Goal: Answer question/provide support: Share knowledge or assist other users

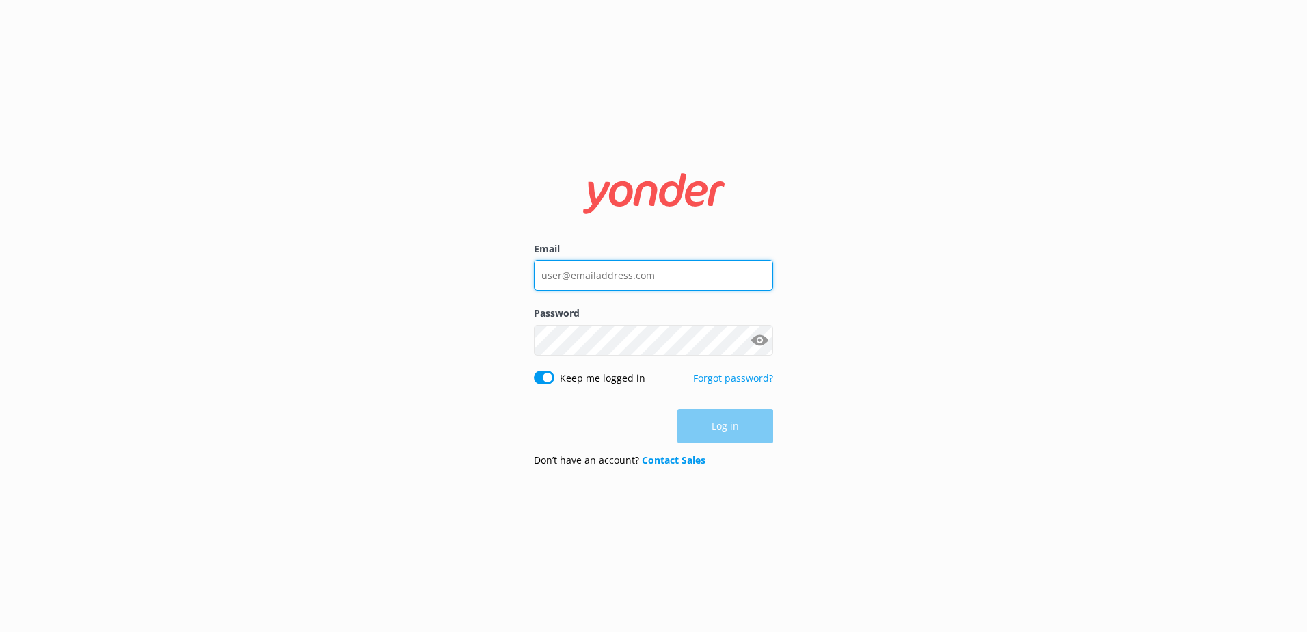
type input "[EMAIL_ADDRESS][DOMAIN_NAME]"
click at [708, 425] on div "Log in" at bounding box center [653, 426] width 239 height 34
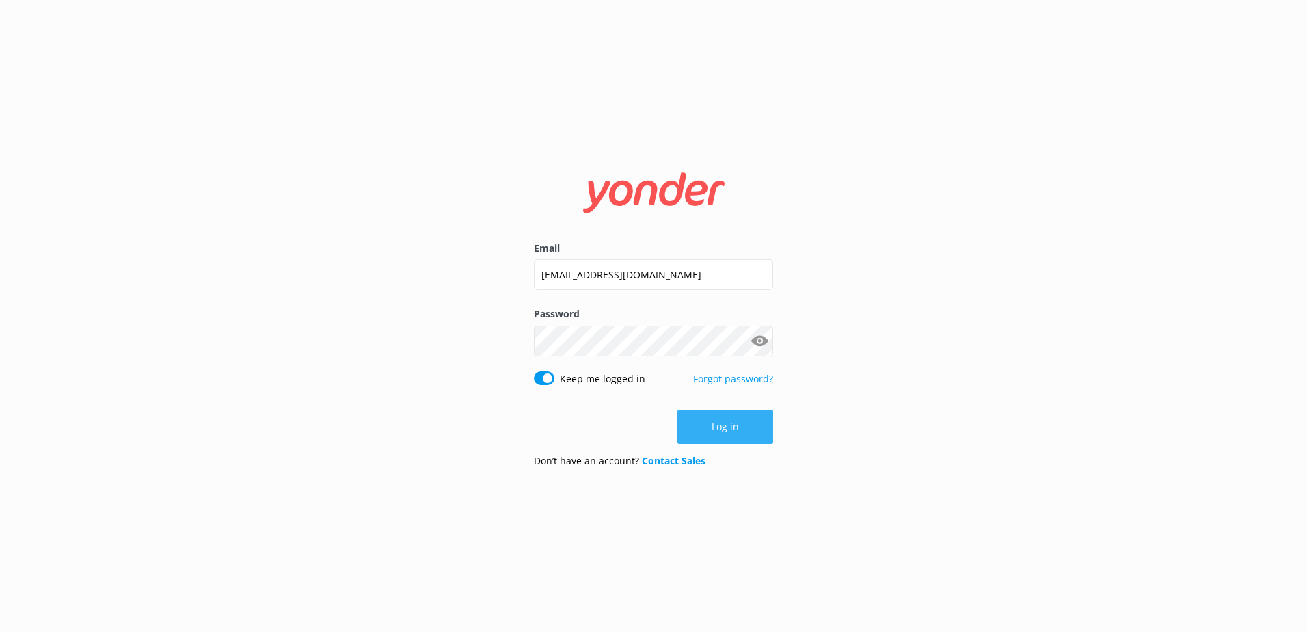
click at [736, 420] on button "Log in" at bounding box center [726, 427] width 96 height 34
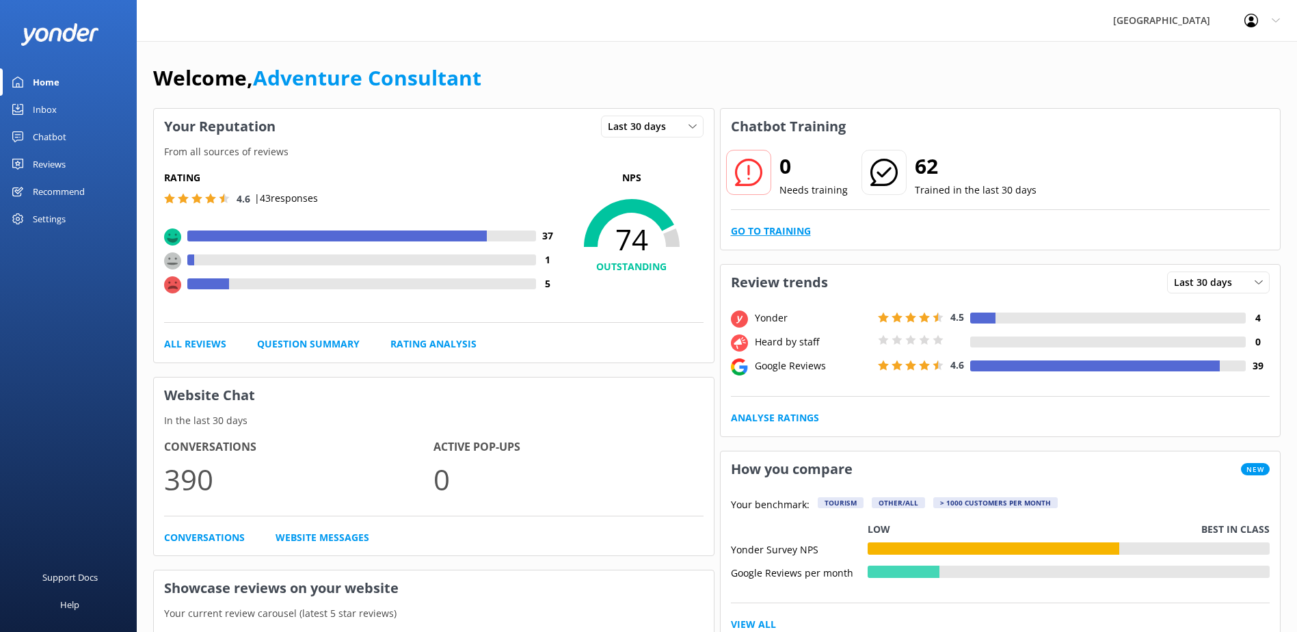
click at [803, 226] on link "Go to Training" at bounding box center [771, 231] width 80 height 15
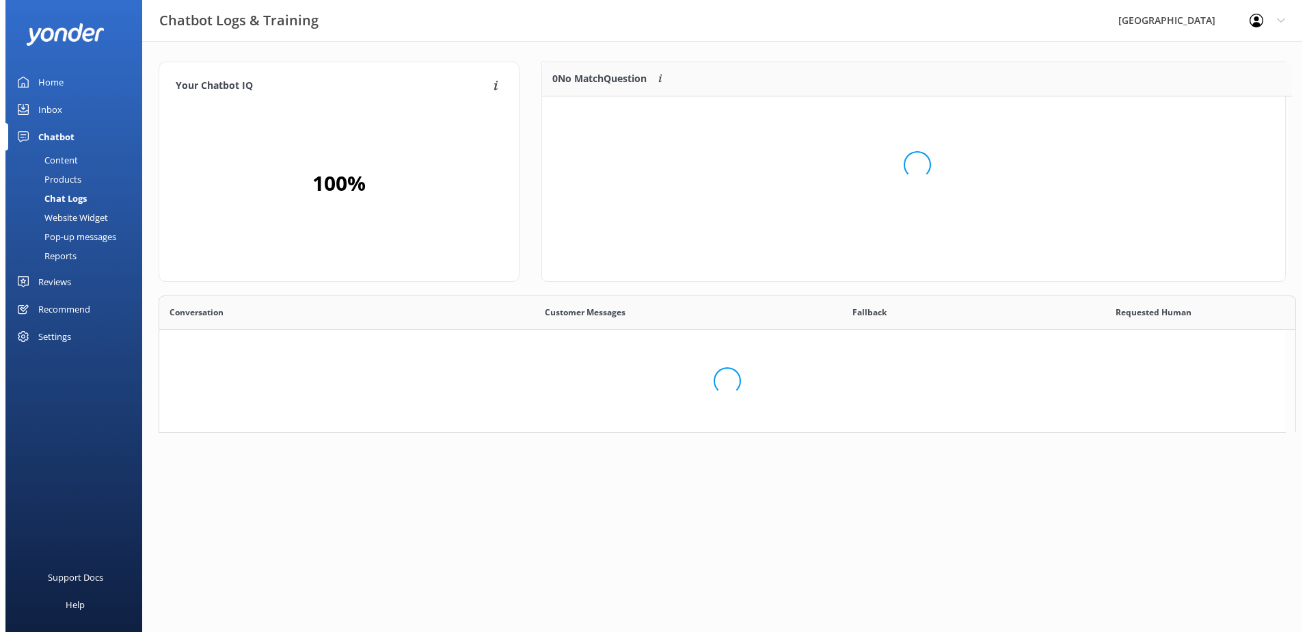
scroll to position [11, 11]
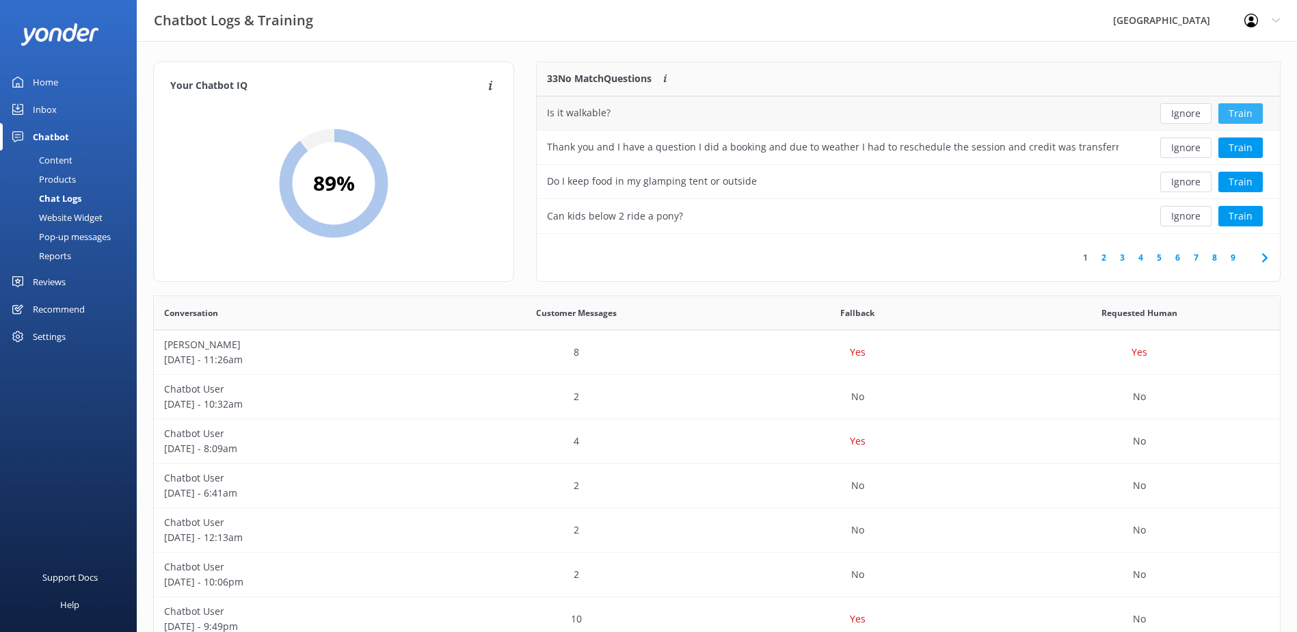
click at [1239, 111] on button "Train" at bounding box center [1240, 113] width 44 height 21
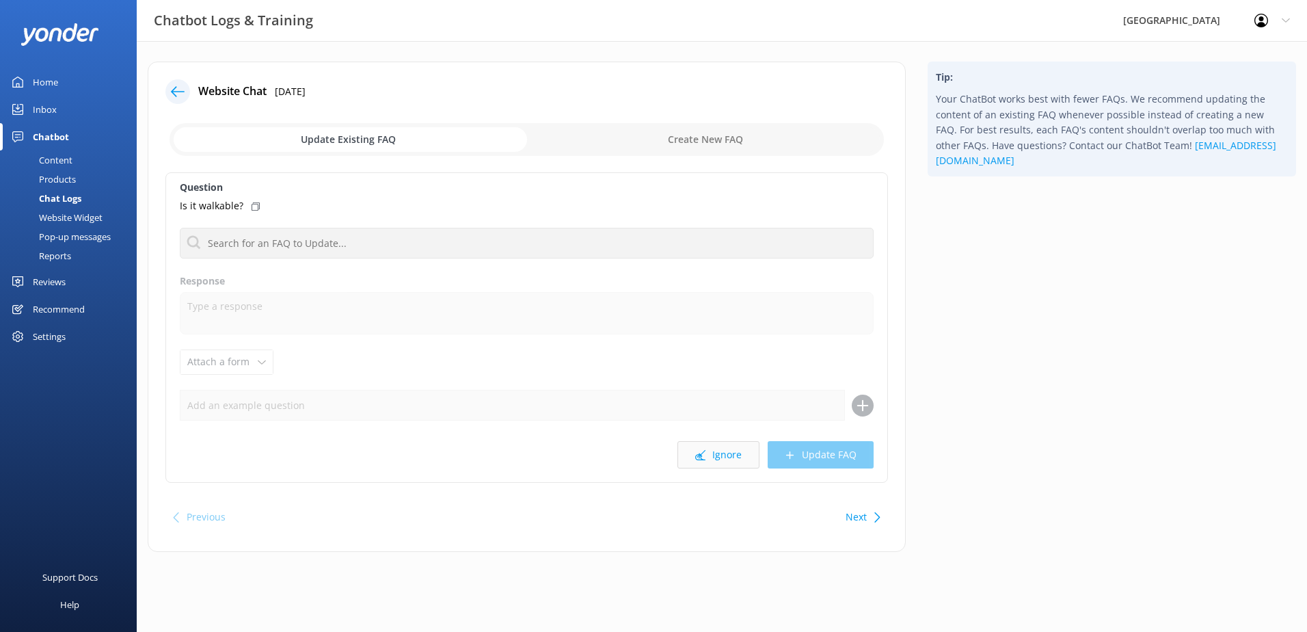
click at [721, 453] on button "Ignore" at bounding box center [719, 454] width 82 height 27
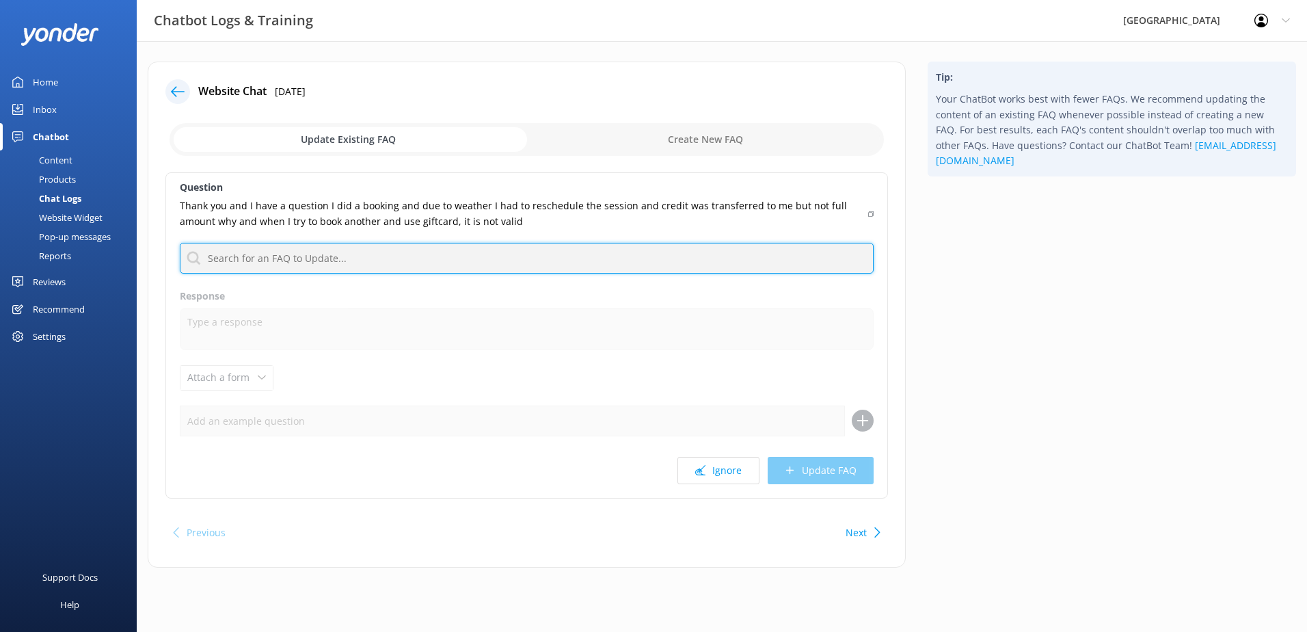
click at [311, 258] on input "text" at bounding box center [527, 258] width 694 height 31
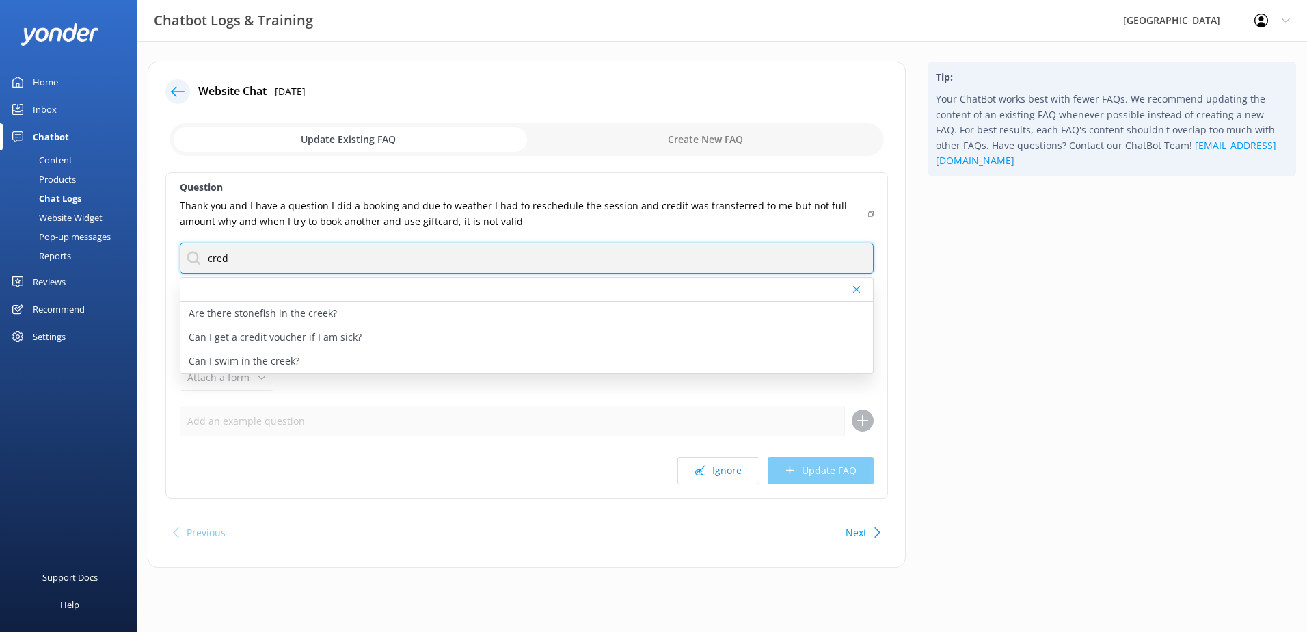
drag, startPoint x: 279, startPoint y: 261, endPoint x: 87, endPoint y: 252, distance: 192.4
click at [105, 262] on div "Chatbot Logs & Training [GEOGRAPHIC_DATA] Profile Settings Logout Home Inbox Ch…" at bounding box center [653, 324] width 1307 height 567
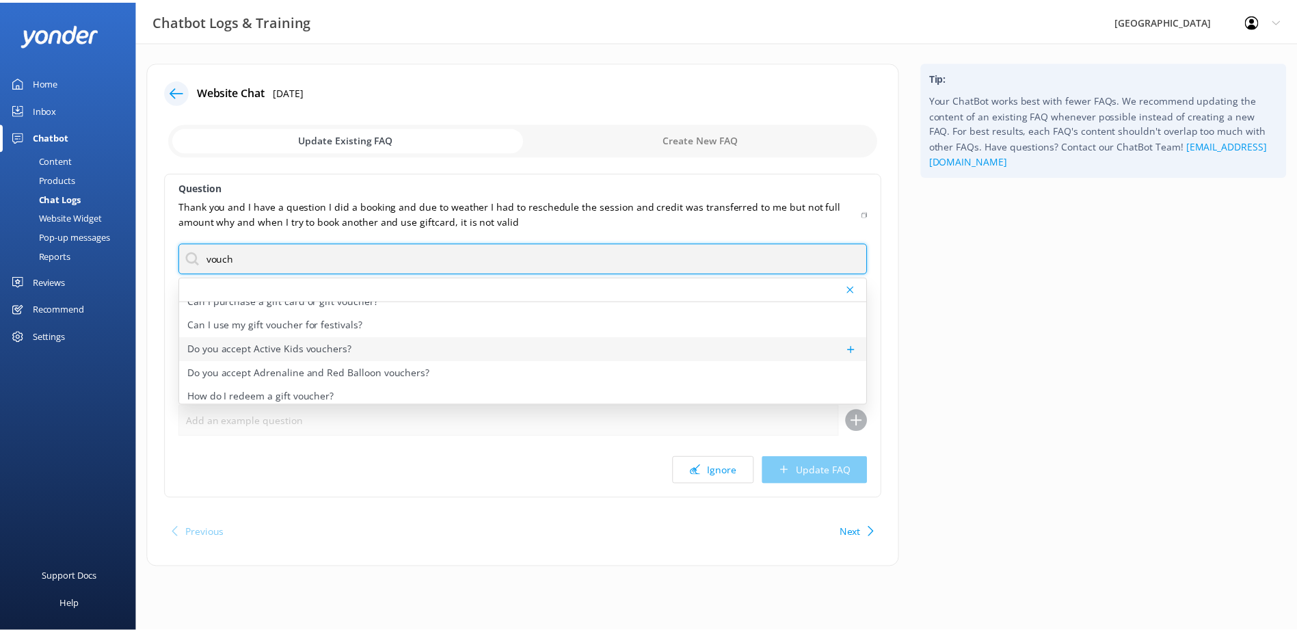
scroll to position [65, 0]
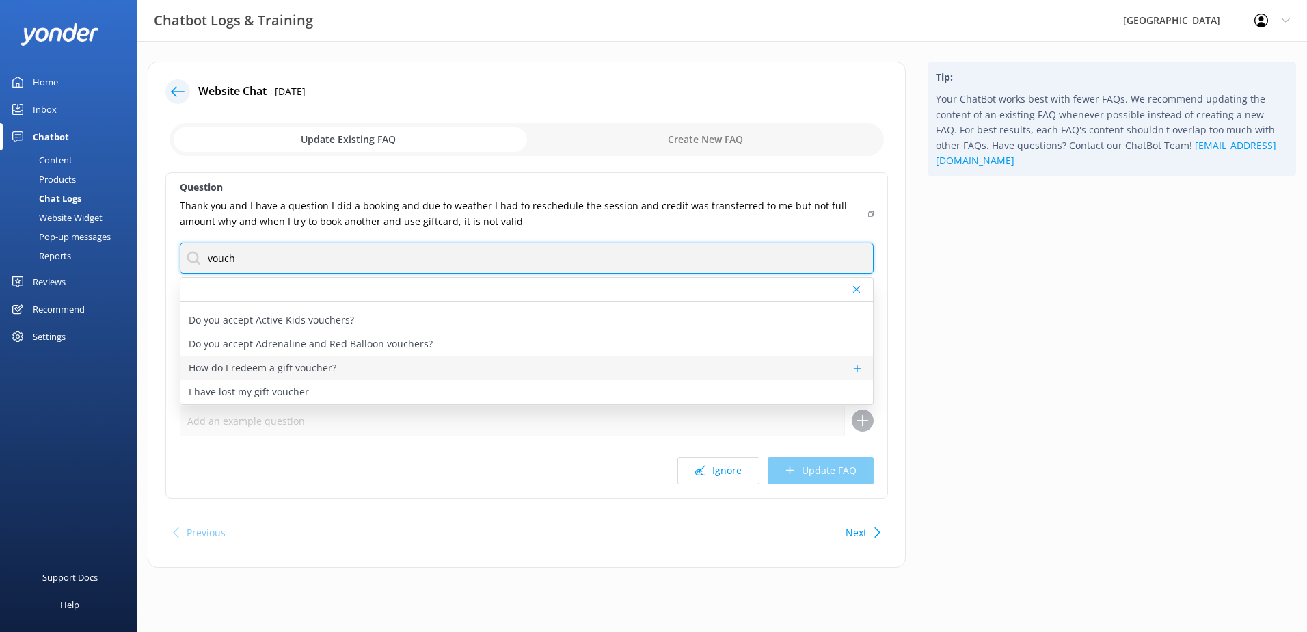
type input "vouch"
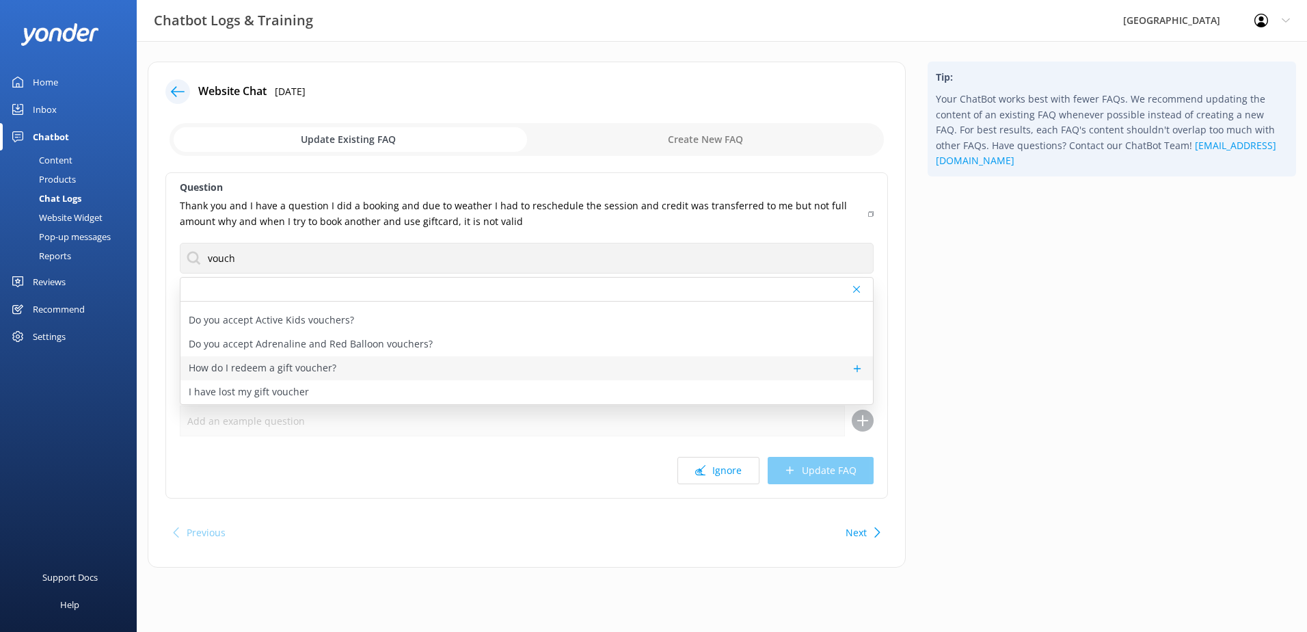
click at [338, 368] on div "How do I redeem a gift voucher?" at bounding box center [526, 368] width 693 height 24
type textarea "When purchasing a gift voucher online, you will be provided with the reference …"
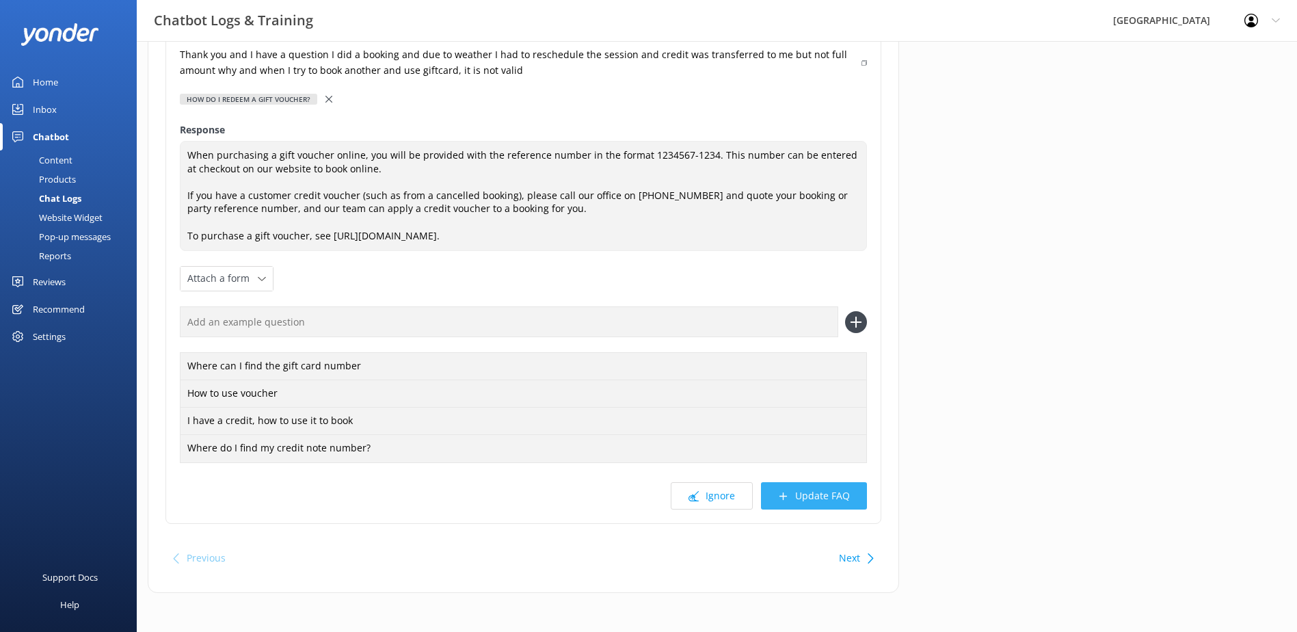
scroll to position [153, 0]
click at [811, 490] on button "Update FAQ" at bounding box center [814, 493] width 106 height 27
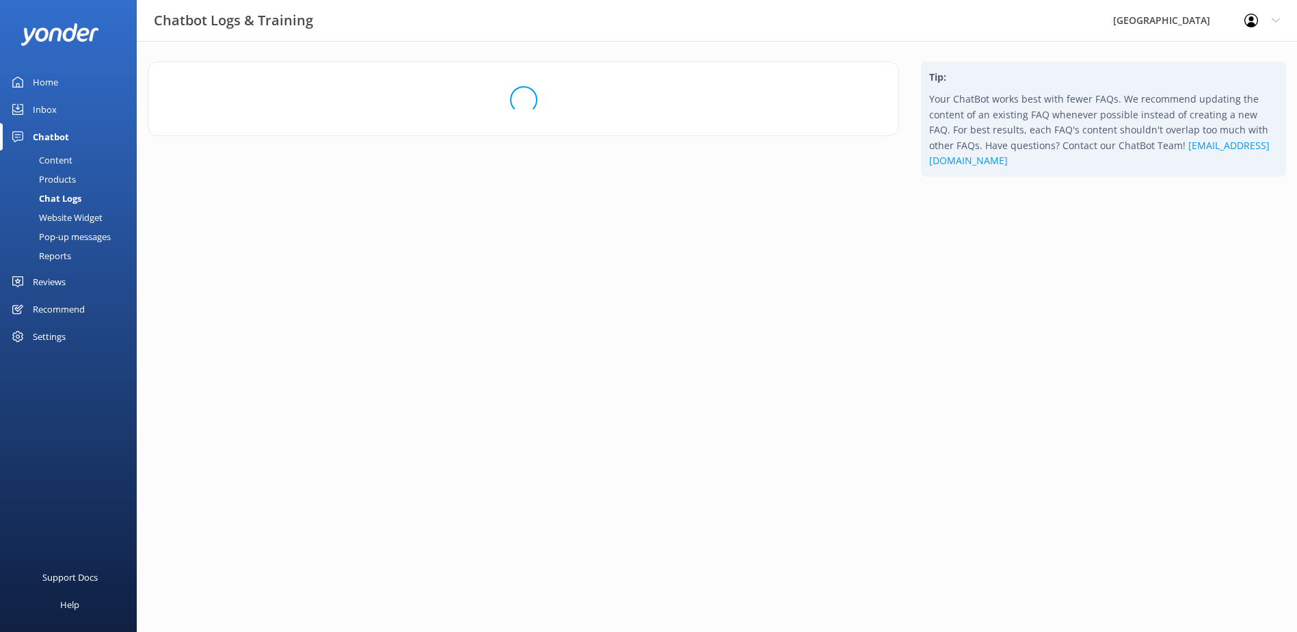
scroll to position [0, 0]
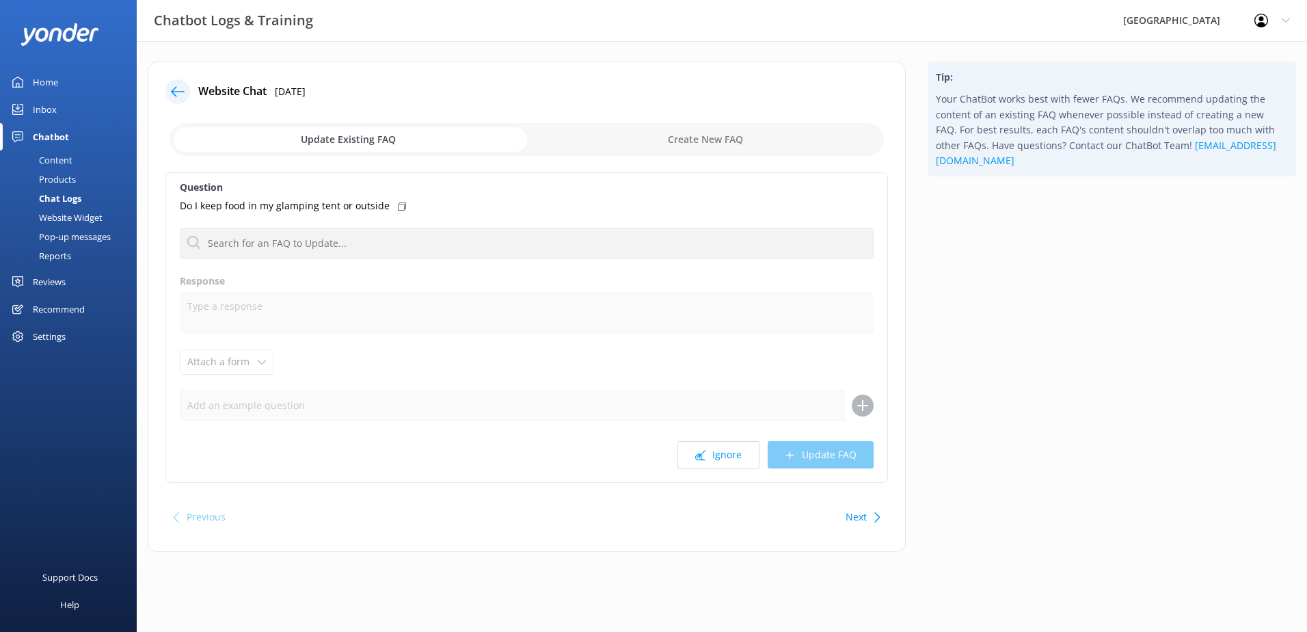
click at [866, 514] on button "Next" at bounding box center [856, 516] width 21 height 27
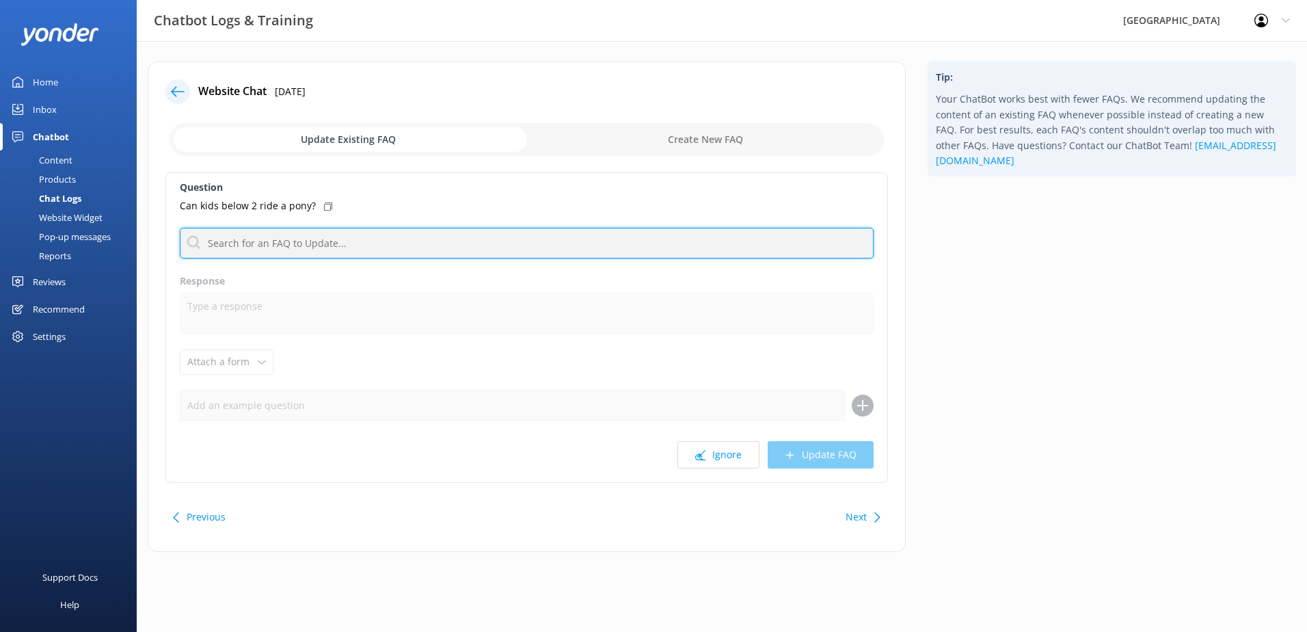
click at [345, 236] on input "text" at bounding box center [527, 243] width 694 height 31
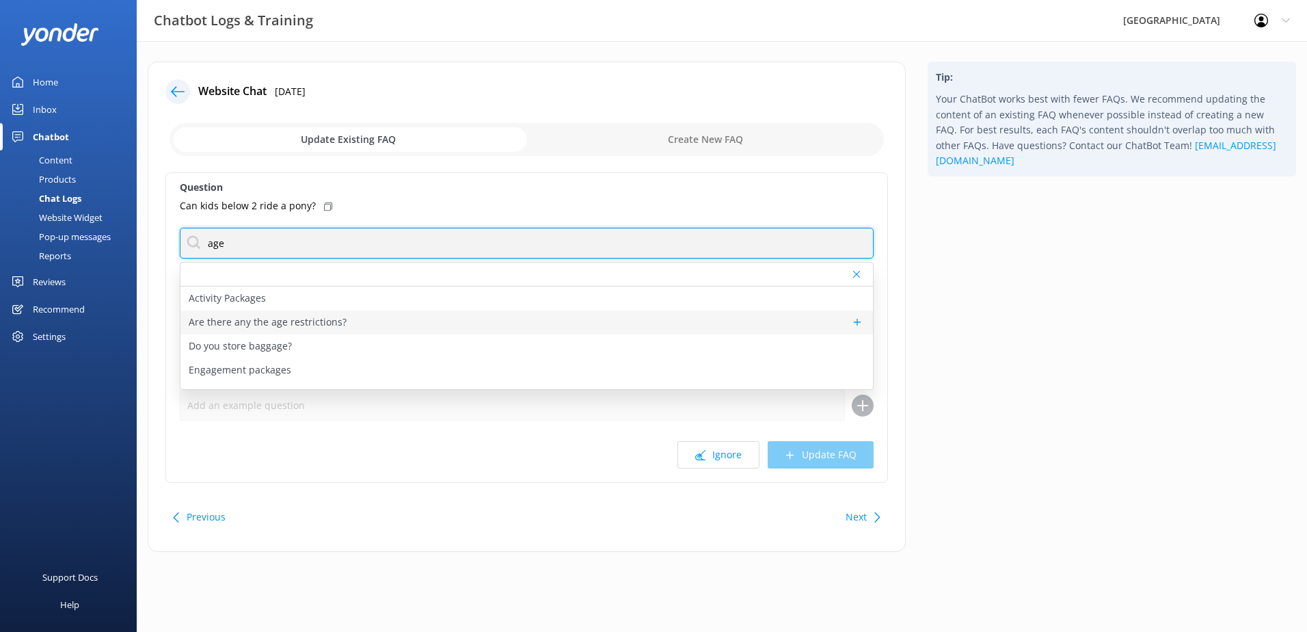
type input "age"
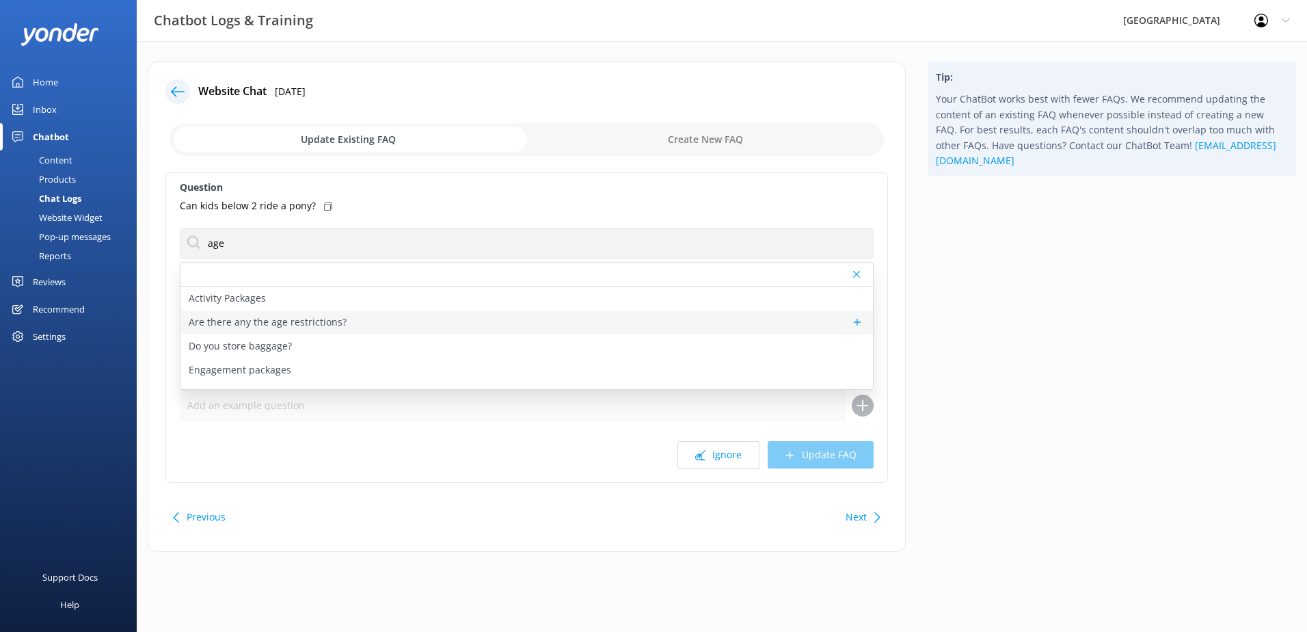
click at [320, 327] on p "Are there any the age restrictions?" at bounding box center [268, 321] width 158 height 15
type textarea "Lor ips dolorsitamet co adi elitseddoe tem in utlabor: • Etdo magna/aliq enima:…"
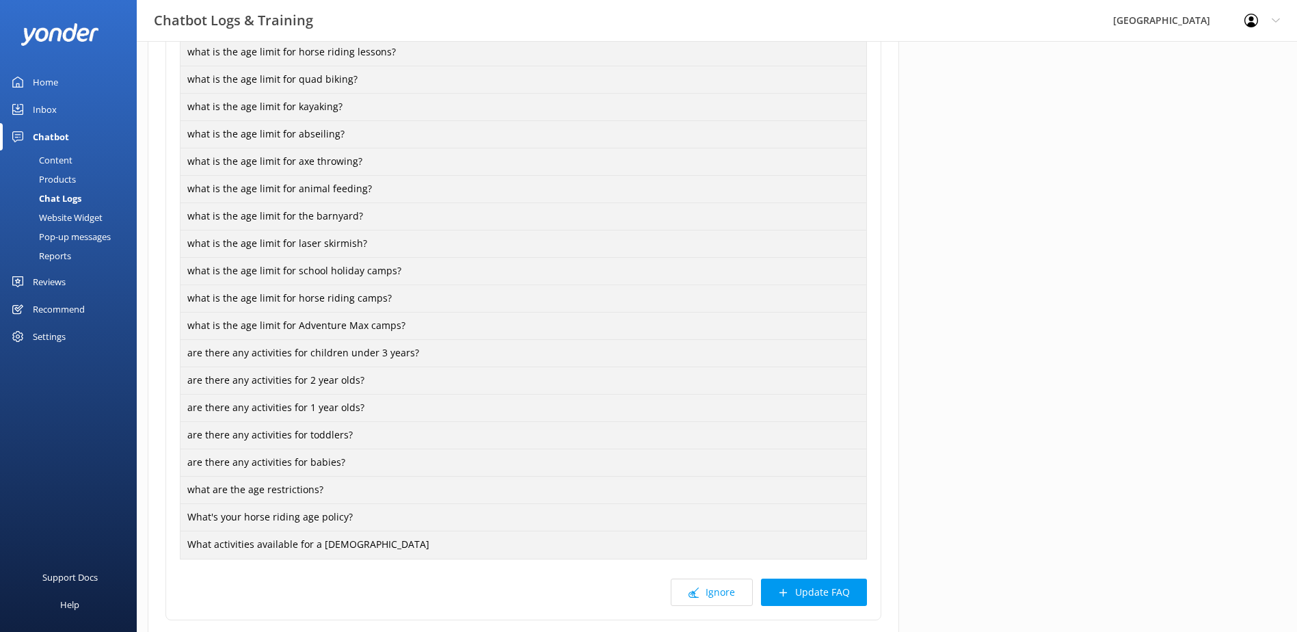
scroll to position [818, 0]
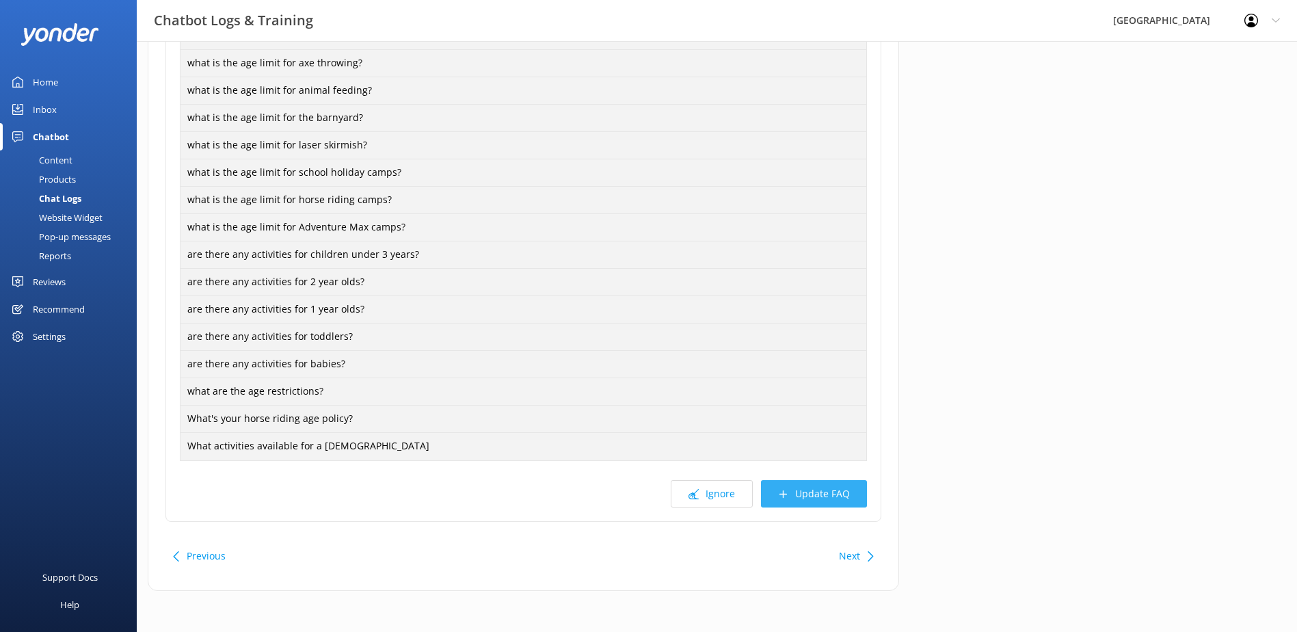
click at [813, 501] on button "Update FAQ" at bounding box center [814, 493] width 106 height 27
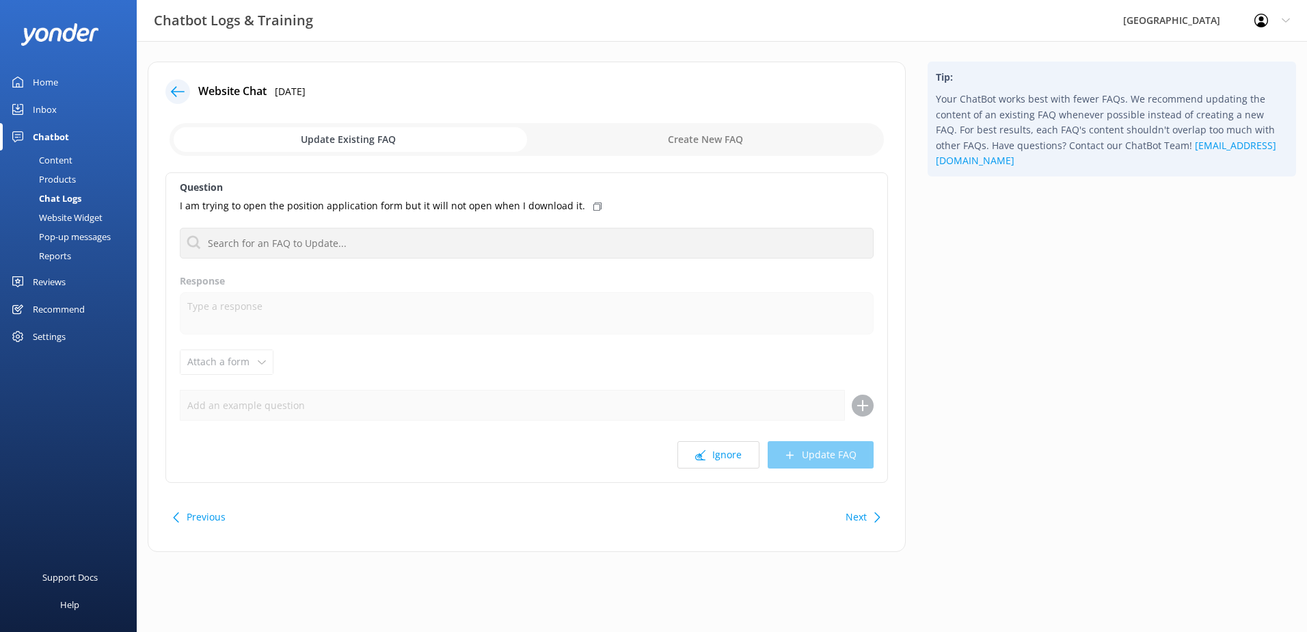
click at [871, 519] on div "Next" at bounding box center [861, 516] width 42 height 27
click at [853, 518] on button "Next" at bounding box center [856, 516] width 21 height 27
click at [718, 461] on button "Ignore" at bounding box center [719, 454] width 82 height 27
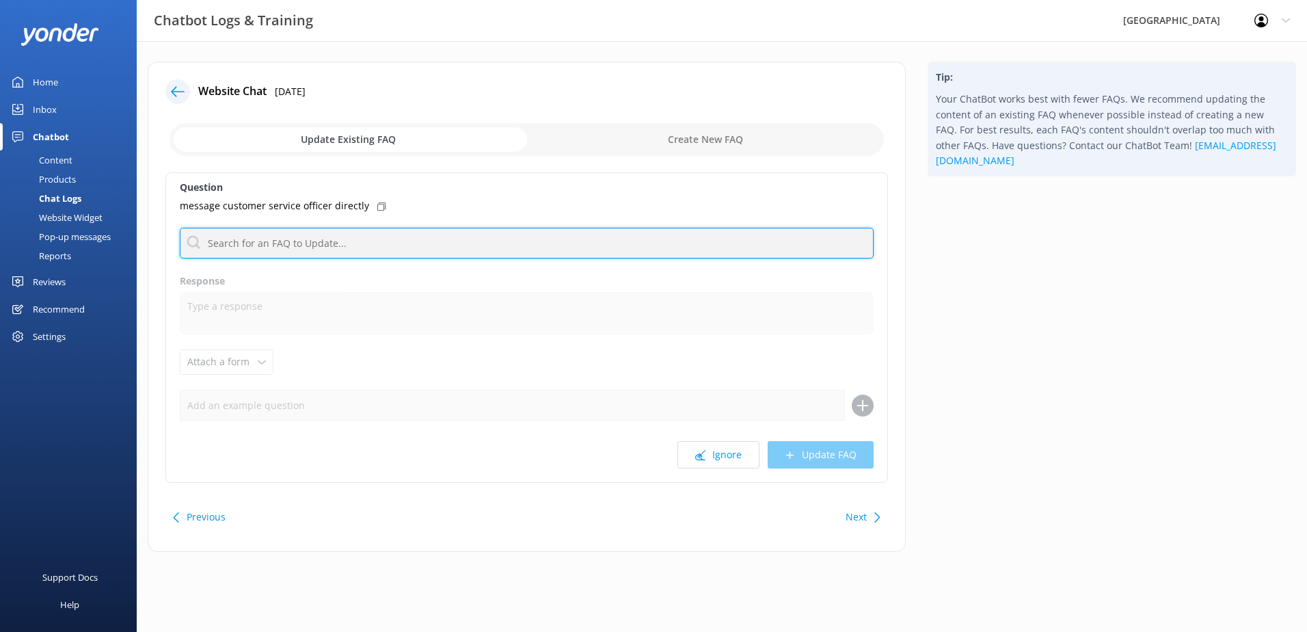
click at [287, 247] on input "text" at bounding box center [527, 243] width 694 height 31
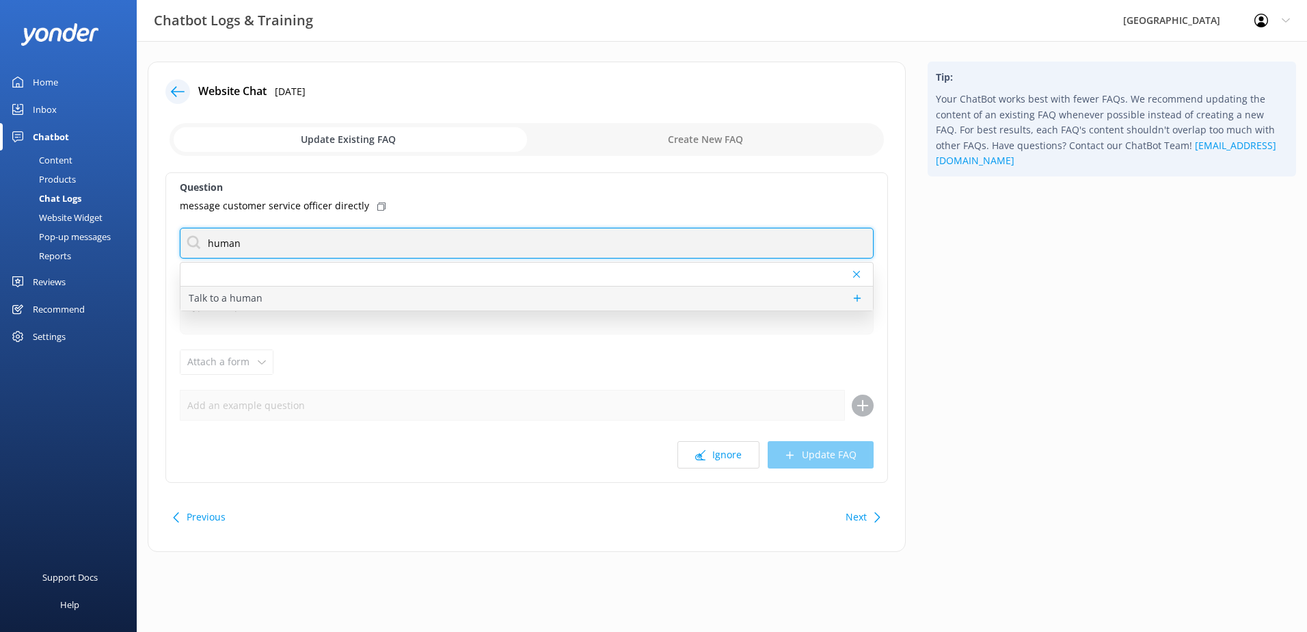
type input "human"
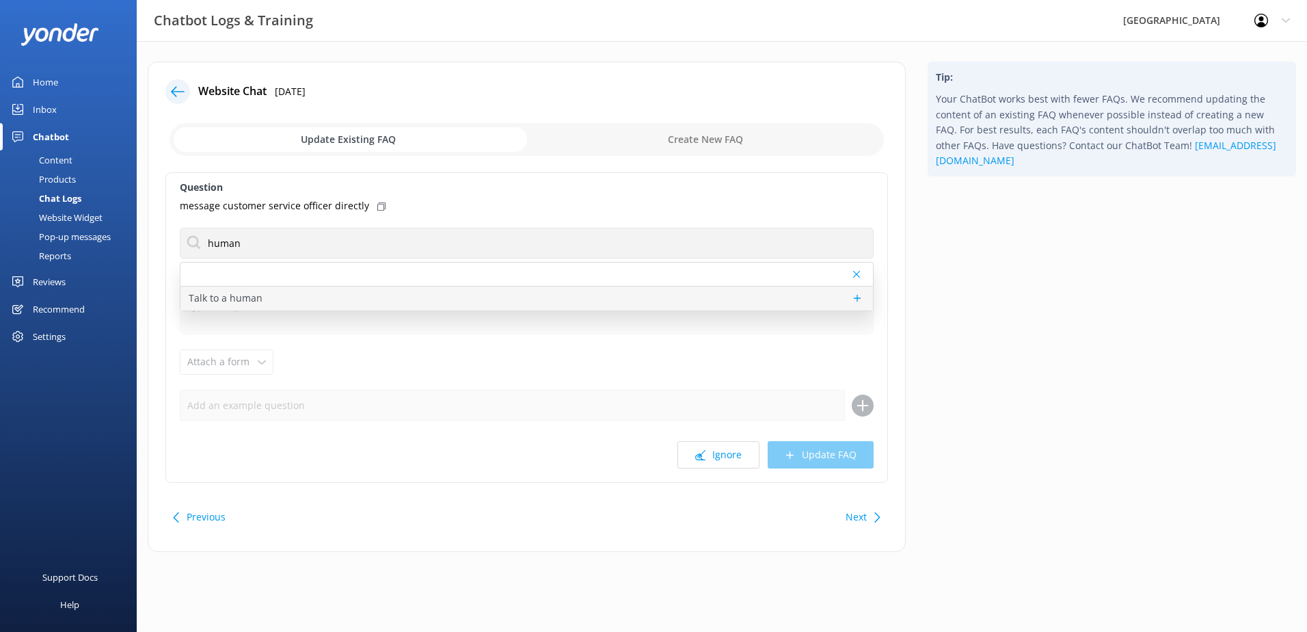
click at [280, 294] on div "Talk to a human" at bounding box center [526, 298] width 693 height 24
type textarea "If you’d like to speak to a person on the Glenworth Valley team, please call [P…"
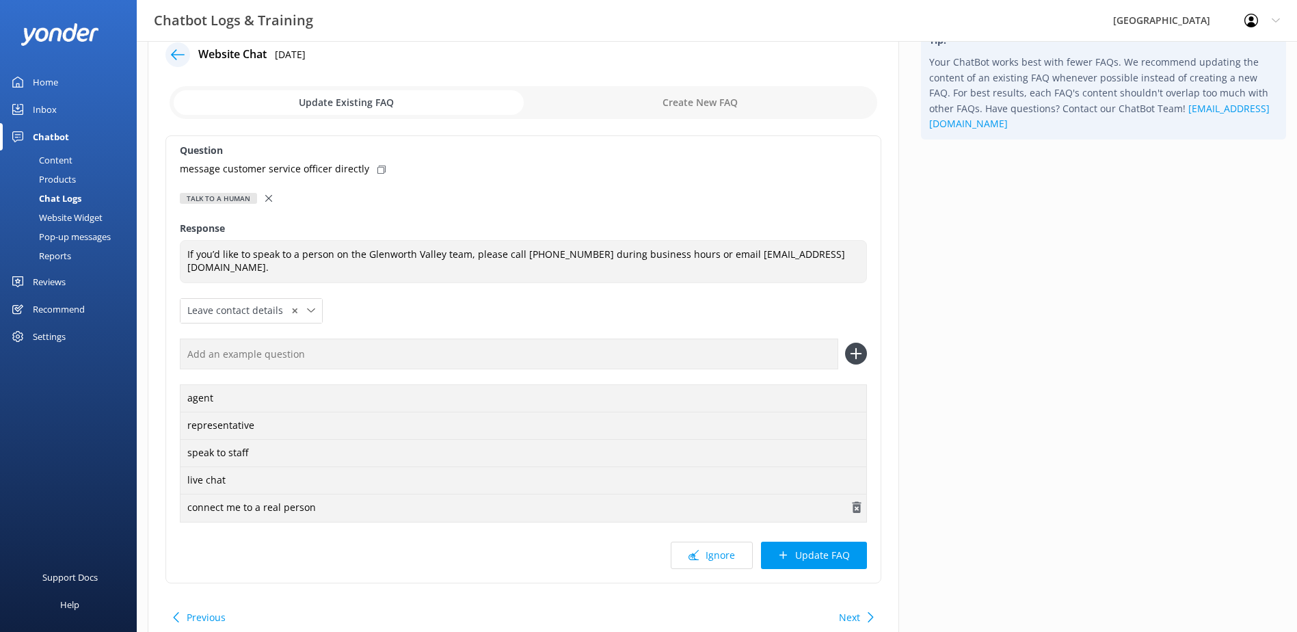
scroll to position [98, 0]
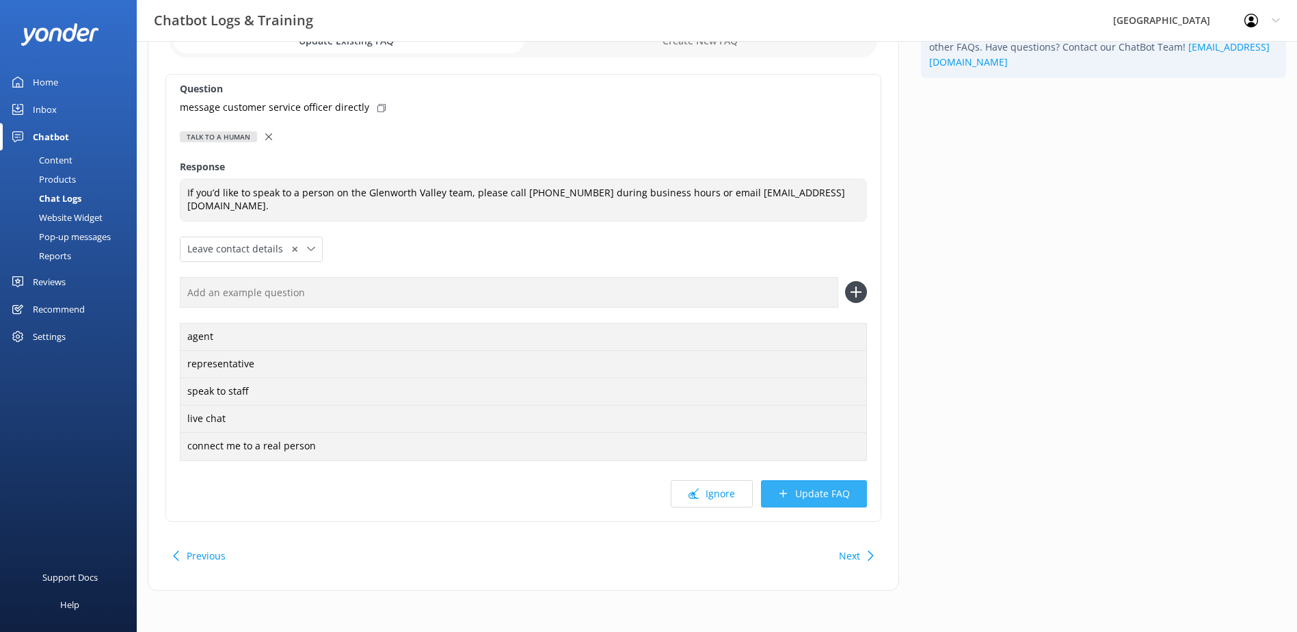
click at [809, 496] on button "Update FAQ" at bounding box center [814, 493] width 106 height 27
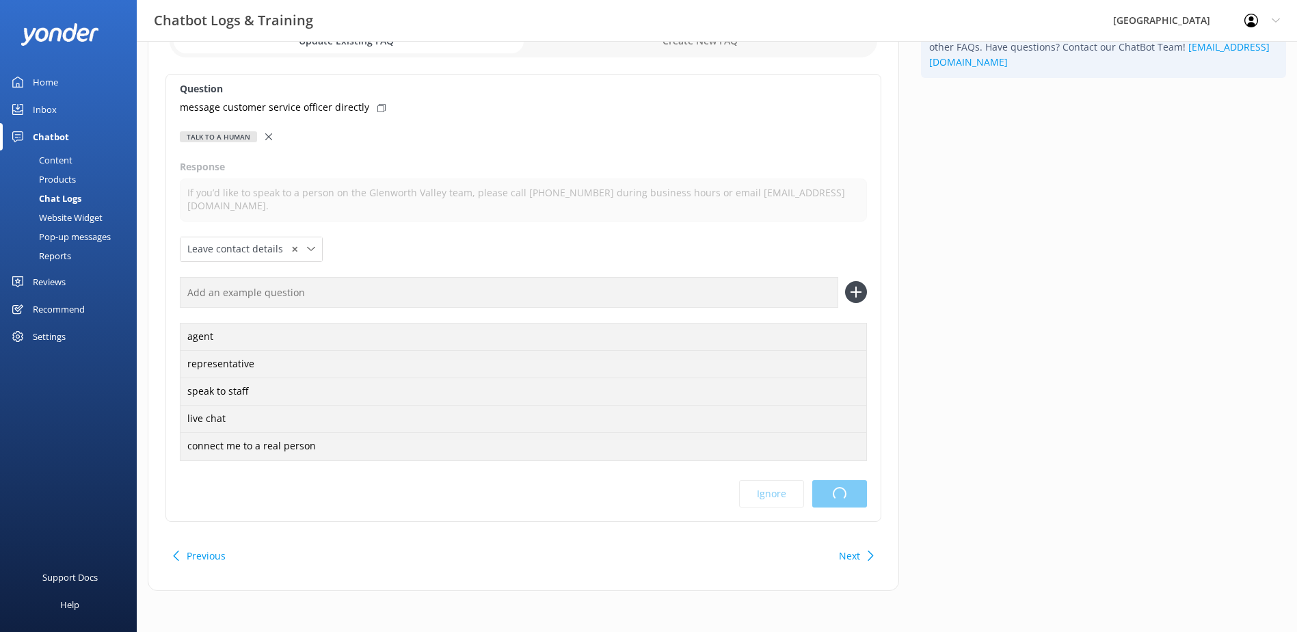
scroll to position [0, 0]
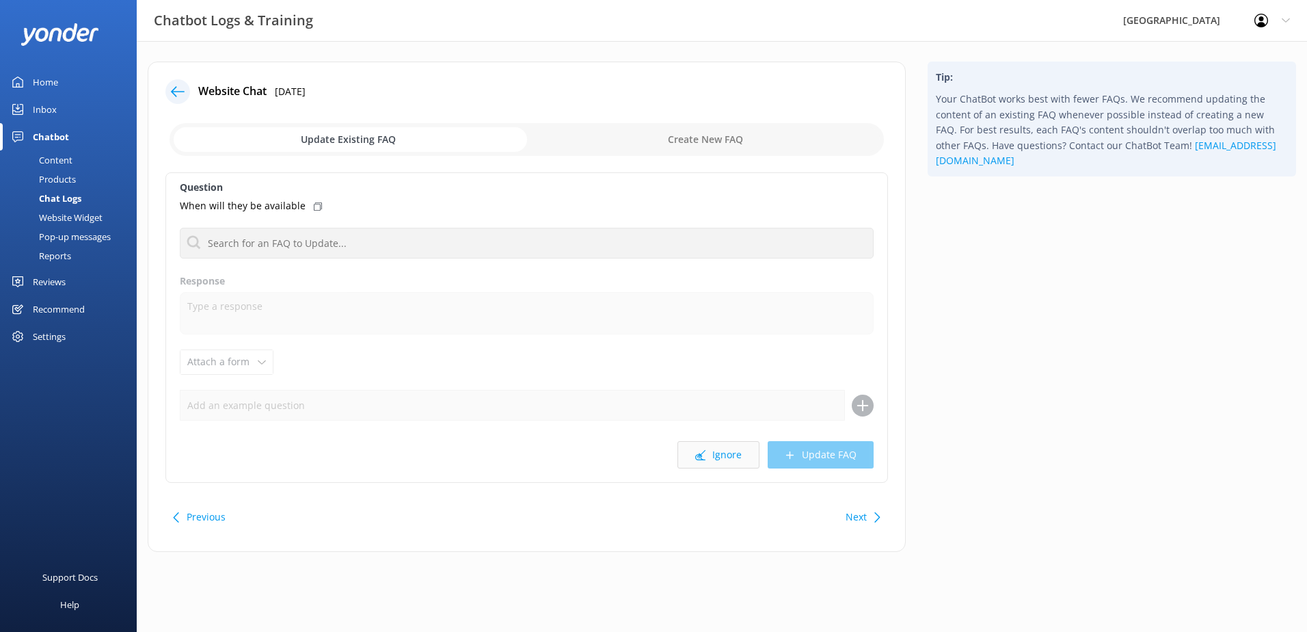
click at [734, 459] on button "Ignore" at bounding box center [719, 454] width 82 height 27
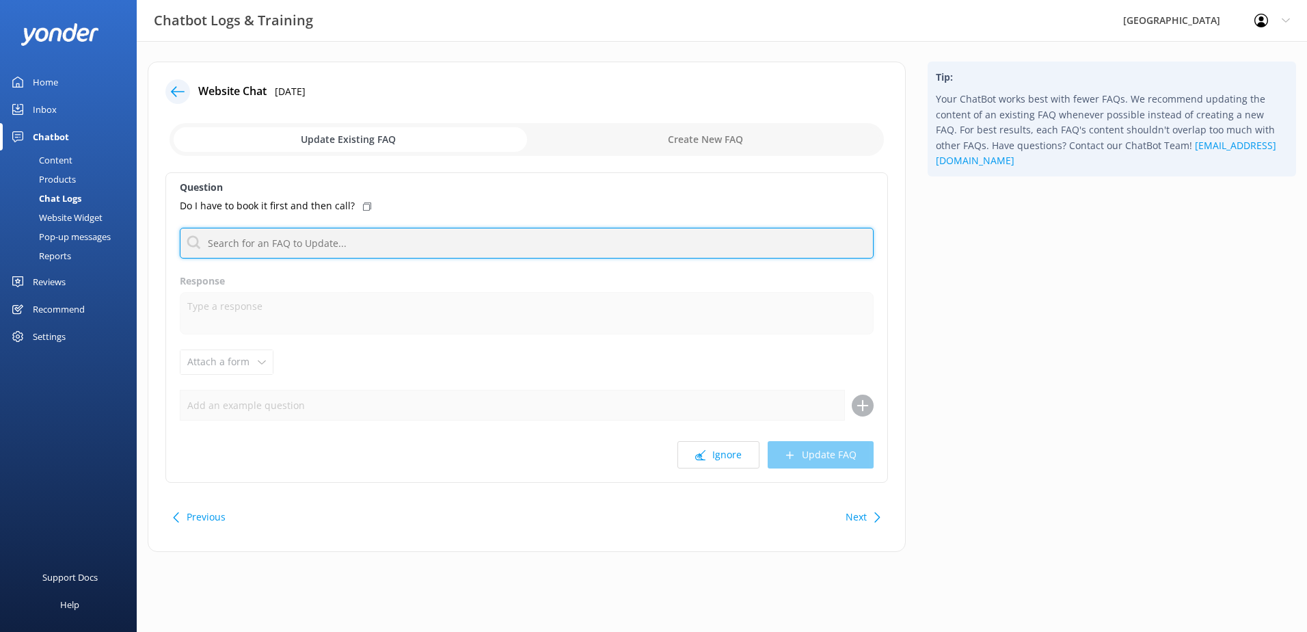
click at [338, 249] on input "text" at bounding box center [527, 243] width 694 height 31
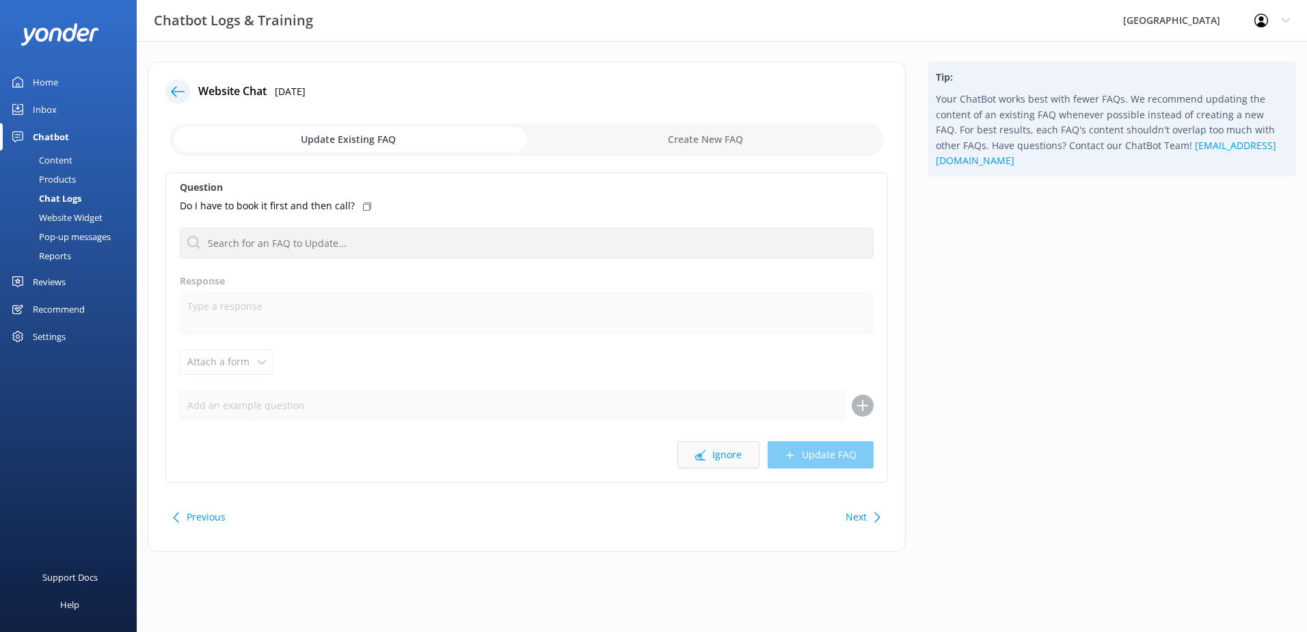
click at [734, 447] on button "Ignore" at bounding box center [719, 454] width 82 height 27
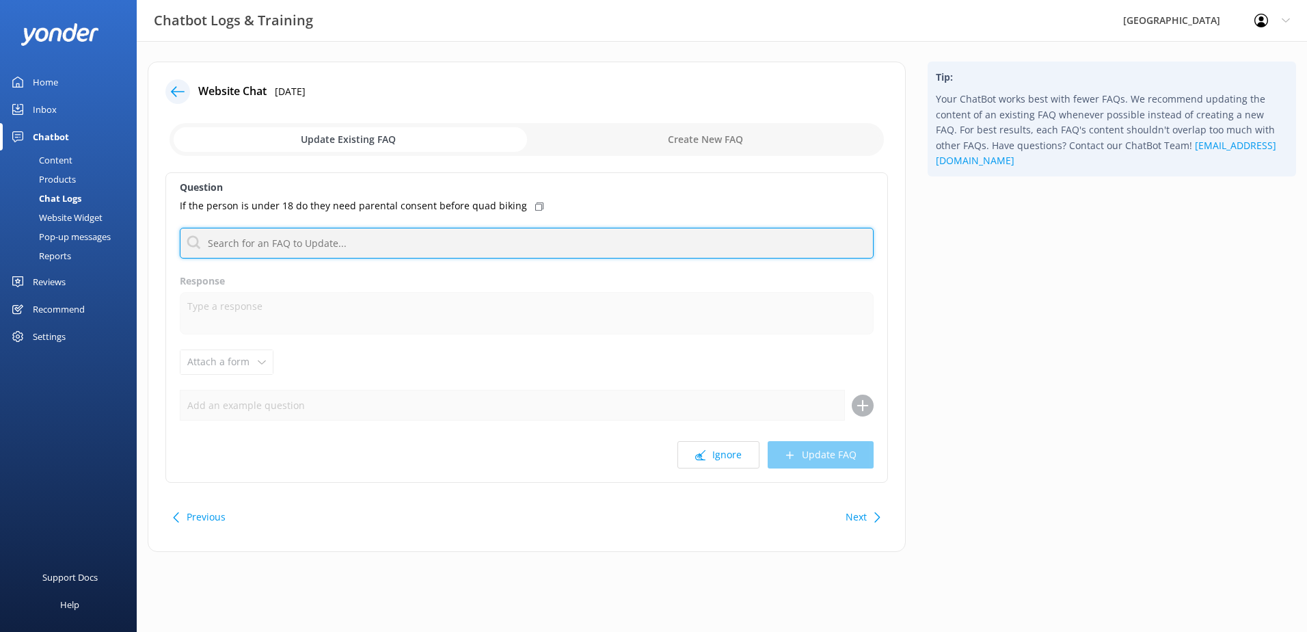
click at [454, 247] on input "text" at bounding box center [527, 243] width 694 height 31
click at [282, 243] on input "text" at bounding box center [527, 243] width 694 height 31
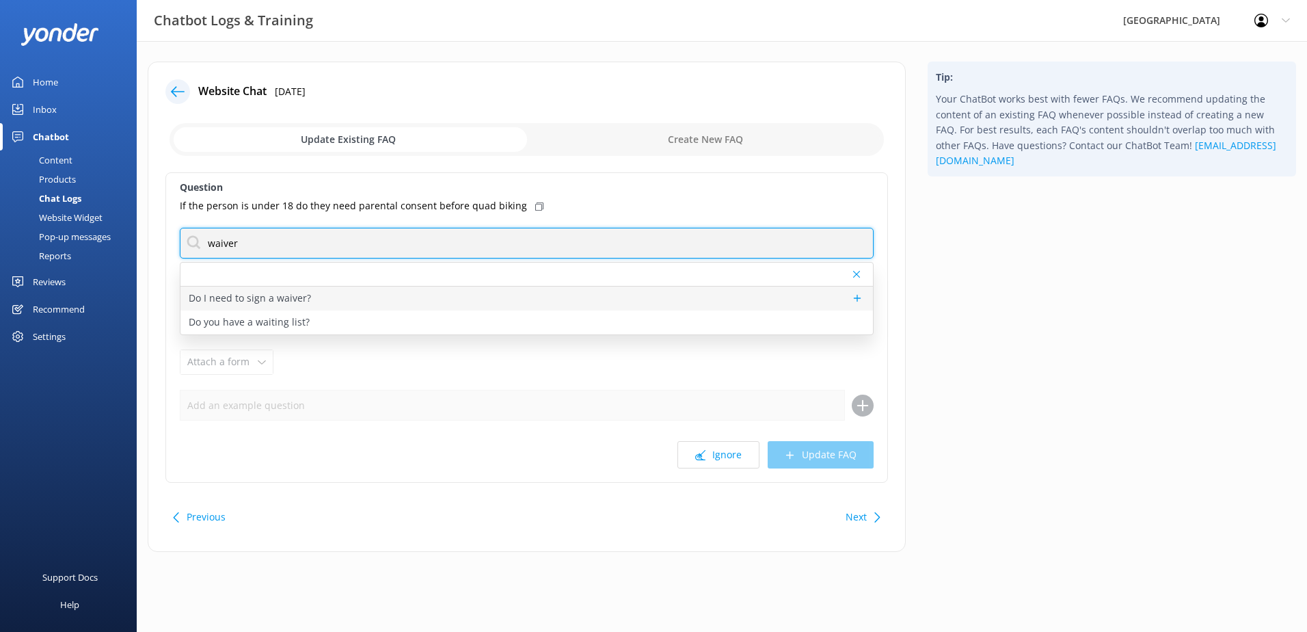
type input "waiver"
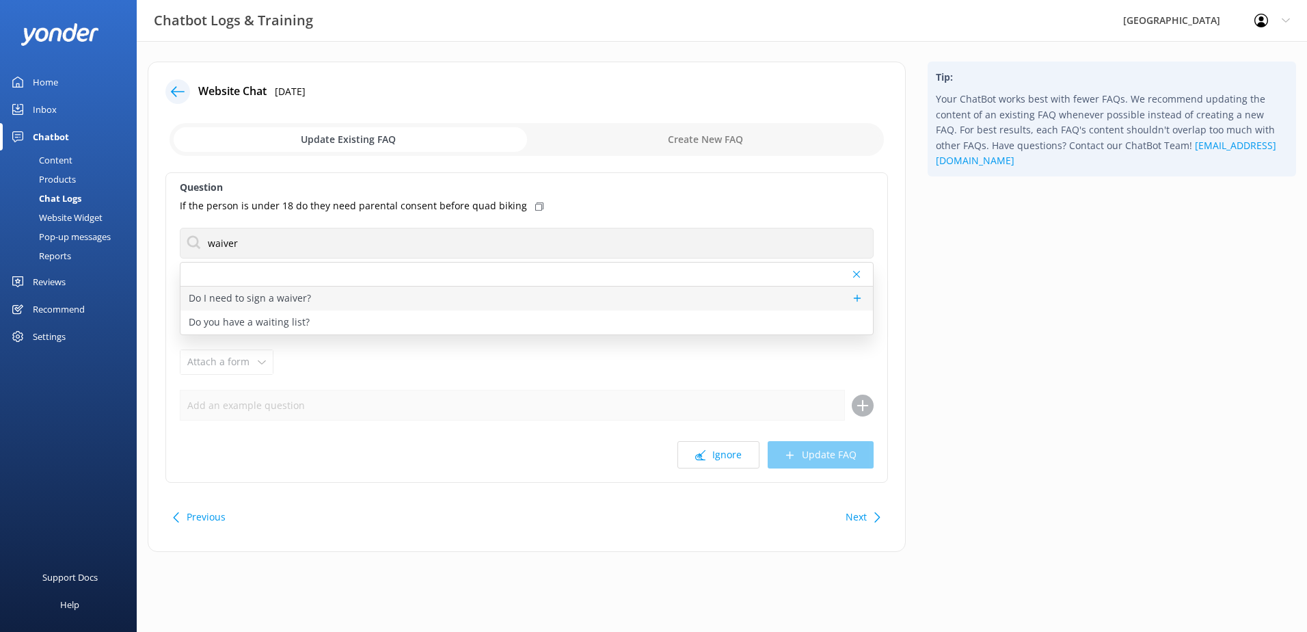
click at [298, 300] on p "Do I need to sign a waiver?" at bounding box center [250, 298] width 122 height 15
type textarea "All persons who intend on participating in an activity must sign a waiver of li…"
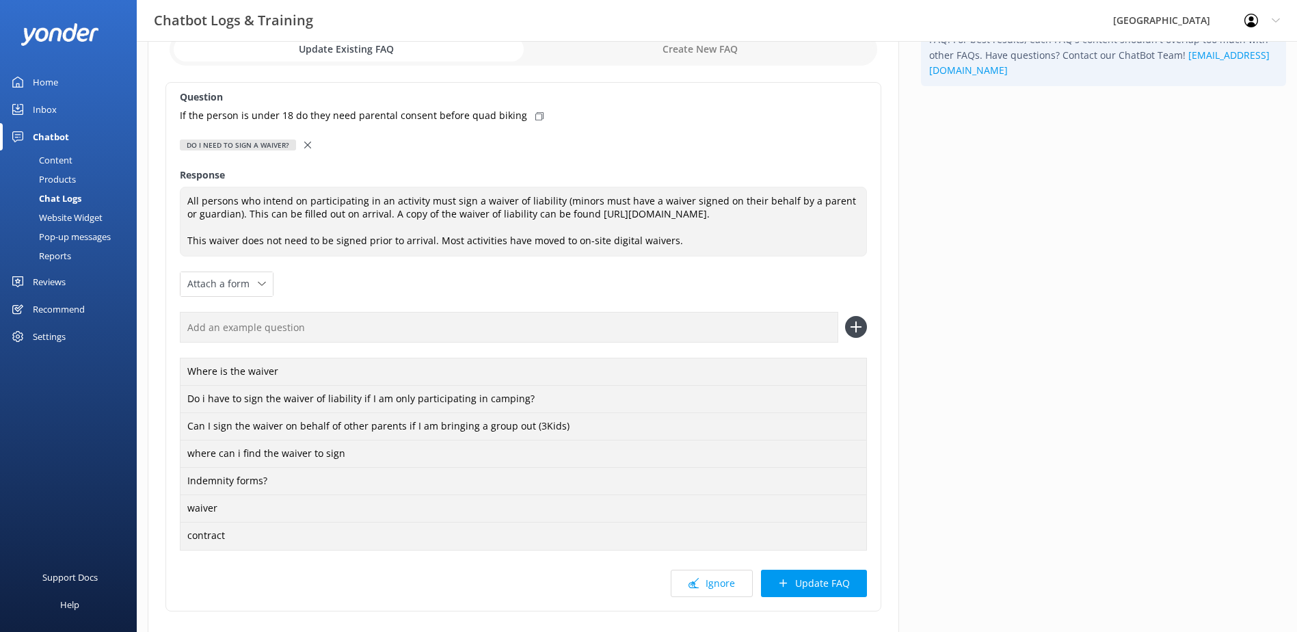
scroll to position [193, 0]
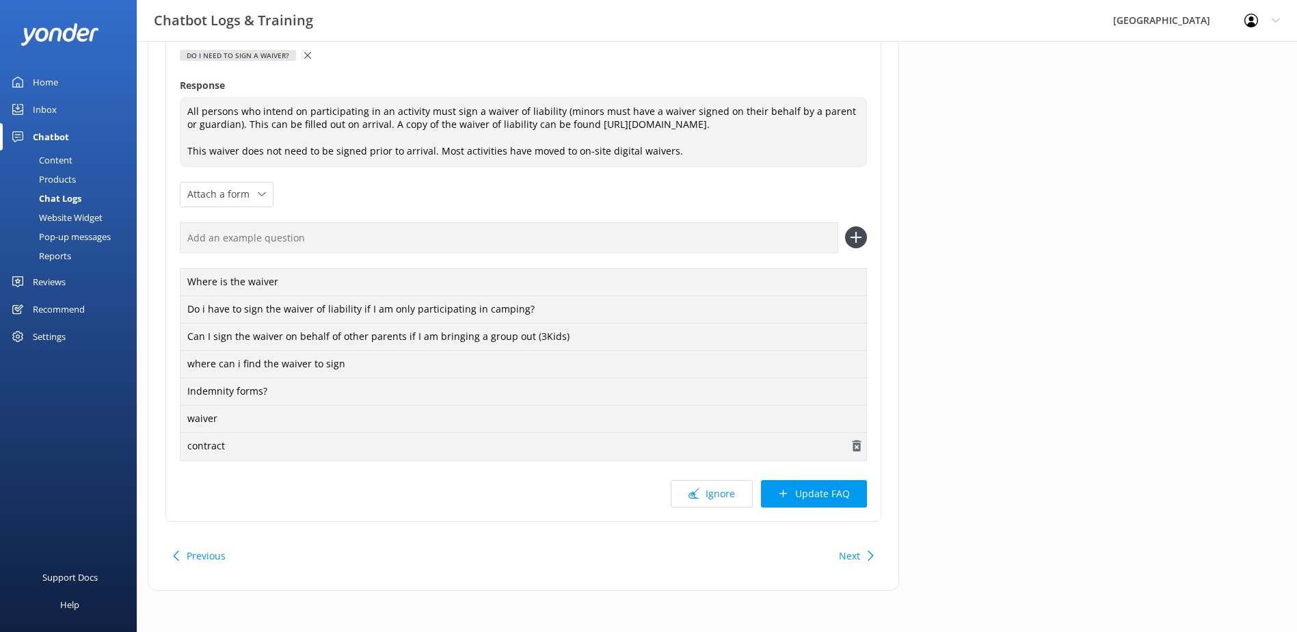
drag, startPoint x: 823, startPoint y: 499, endPoint x: 733, endPoint y: 454, distance: 100.9
click at [823, 499] on button "Update FAQ" at bounding box center [814, 493] width 106 height 27
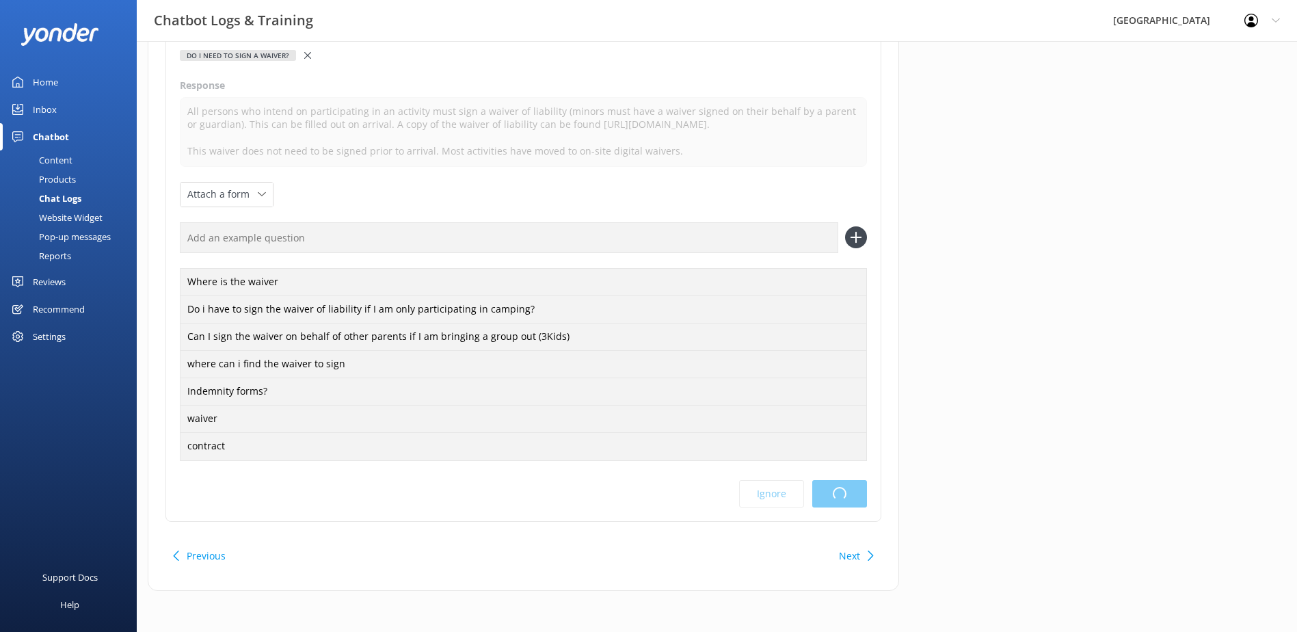
scroll to position [0, 0]
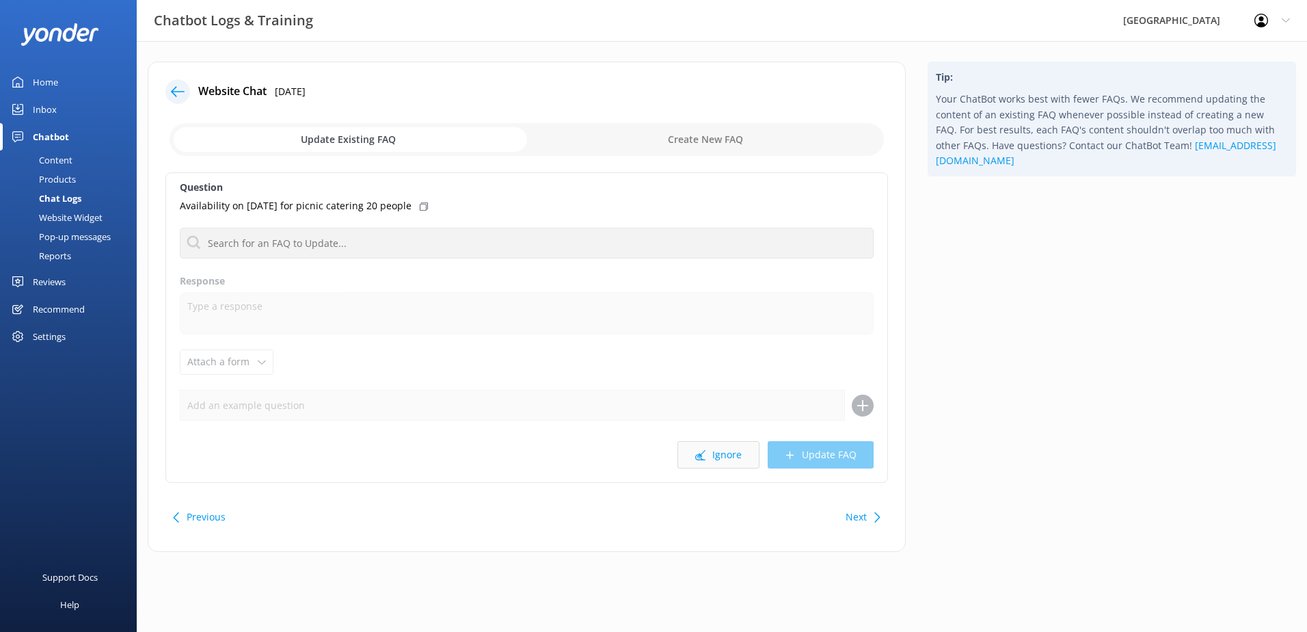
click at [717, 453] on button "Ignore" at bounding box center [719, 454] width 82 height 27
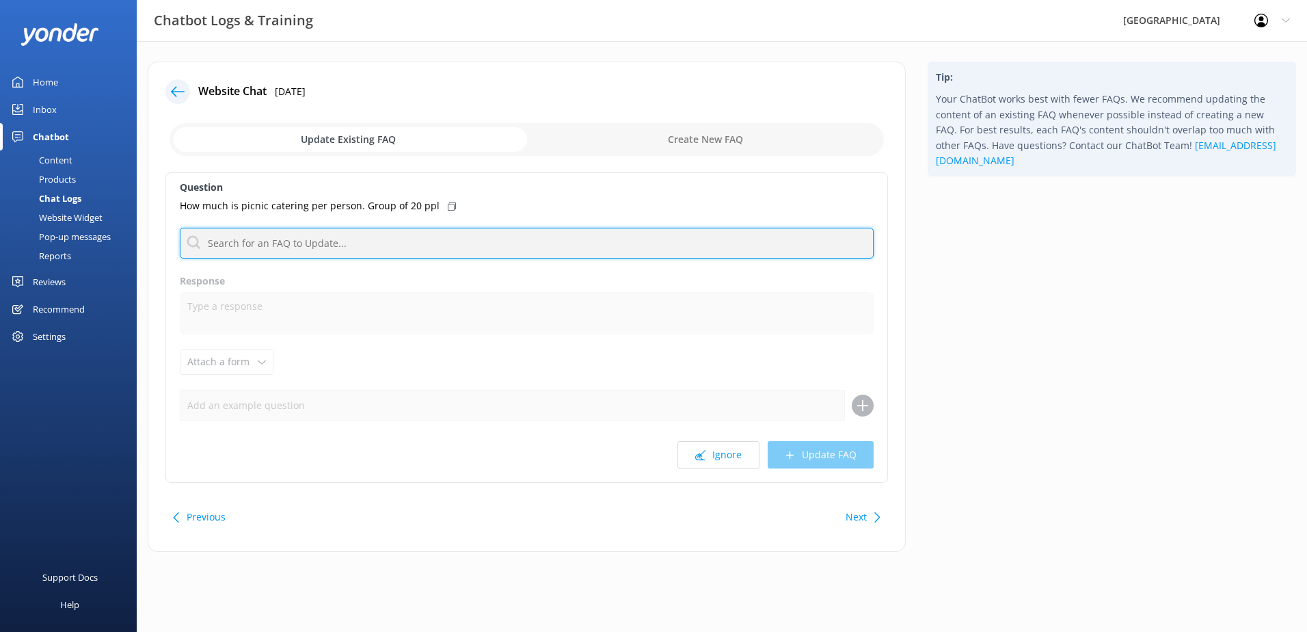
click at [362, 242] on input "text" at bounding box center [527, 243] width 694 height 31
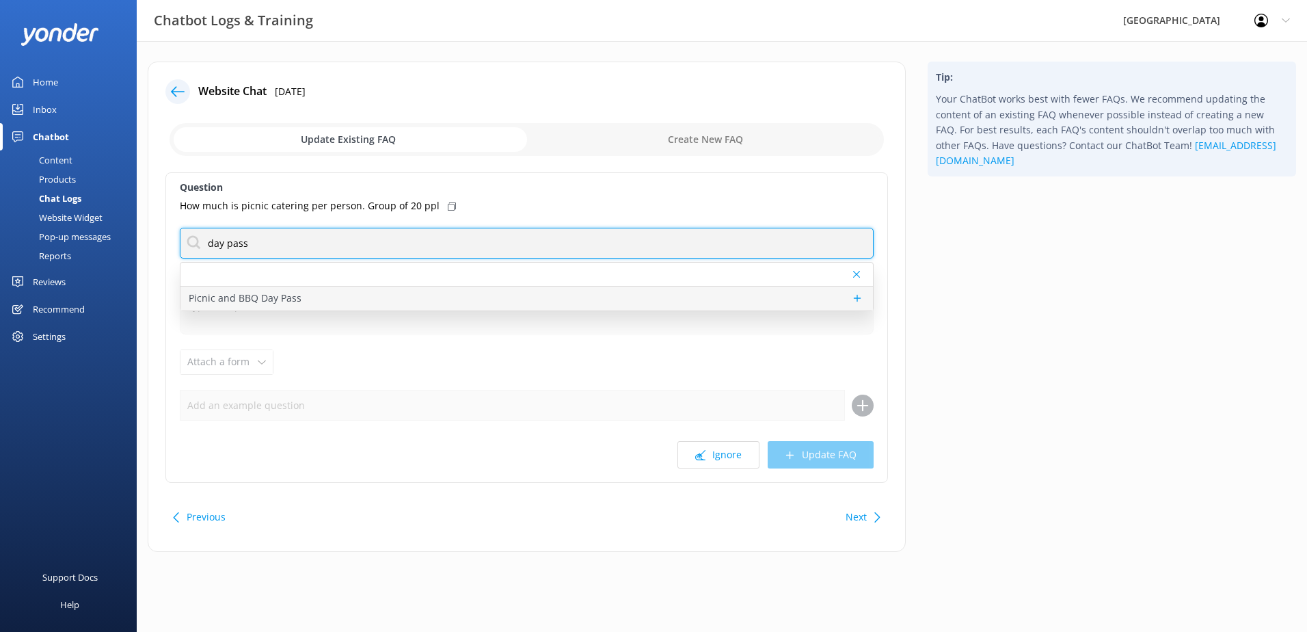
type input "day pass"
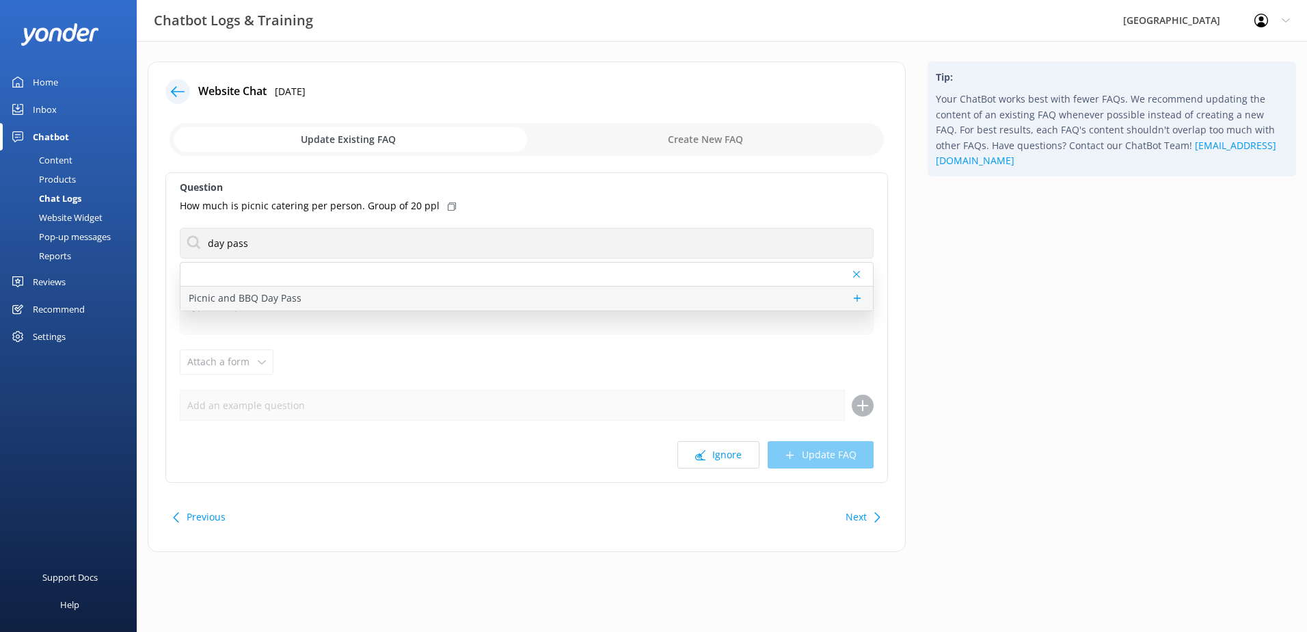
click at [288, 292] on p "Picnic and BBQ Day Pass" at bounding box center [245, 298] width 113 height 15
type textarea "Lor ipsumd sit ametconse adipi eli $28^ sed doeius tem incid utlabo et dol magn…"
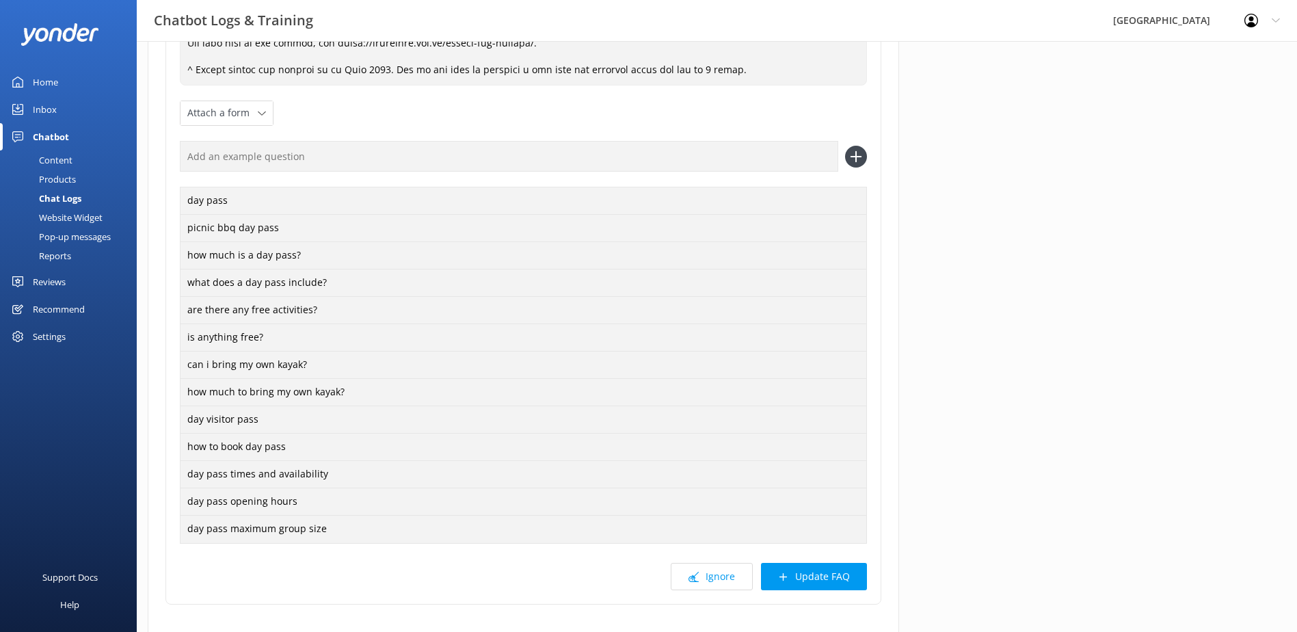
scroll to position [572, 0]
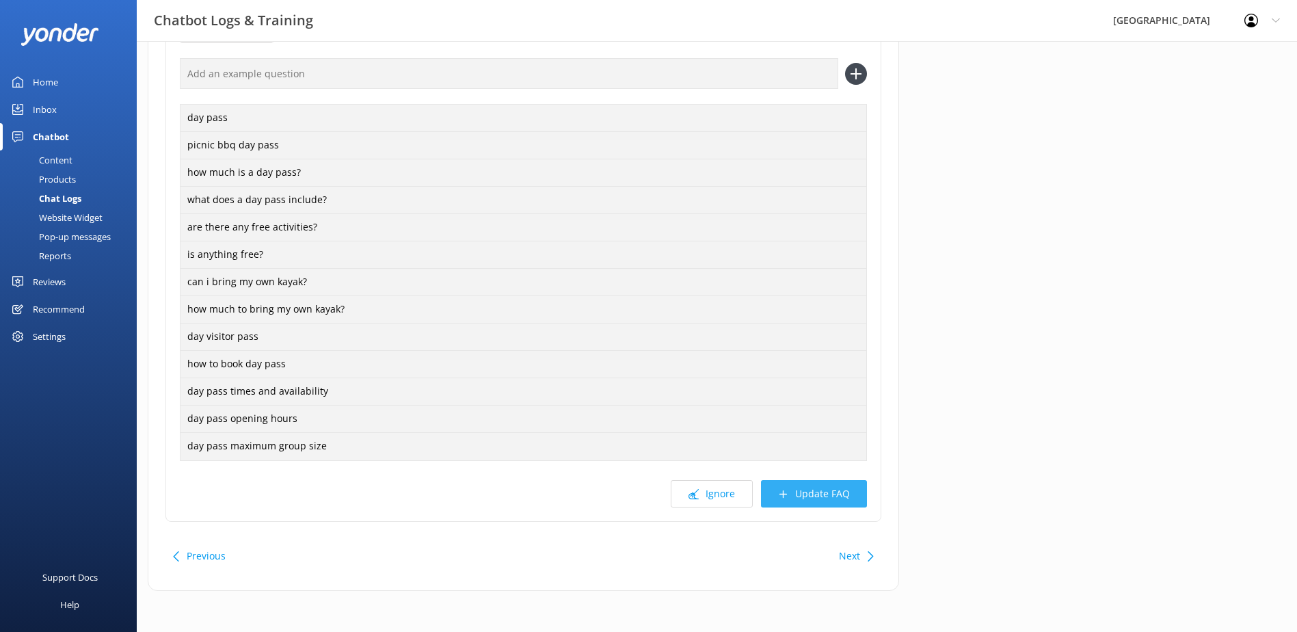
click at [833, 488] on button "Update FAQ" at bounding box center [814, 493] width 106 height 27
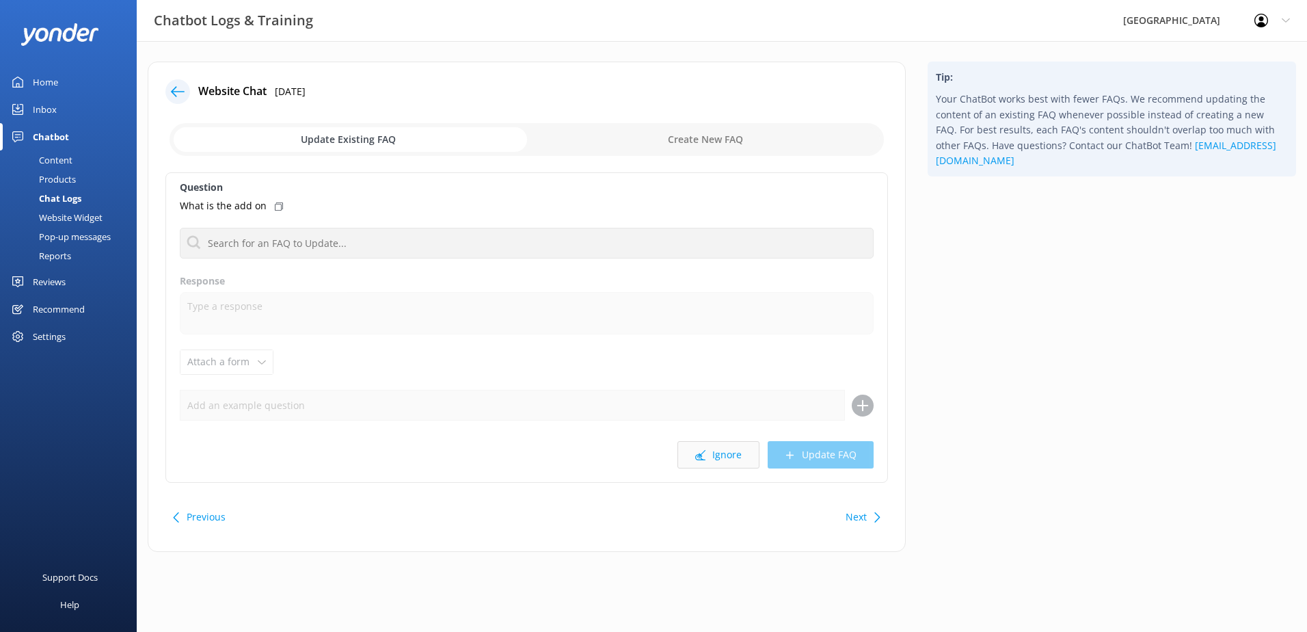
click at [725, 457] on button "Ignore" at bounding box center [719, 454] width 82 height 27
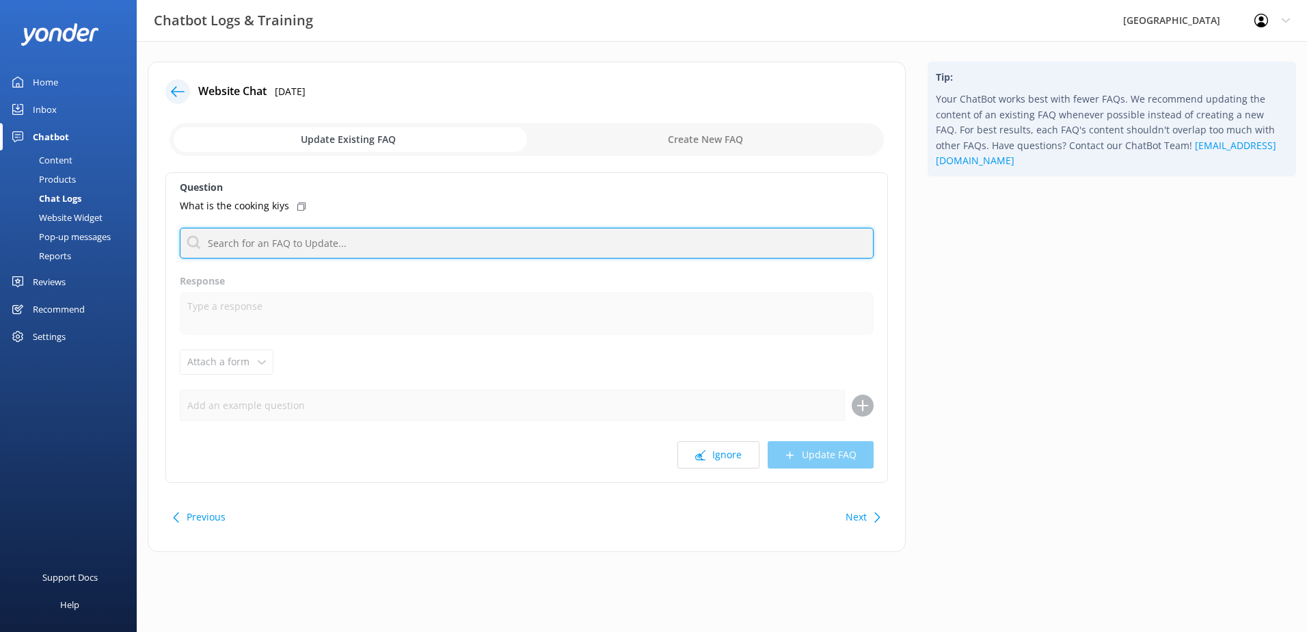
click at [267, 242] on input "text" at bounding box center [527, 243] width 694 height 31
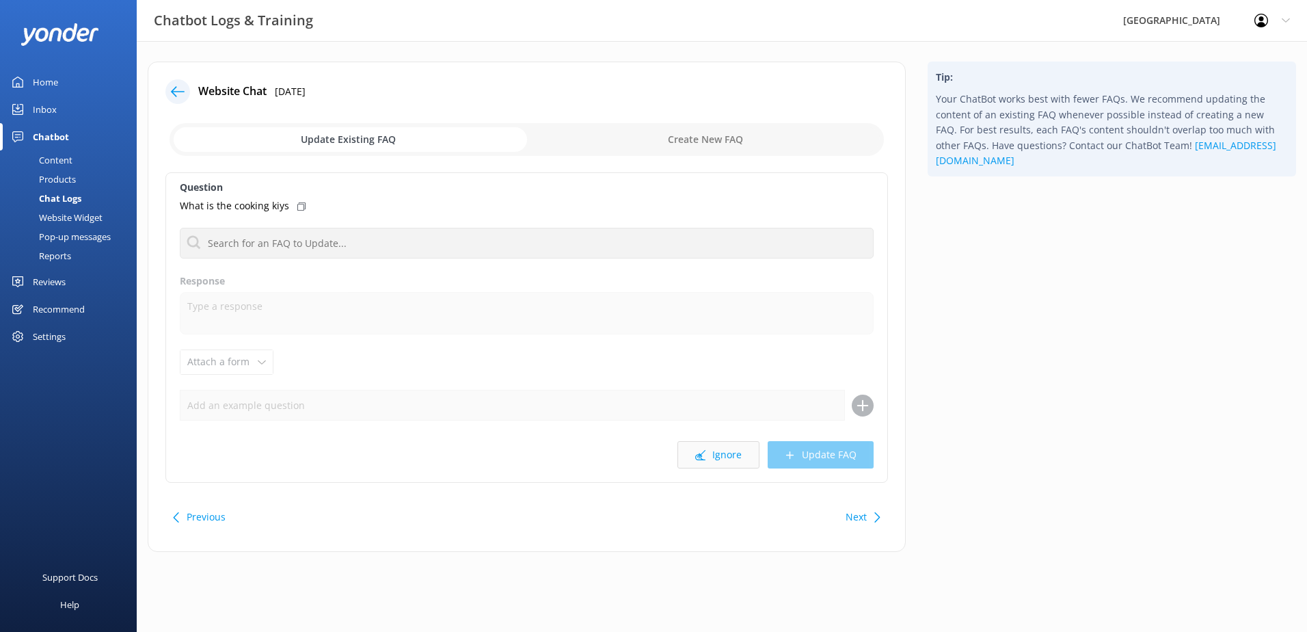
click at [729, 455] on button "Ignore" at bounding box center [719, 454] width 82 height 27
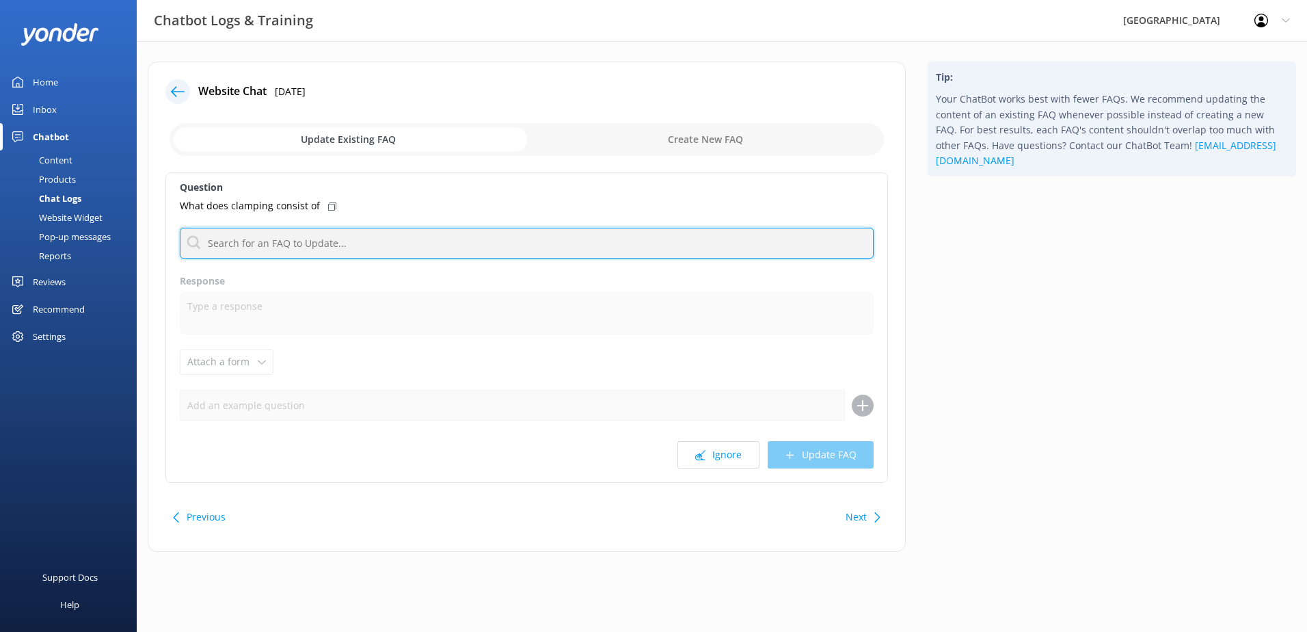
click at [289, 240] on input "text" at bounding box center [527, 243] width 694 height 31
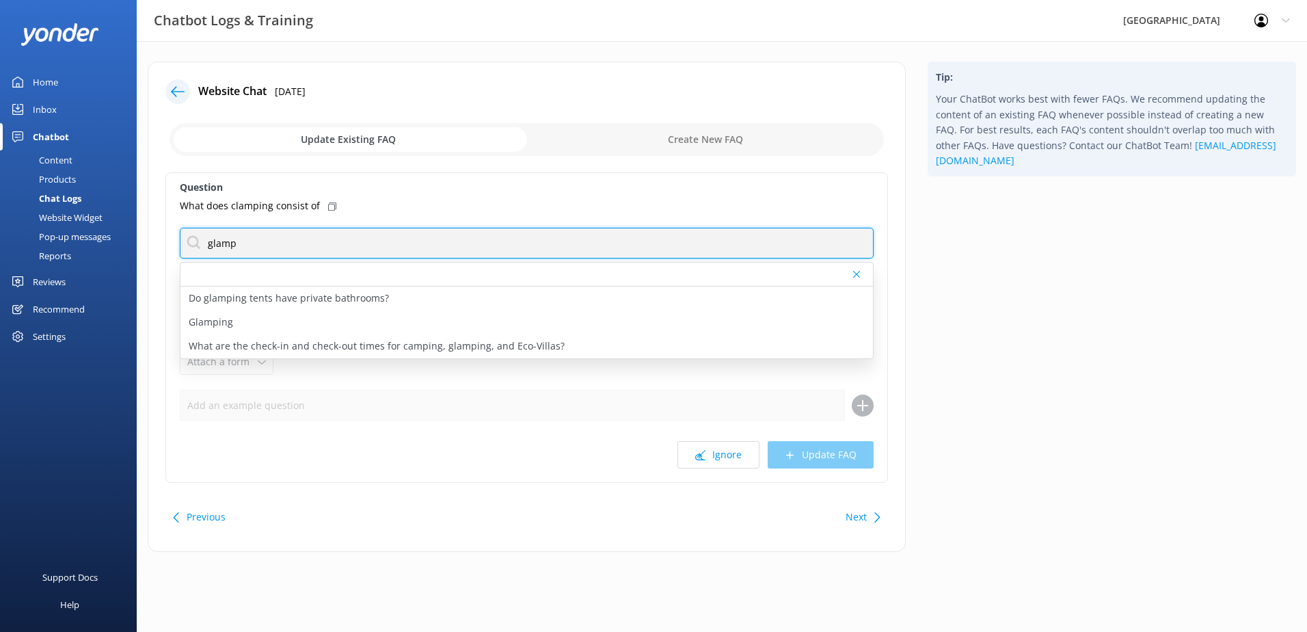
click at [487, 248] on input "glamp" at bounding box center [527, 243] width 694 height 31
type input "glamp"
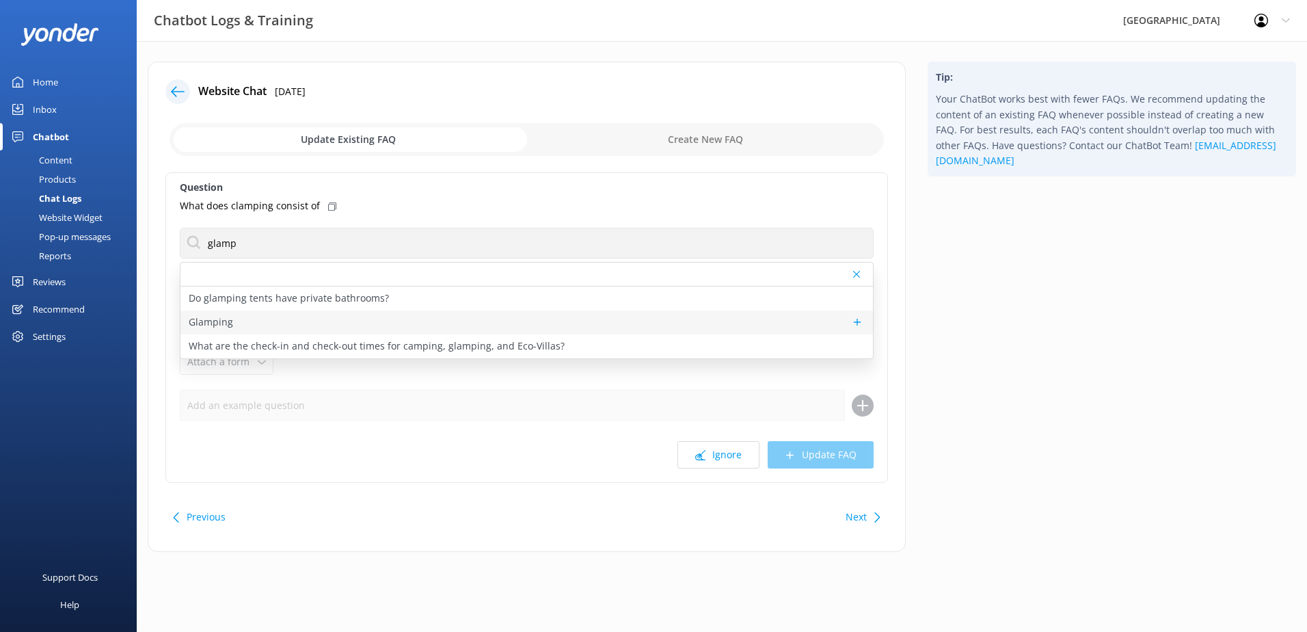
click at [241, 323] on div "Glamping" at bounding box center [526, 322] width 693 height 24
type textarea "Loremips dolor sit a conse adipis el sed doei t inci utlaboree doloremagn, al e…"
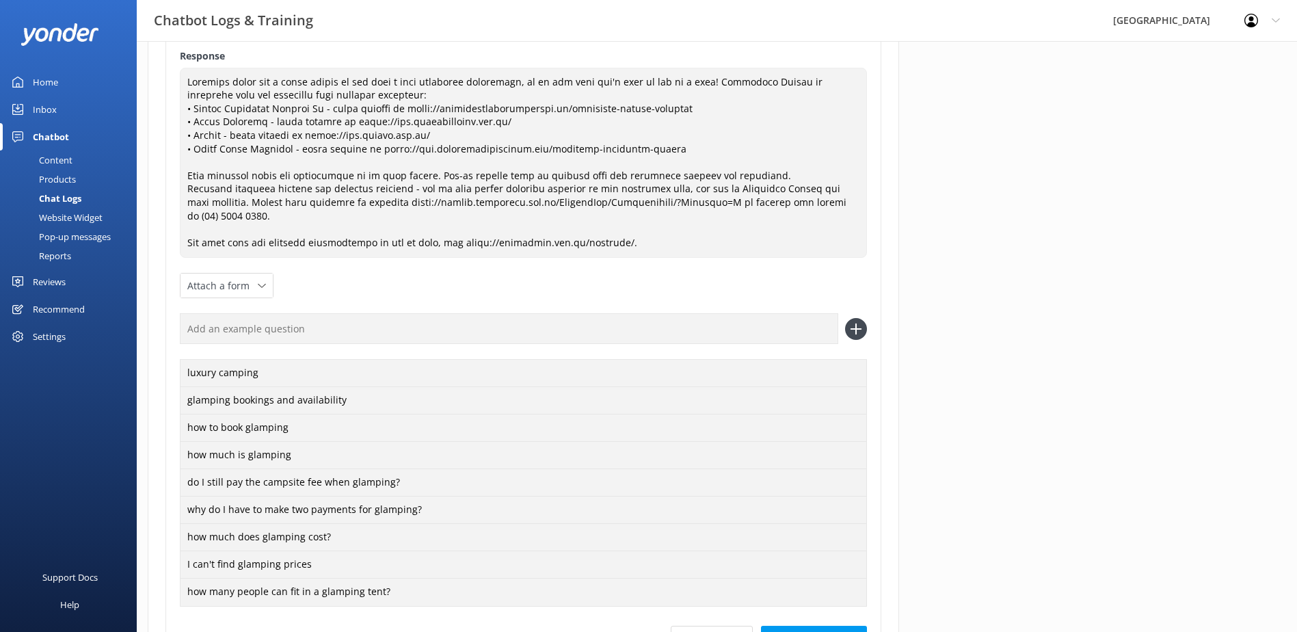
scroll to position [355, 0]
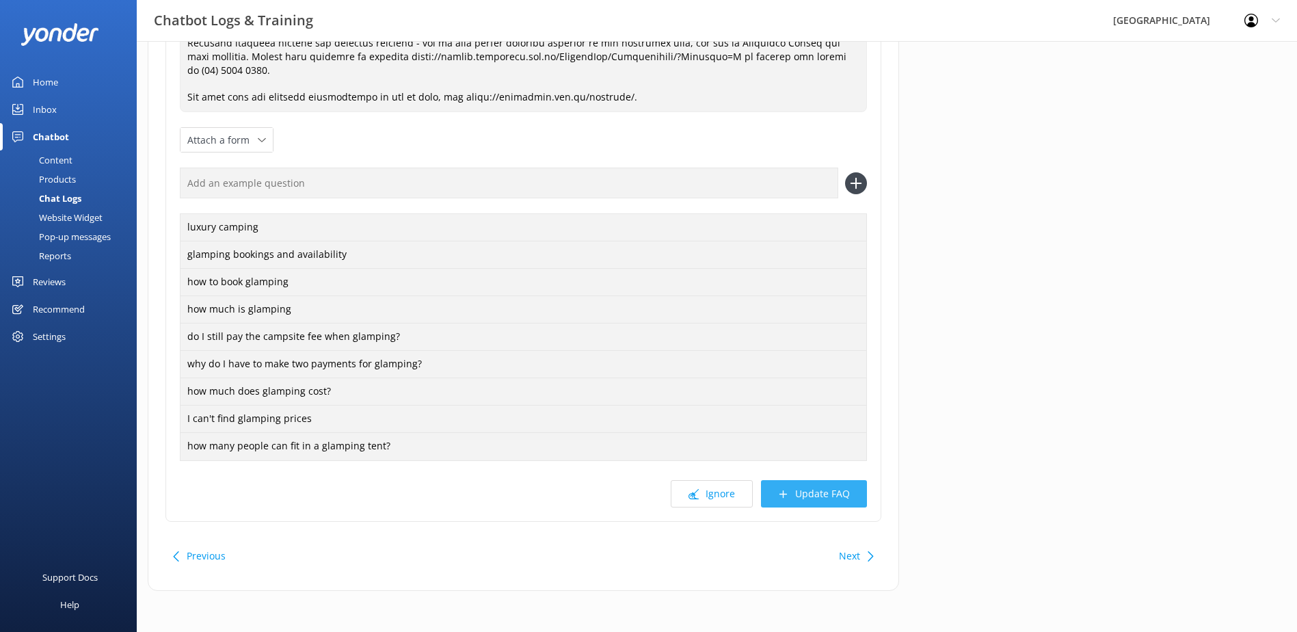
click at [837, 492] on button "Update FAQ" at bounding box center [814, 493] width 106 height 27
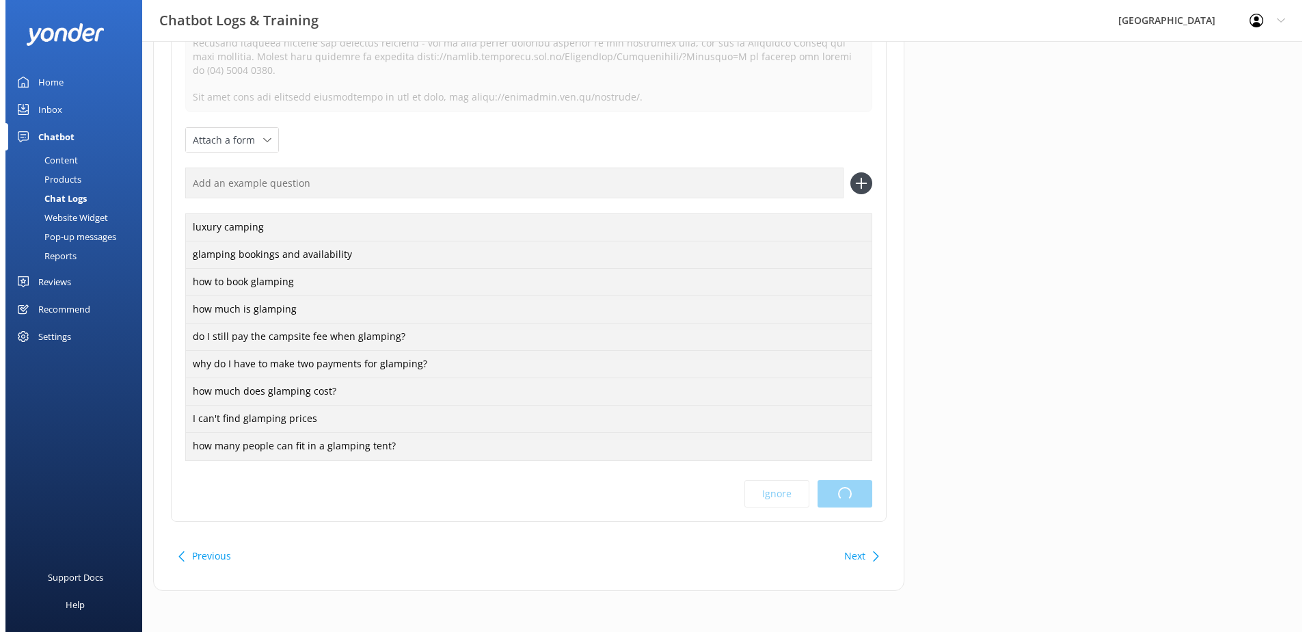
scroll to position [0, 0]
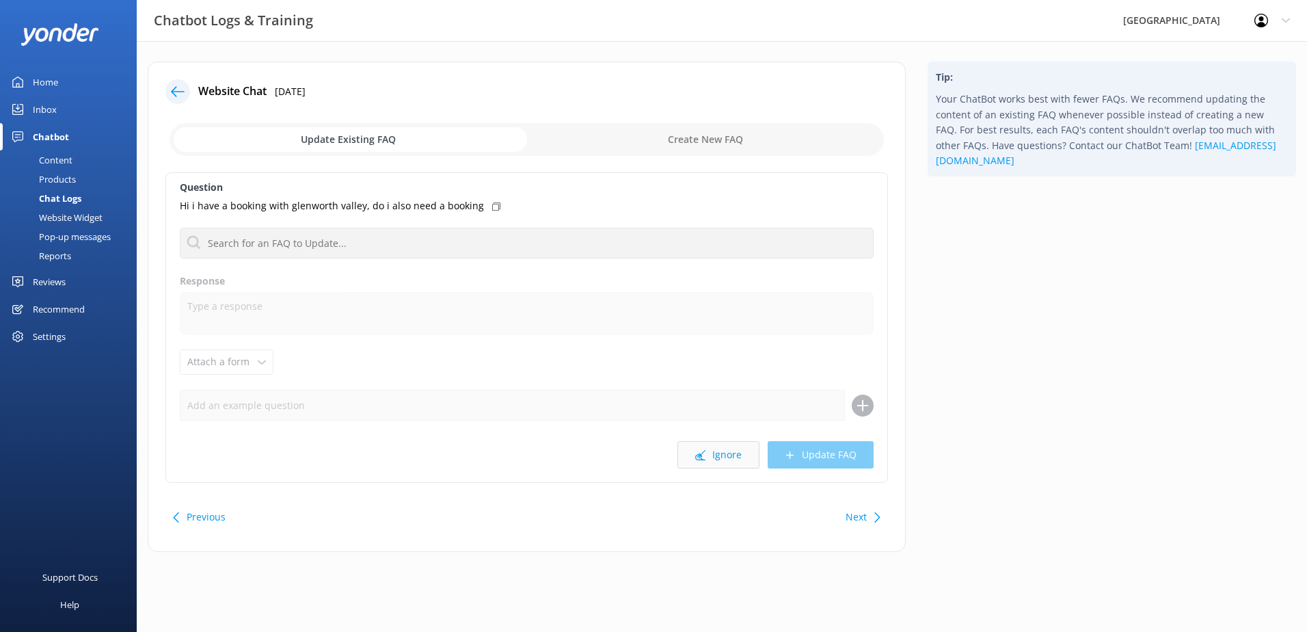
click at [740, 457] on button "Ignore" at bounding box center [719, 454] width 82 height 27
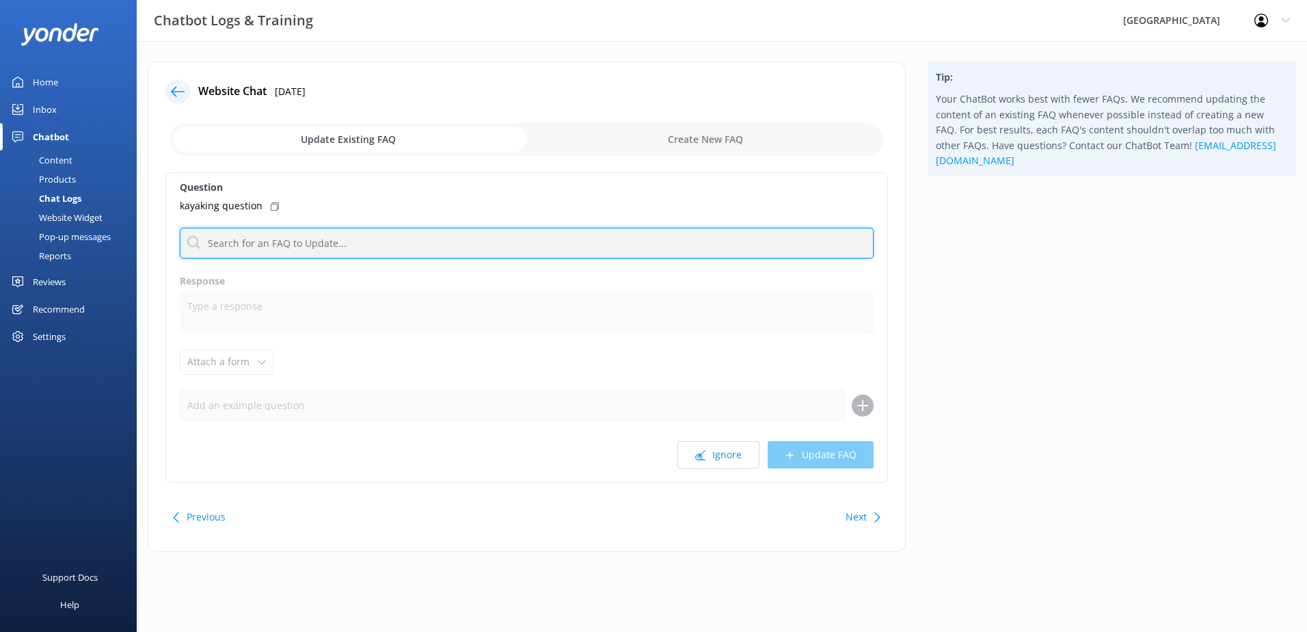
click at [304, 235] on input "text" at bounding box center [527, 243] width 694 height 31
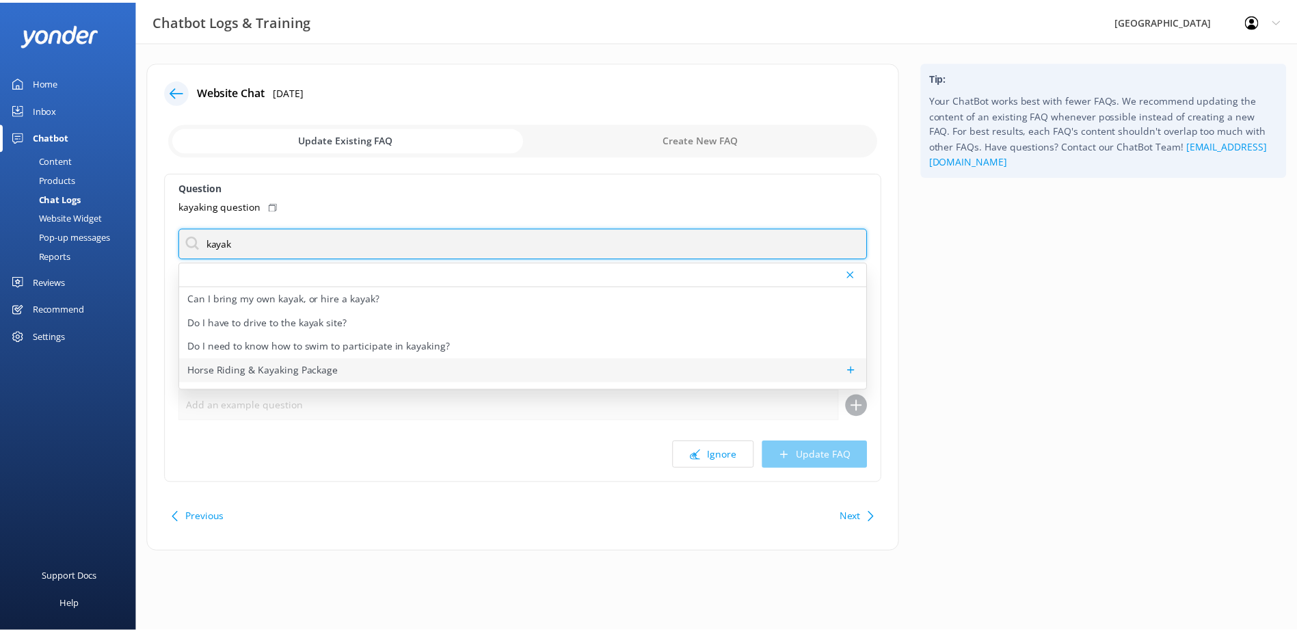
scroll to position [68, 0]
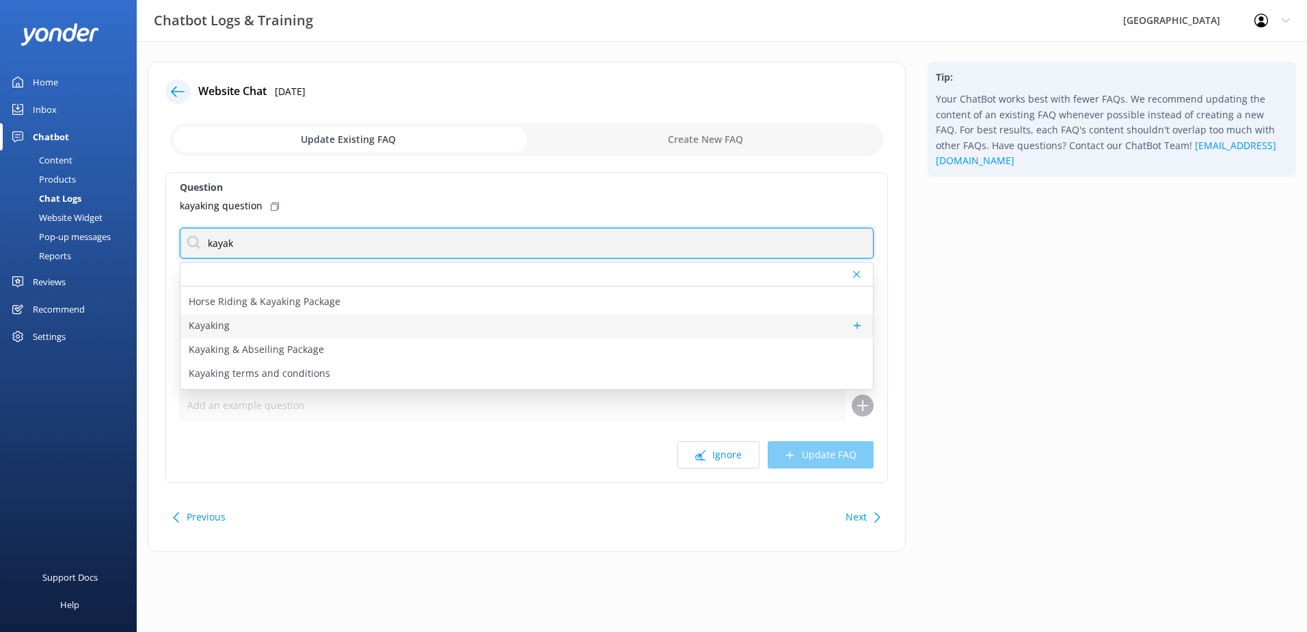
type input "kayak"
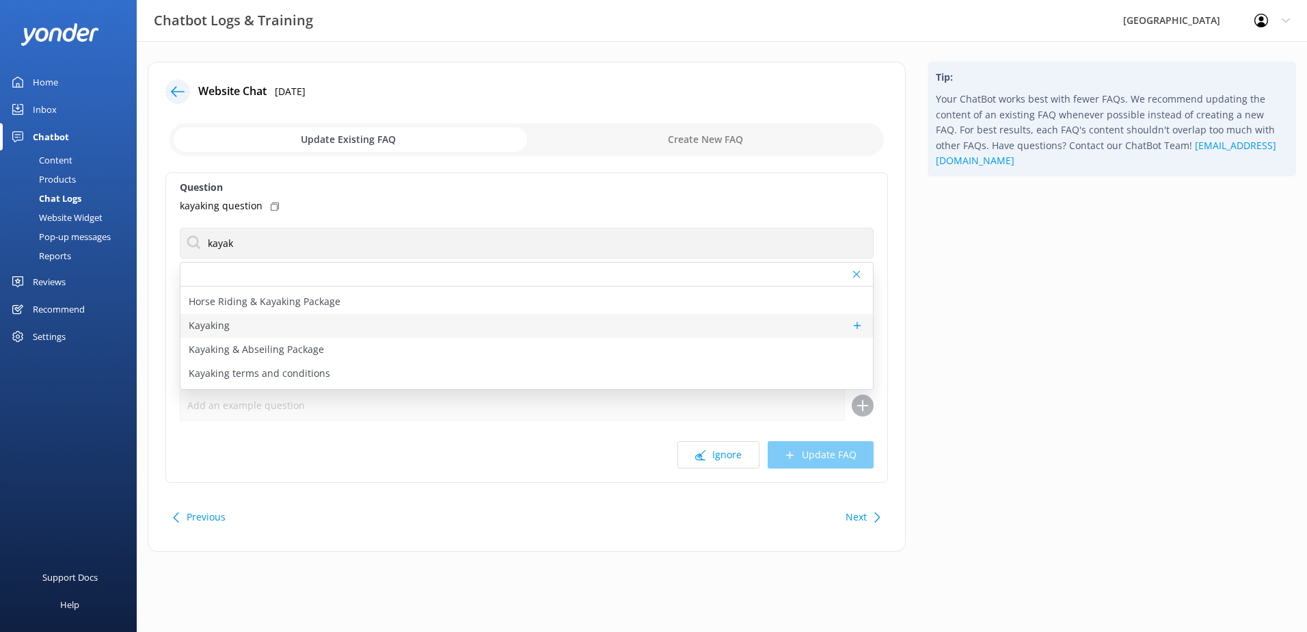
click at [232, 326] on div "Kayaking" at bounding box center [526, 326] width 693 height 24
type textarea "[GEOGRAPHIC_DATA] offers two different kayaking options - a guided tour, and a …"
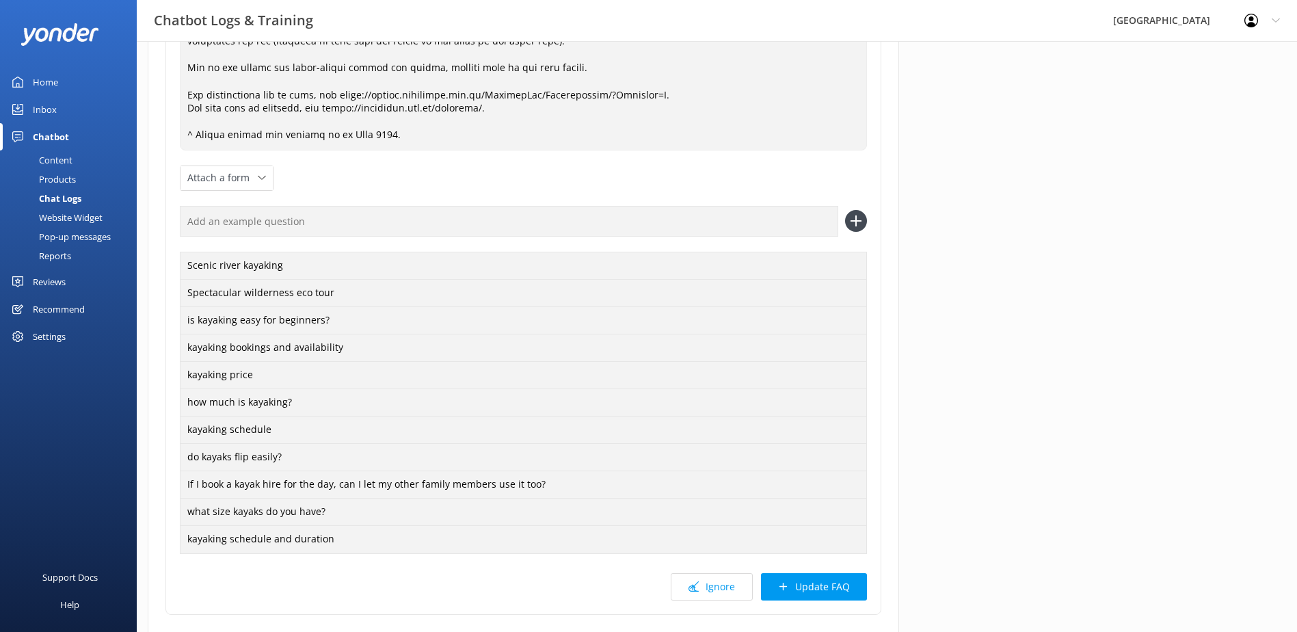
scroll to position [342, 0]
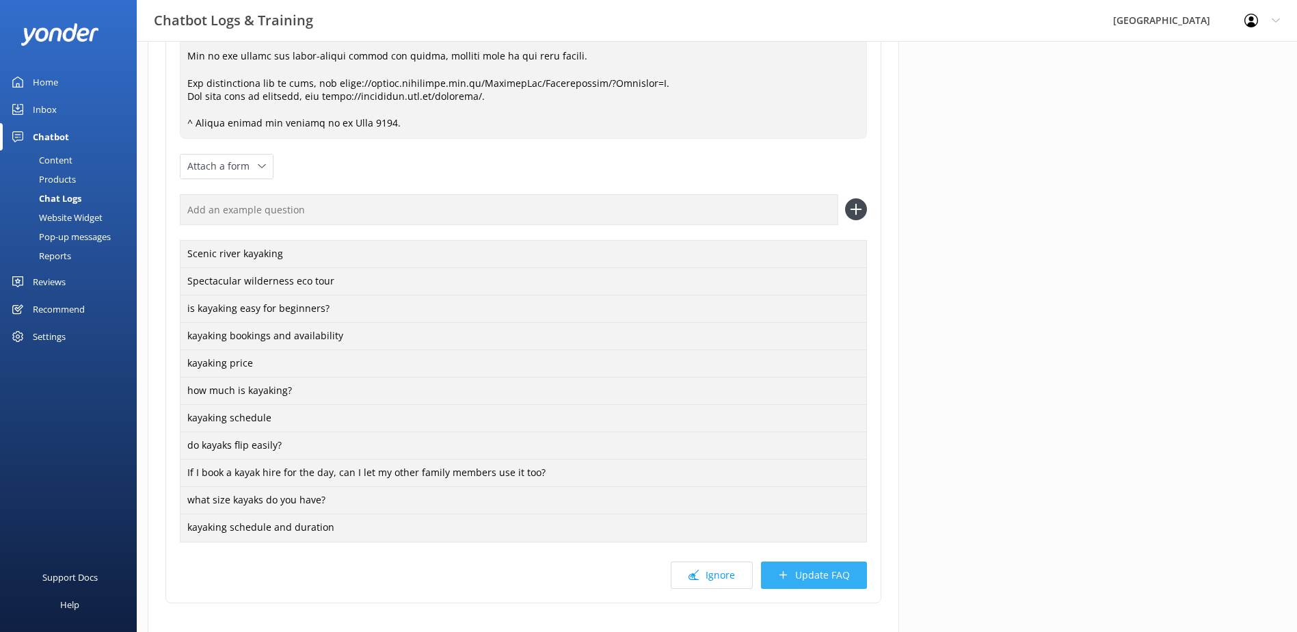
click at [822, 570] on button "Update FAQ" at bounding box center [814, 574] width 106 height 27
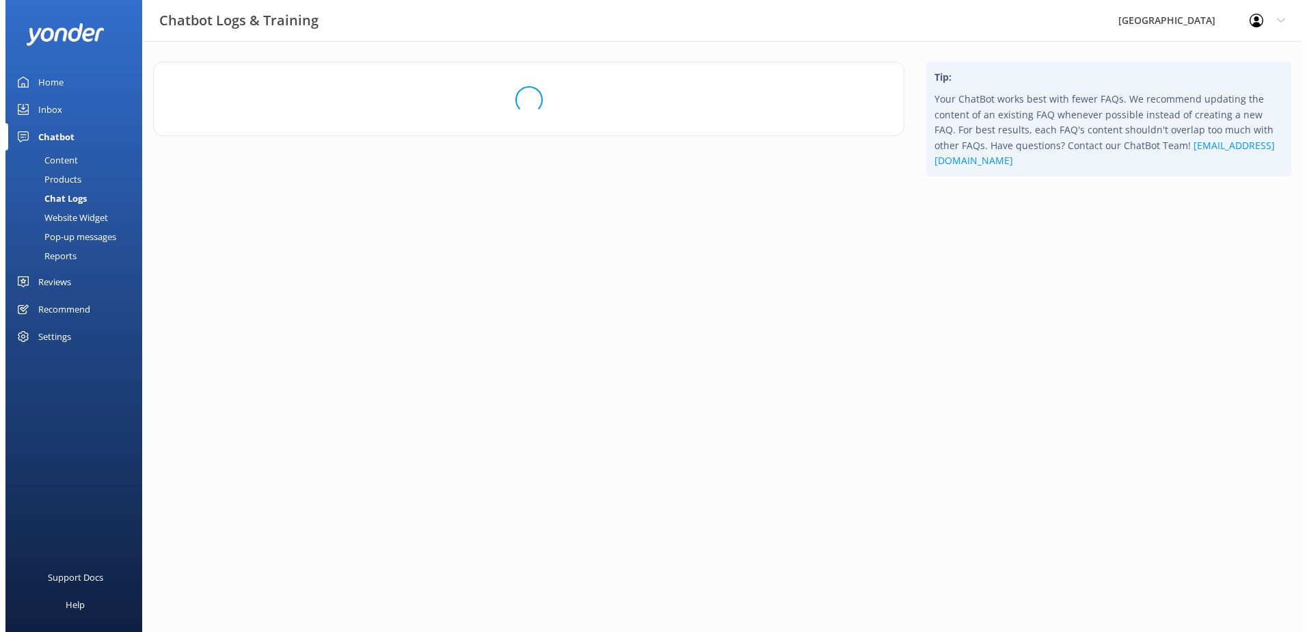
scroll to position [0, 0]
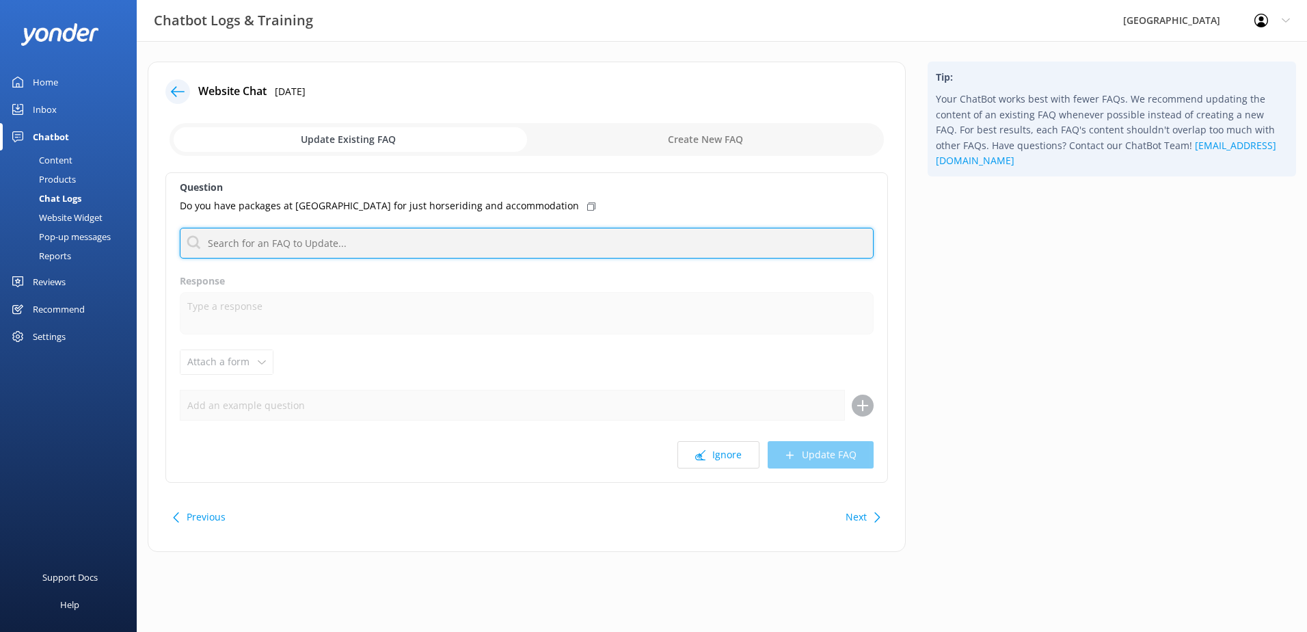
click at [321, 240] on input "text" at bounding box center [527, 243] width 694 height 31
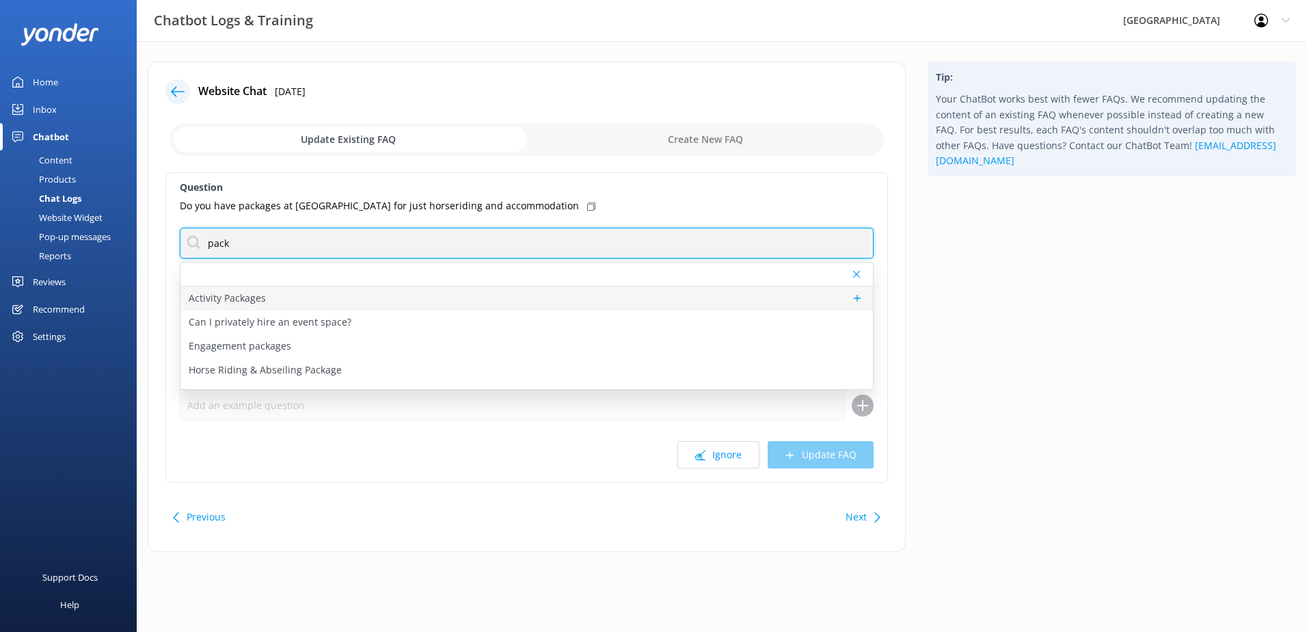
type input "pack"
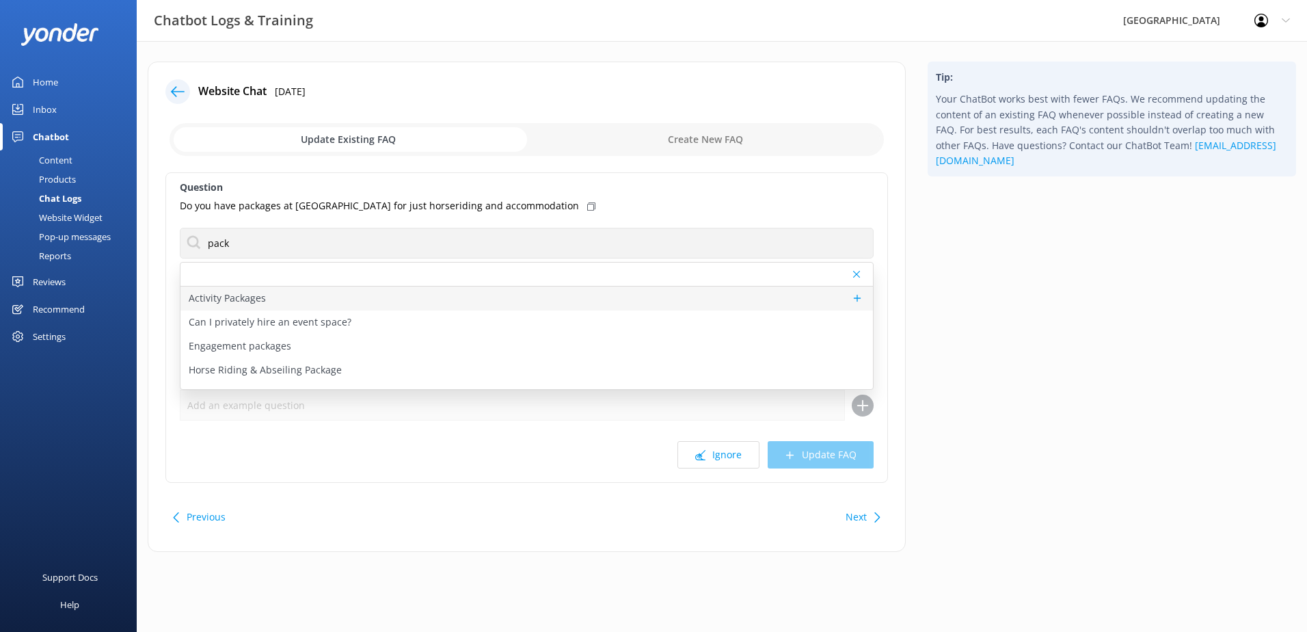
click at [258, 304] on p "Activity Packages" at bounding box center [227, 298] width 77 height 15
type textarea "Activities can be booked as a package at a discounted rate. By booking two acti…"
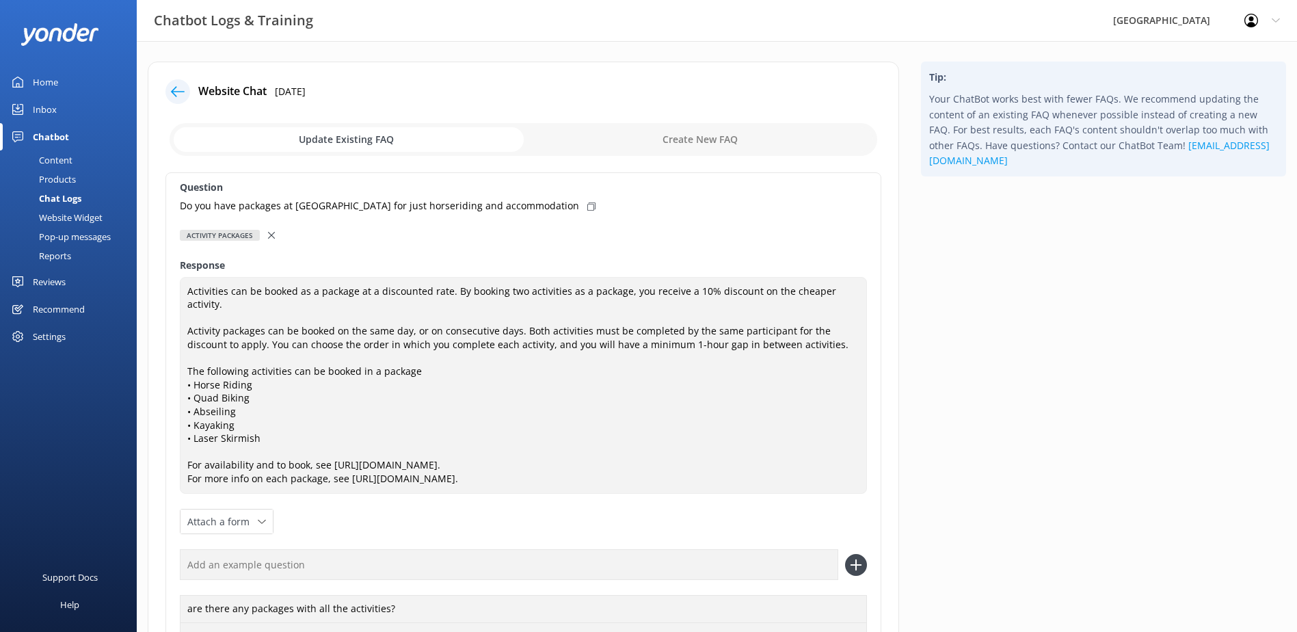
click at [271, 235] on use at bounding box center [271, 235] width 7 height 7
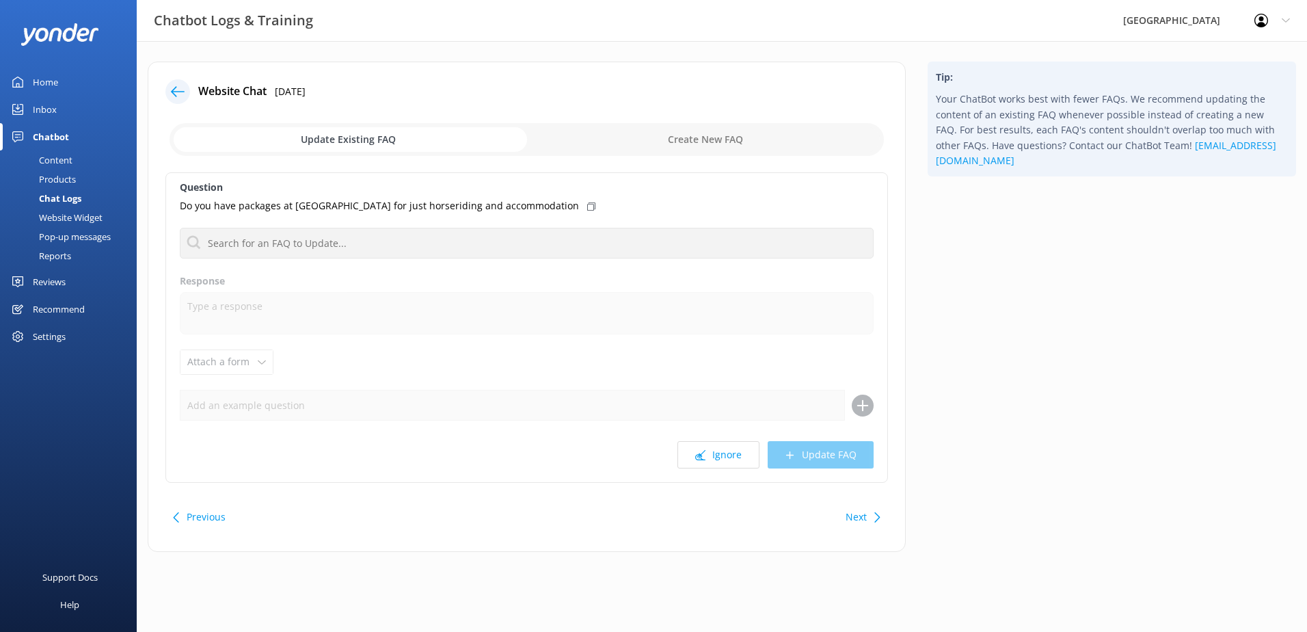
click at [688, 141] on input "checkbox" at bounding box center [527, 139] width 714 height 33
checkbox input "true"
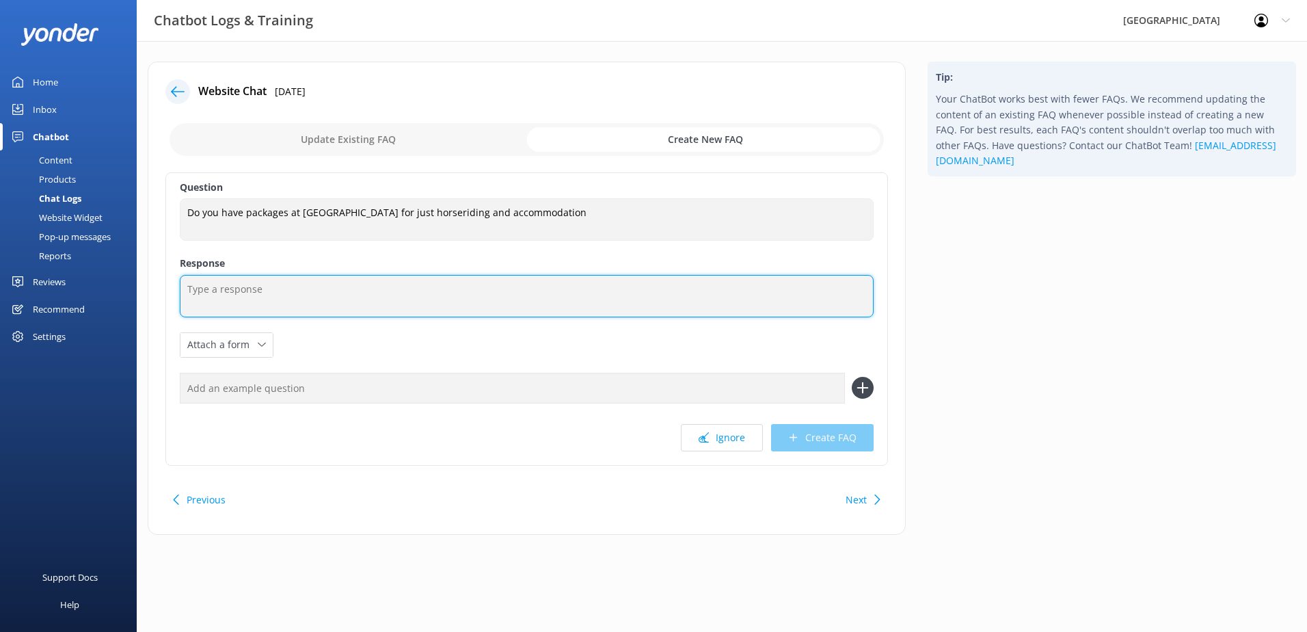
click at [241, 293] on textarea at bounding box center [527, 296] width 694 height 42
drag, startPoint x: 518, startPoint y: 293, endPoint x: 302, endPoint y: 304, distance: 216.3
click at [302, 304] on textarea "We do not currently offer accomodation & activity packages" at bounding box center [527, 296] width 694 height 42
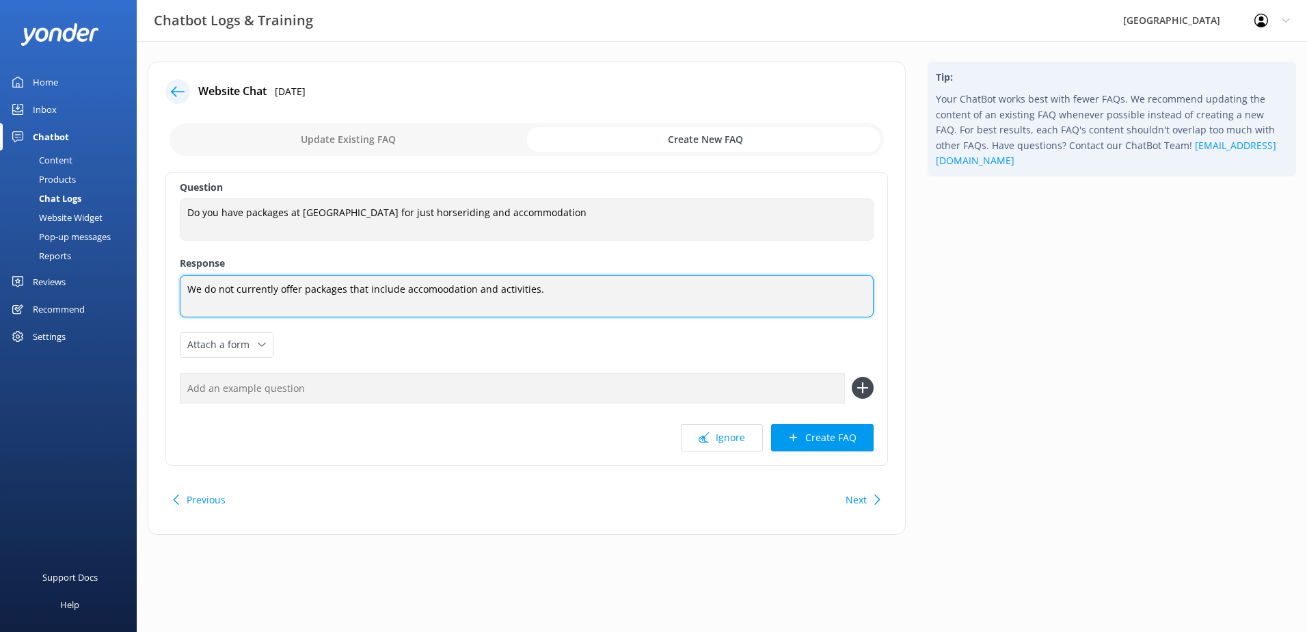
click at [431, 289] on textarea "We do not currently offer packages that include accomoodation and activities." at bounding box center [527, 296] width 694 height 42
type textarea "We do not currently offer packages that include accommodation and activities."
click at [575, 291] on textarea "We do not currently offer packages that include accommodation and activities." at bounding box center [527, 296] width 694 height 42
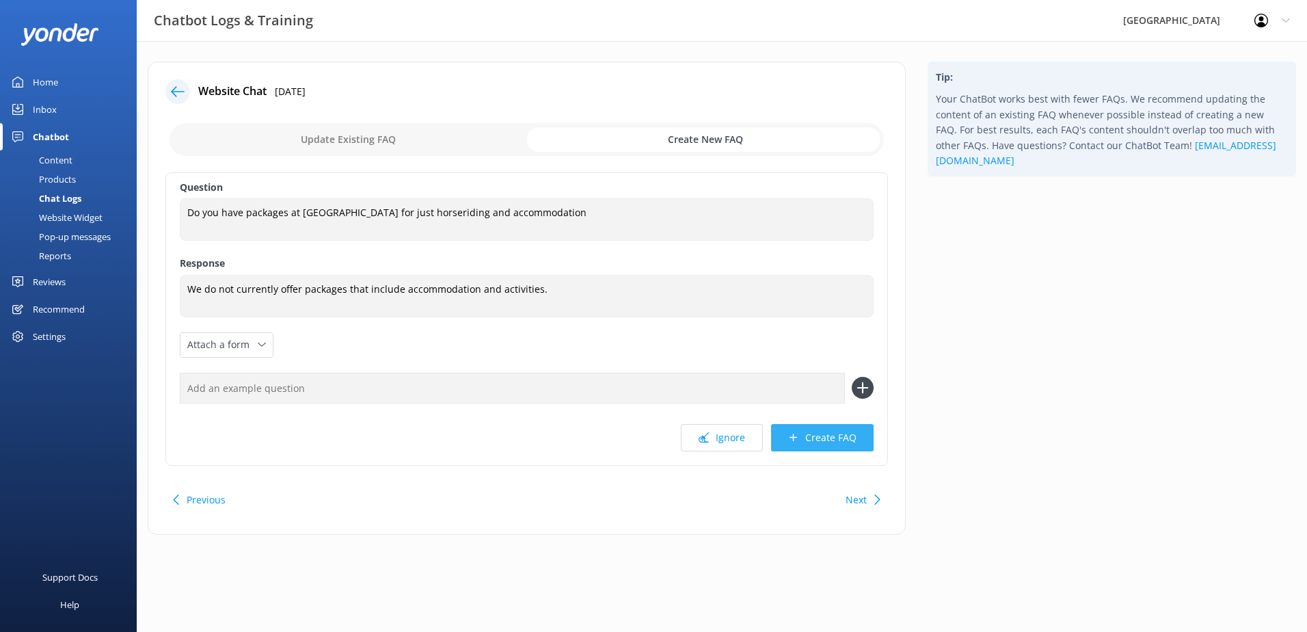
click at [809, 431] on button "Create FAQ" at bounding box center [822, 437] width 103 height 27
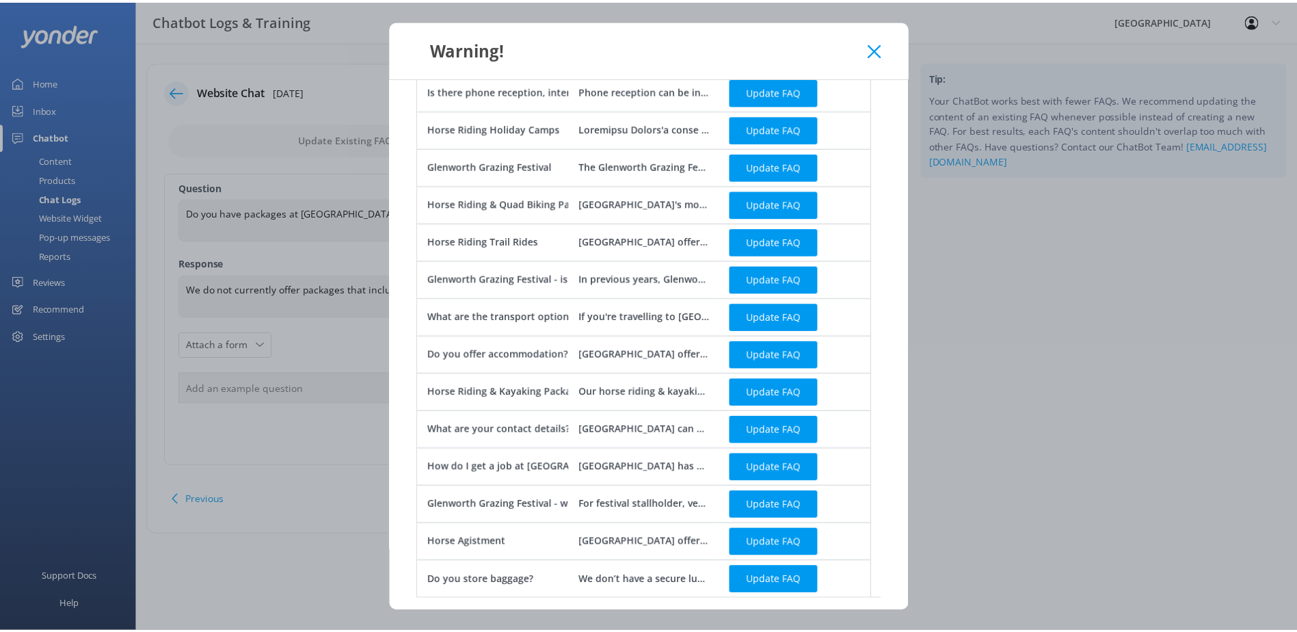
scroll to position [337, 0]
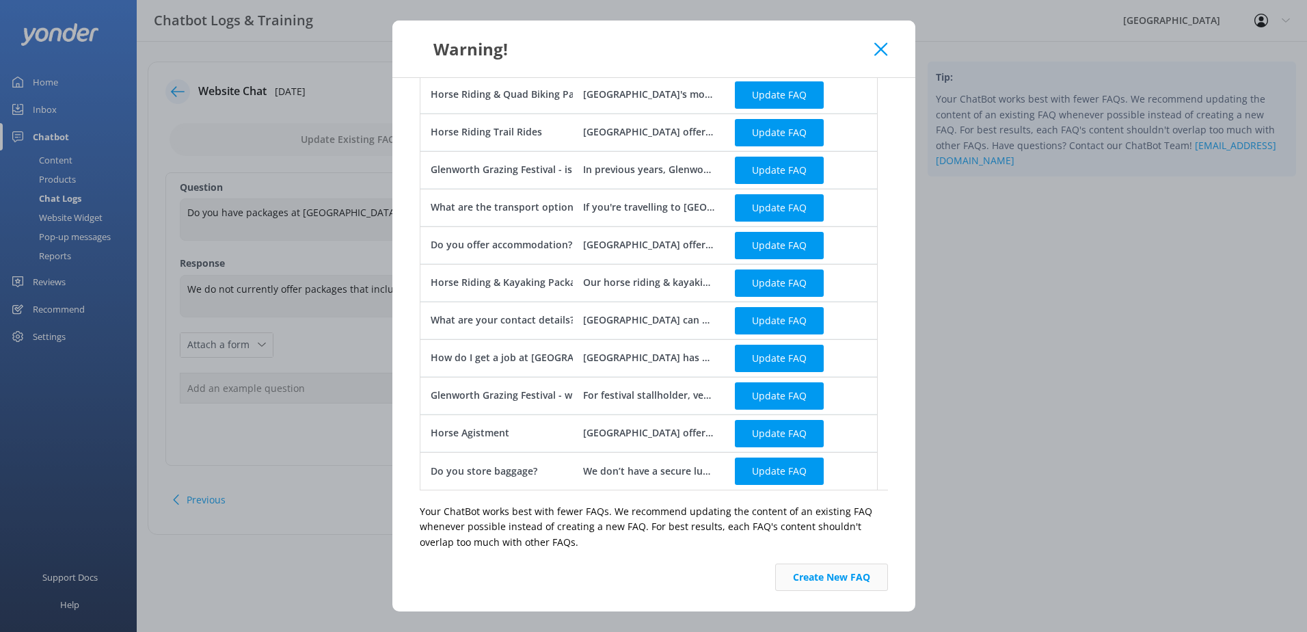
click at [791, 575] on button "Create New FAQ" at bounding box center [831, 576] width 113 height 27
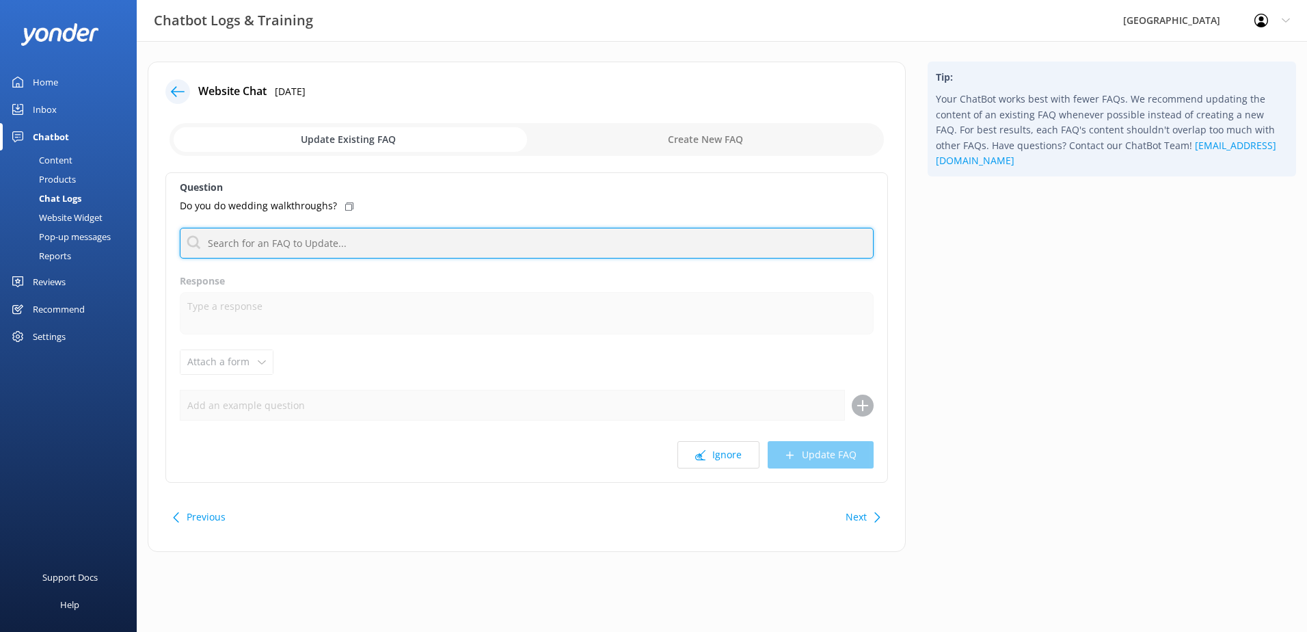
click at [364, 233] on input "text" at bounding box center [527, 243] width 694 height 31
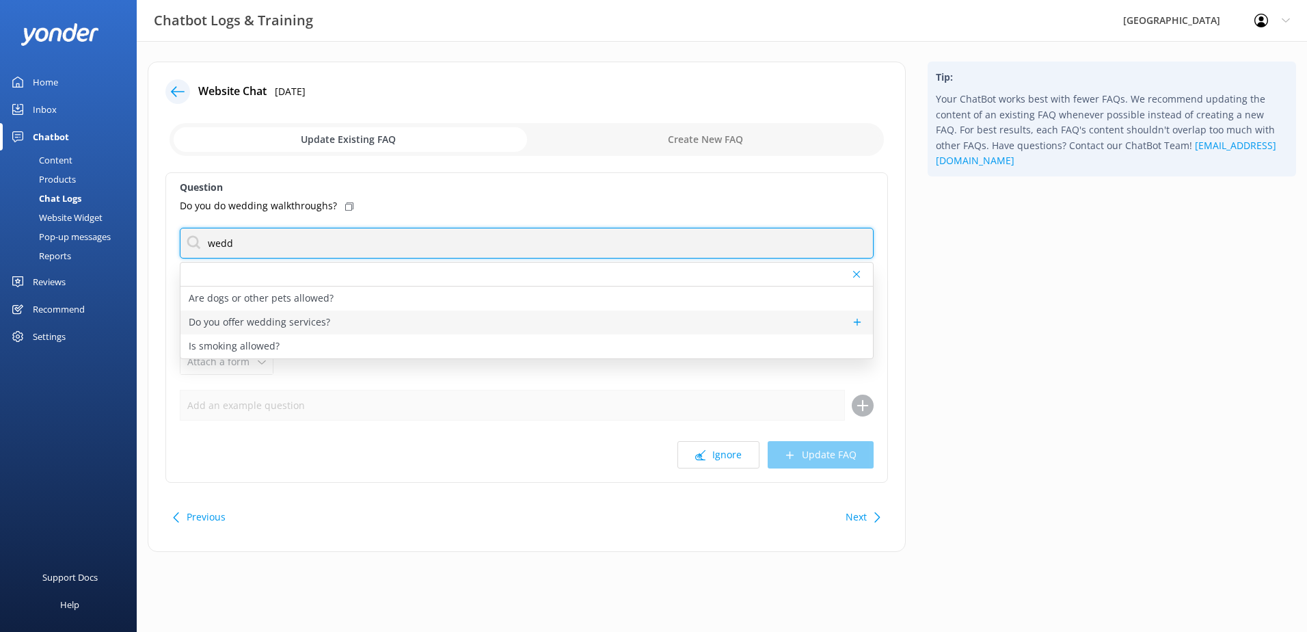
type input "wedd"
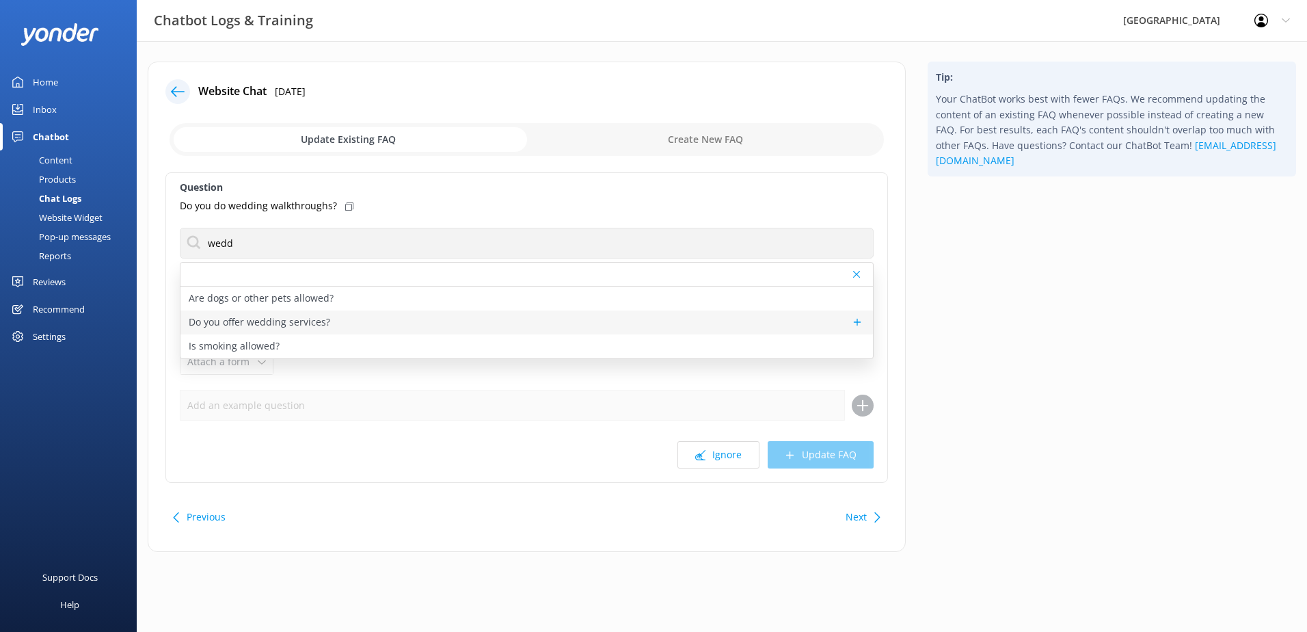
click at [280, 325] on p "Do you offer wedding services?" at bounding box center [260, 321] width 142 height 15
type textarea "[GEOGRAPHIC_DATA] is a multi-award winning wedding venue offering unique countr…"
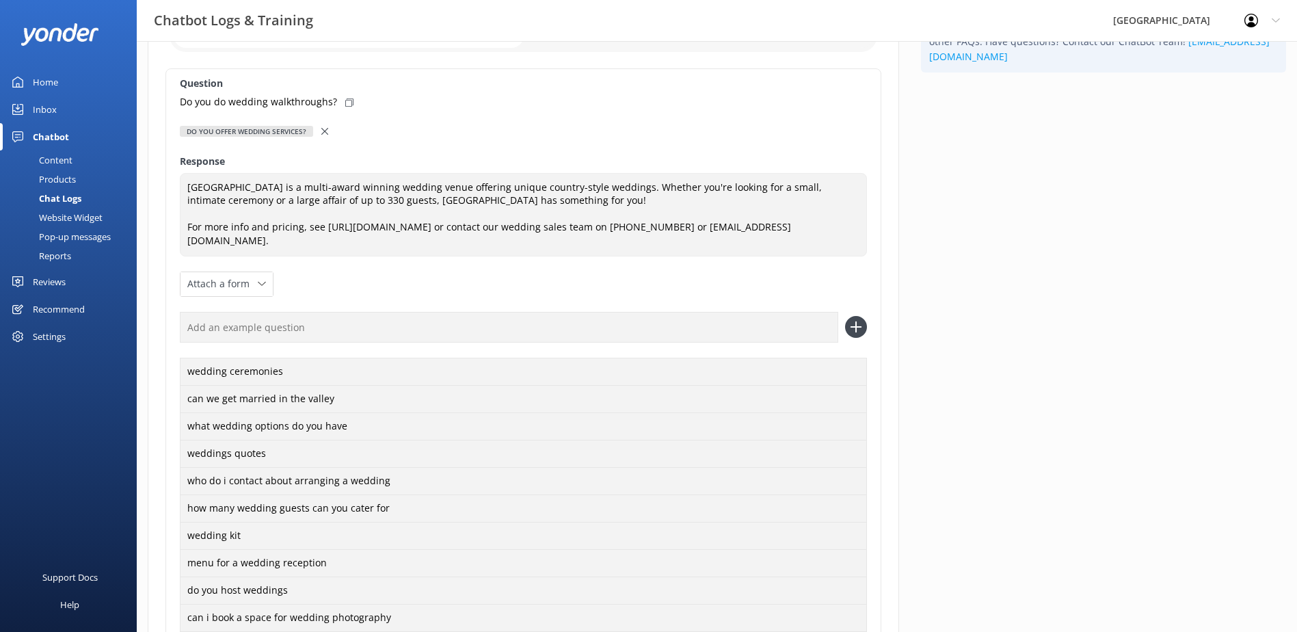
scroll to position [303, 0]
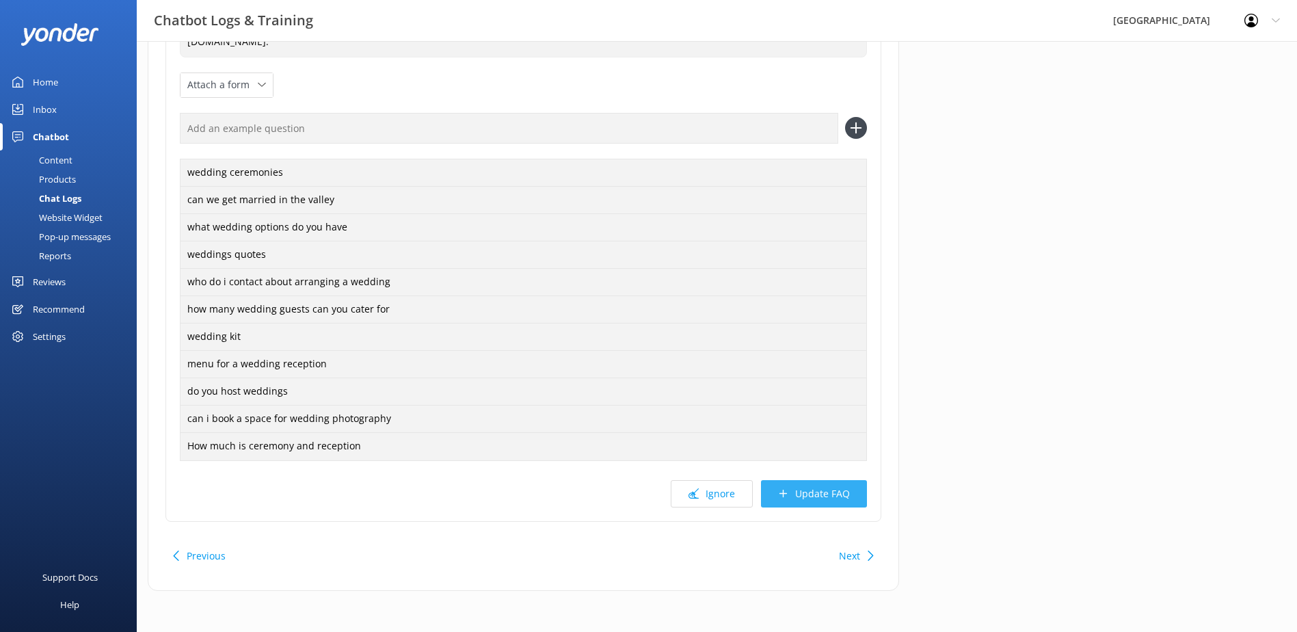
click at [822, 491] on button "Update FAQ" at bounding box center [814, 493] width 106 height 27
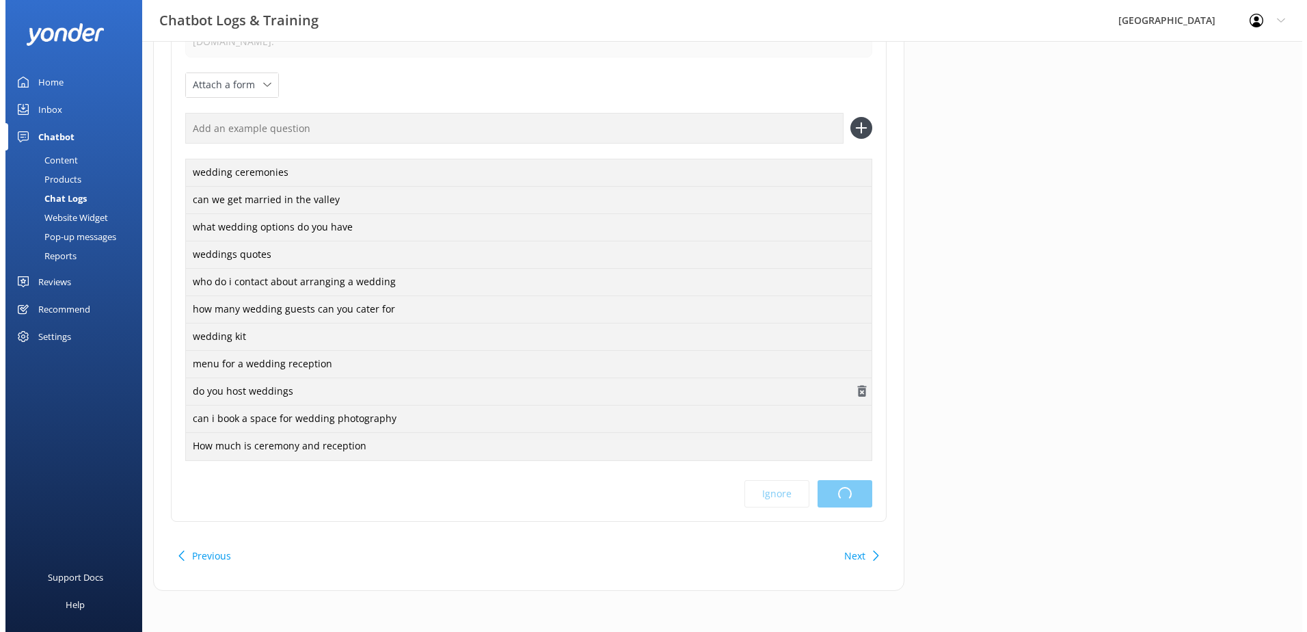
scroll to position [0, 0]
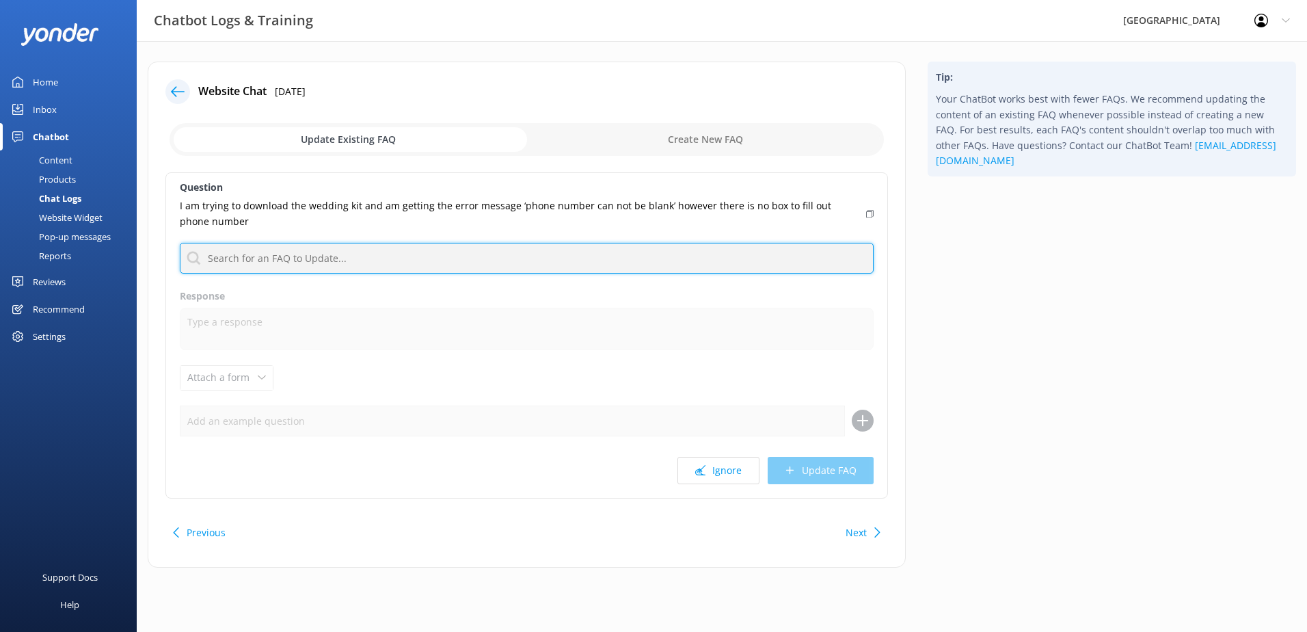
click at [302, 260] on input "text" at bounding box center [527, 258] width 694 height 31
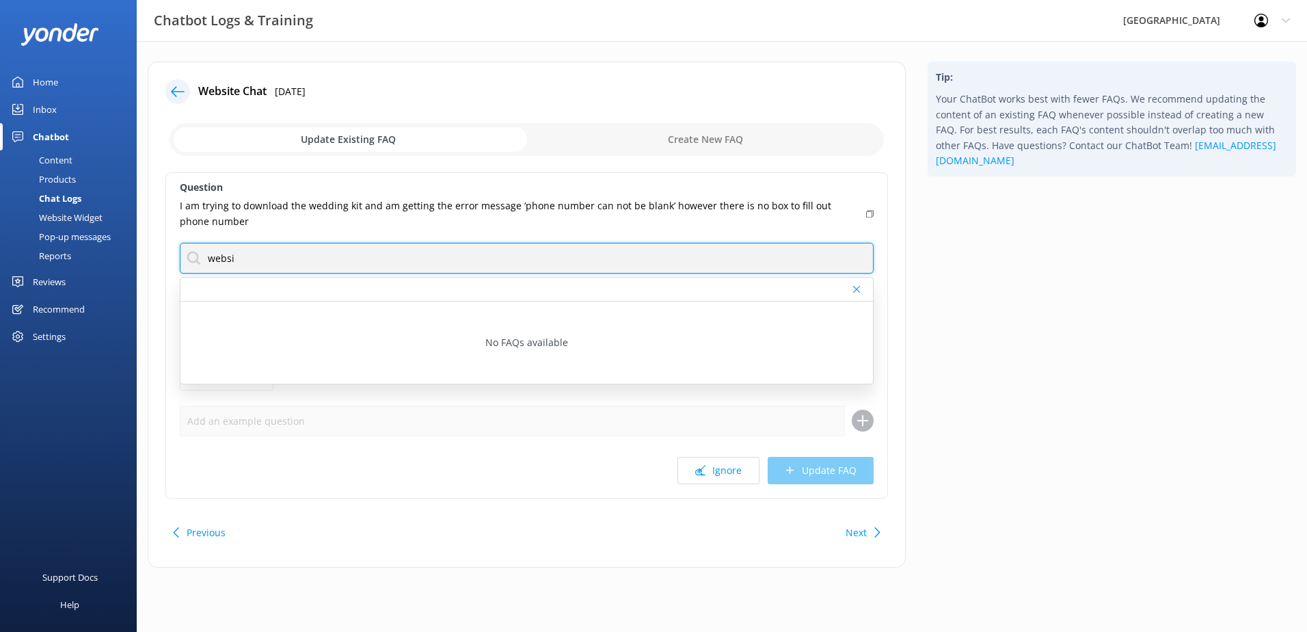
type input "websi"
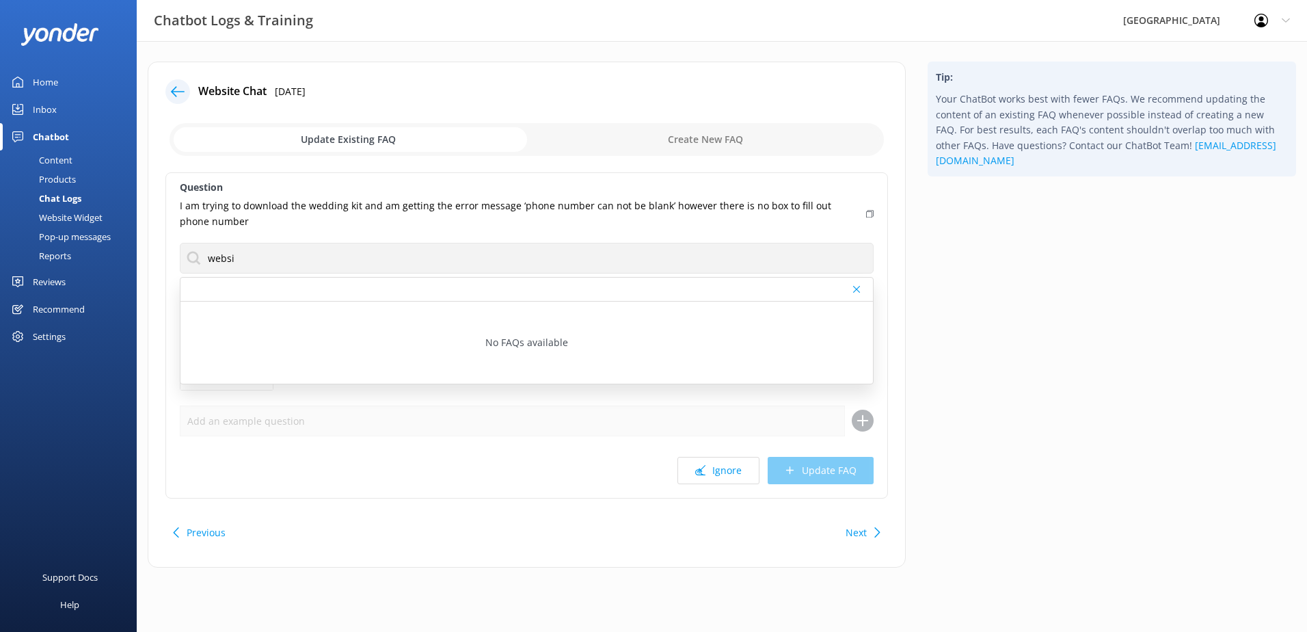
click at [546, 525] on div "Previous Next" at bounding box center [526, 532] width 723 height 38
click at [870, 535] on div "Next" at bounding box center [861, 532] width 42 height 27
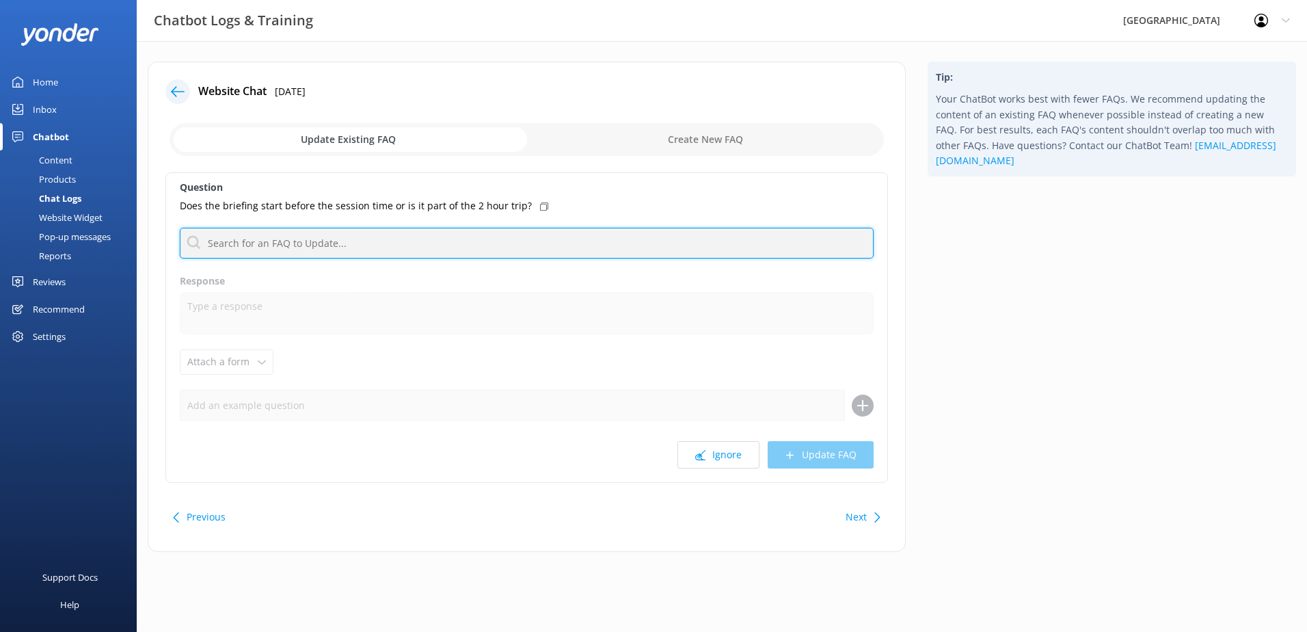
click at [435, 243] on input "text" at bounding box center [527, 243] width 694 height 31
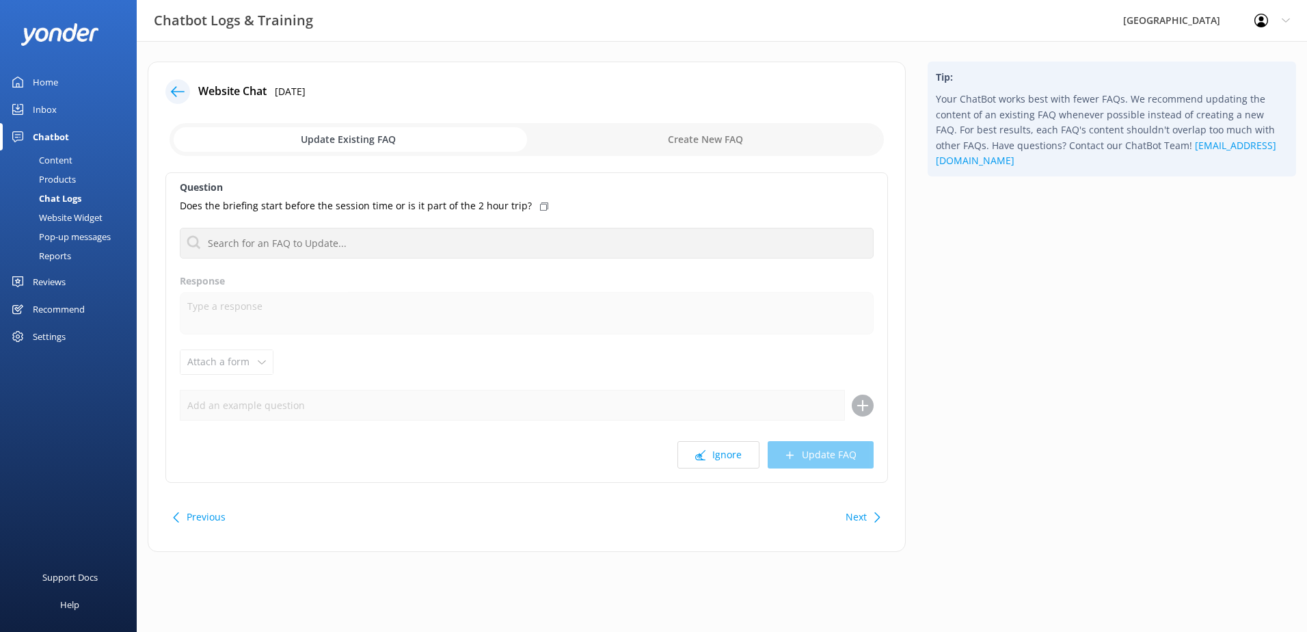
click at [708, 146] on input "checkbox" at bounding box center [527, 139] width 714 height 33
checkbox input "true"
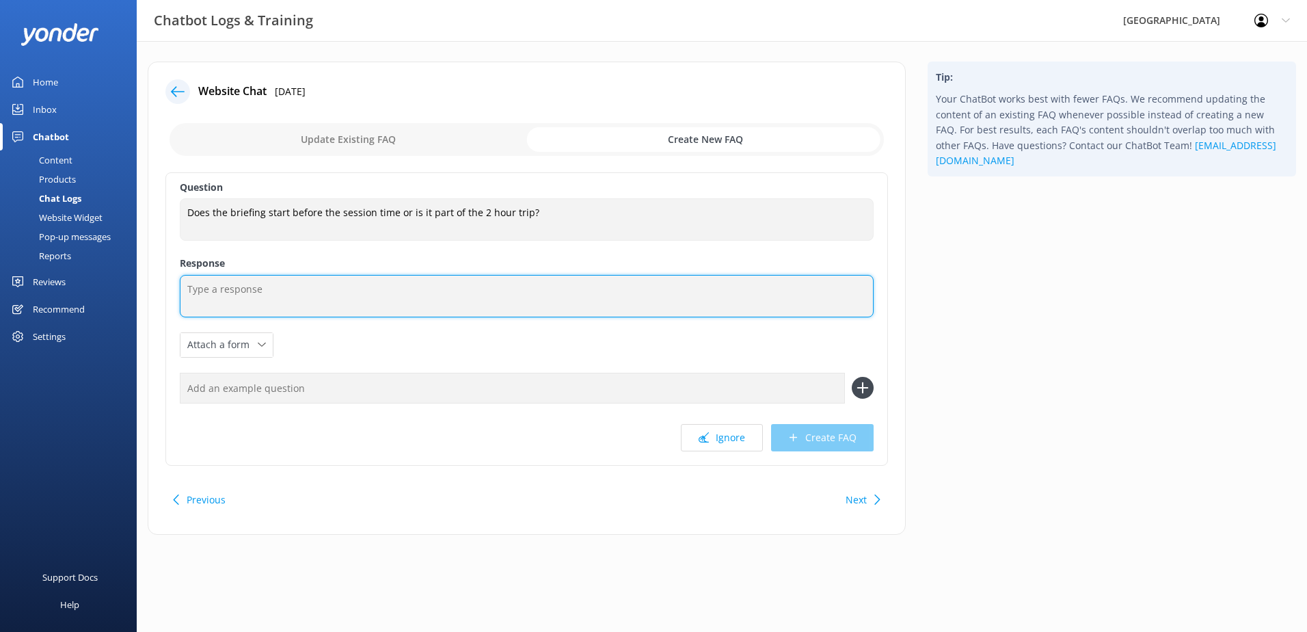
click at [268, 304] on textarea at bounding box center [527, 296] width 694 height 42
click at [273, 291] on textarea "All activity duration is inclusive" at bounding box center [527, 296] width 694 height 42
click at [301, 289] on textarea "All activity durations are is inclusive" at bounding box center [527, 296] width 694 height 42
click at [379, 295] on textarea "All activity durations are inclusive" at bounding box center [527, 296] width 694 height 42
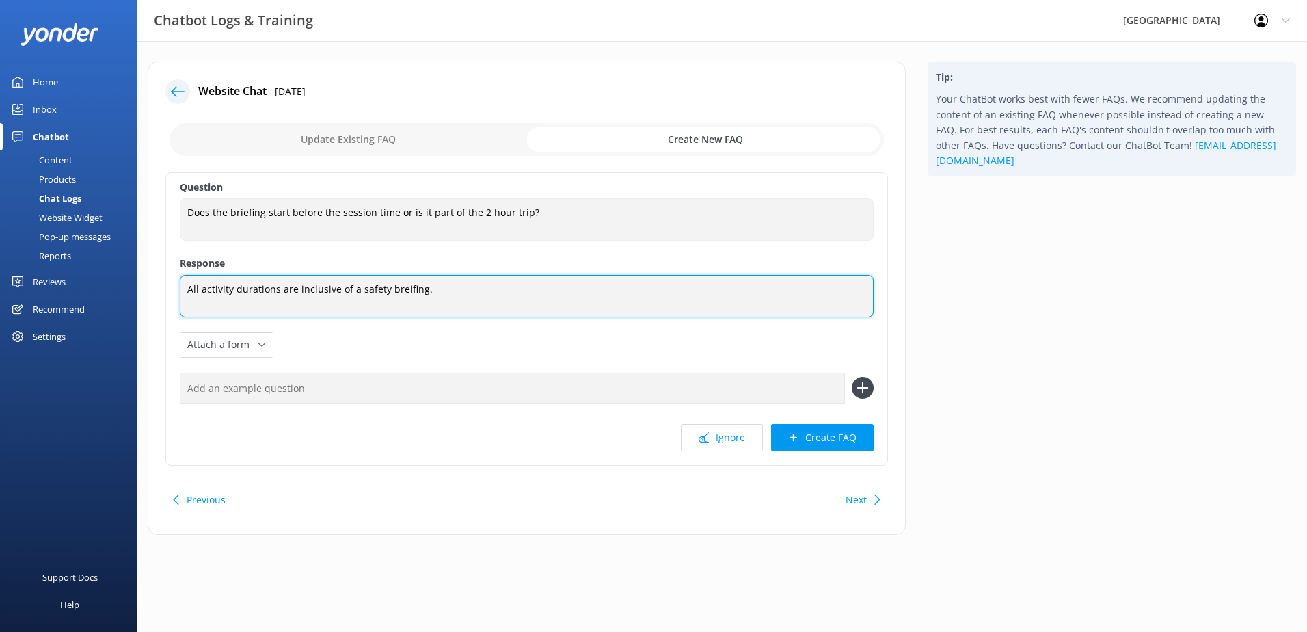
click at [401, 290] on textarea "All activity durations are inclusive of a safety breifing." at bounding box center [527, 296] width 694 height 42
click at [298, 286] on textarea "All activity durations are inclusive of a safety briefing." at bounding box center [527, 296] width 694 height 42
type textarea "All activity durations are approximate and inclusive of a safety briefing."
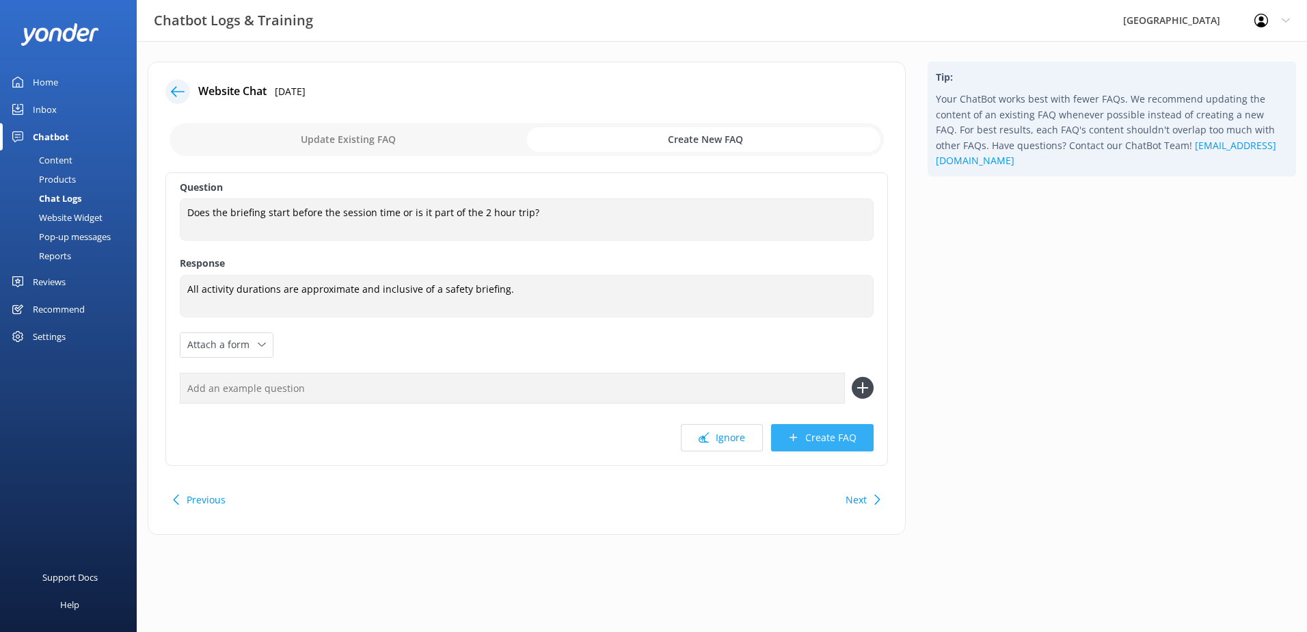
click at [837, 437] on button "Create FAQ" at bounding box center [822, 437] width 103 height 27
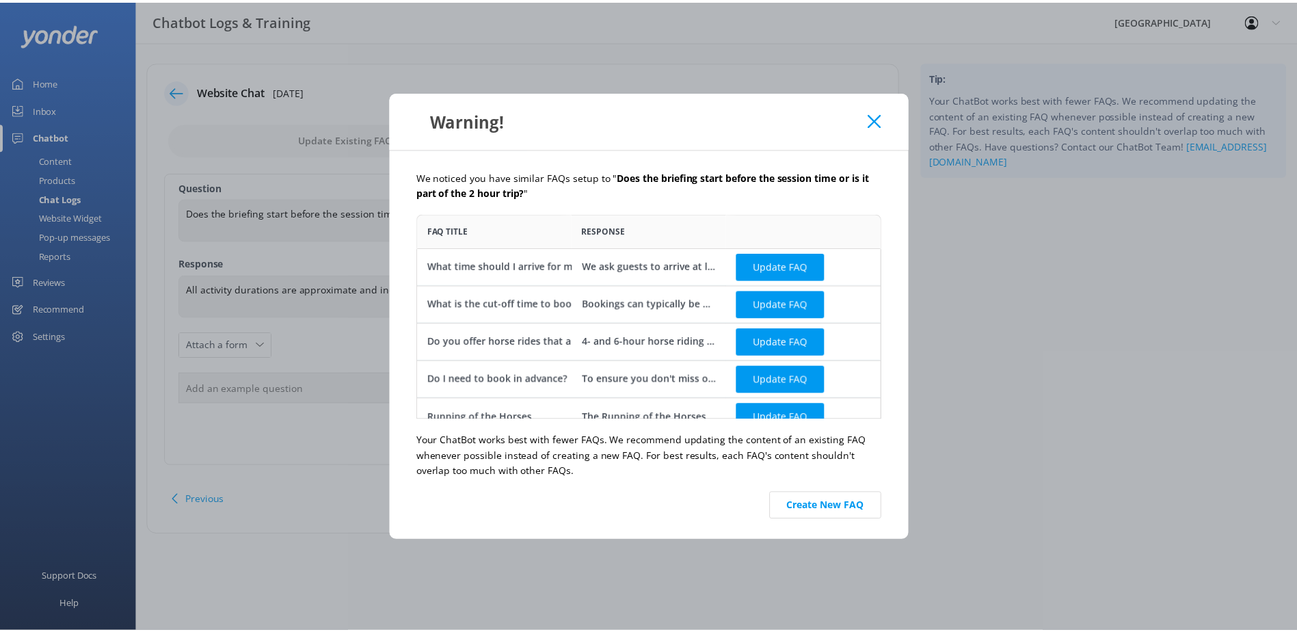
scroll to position [196, 458]
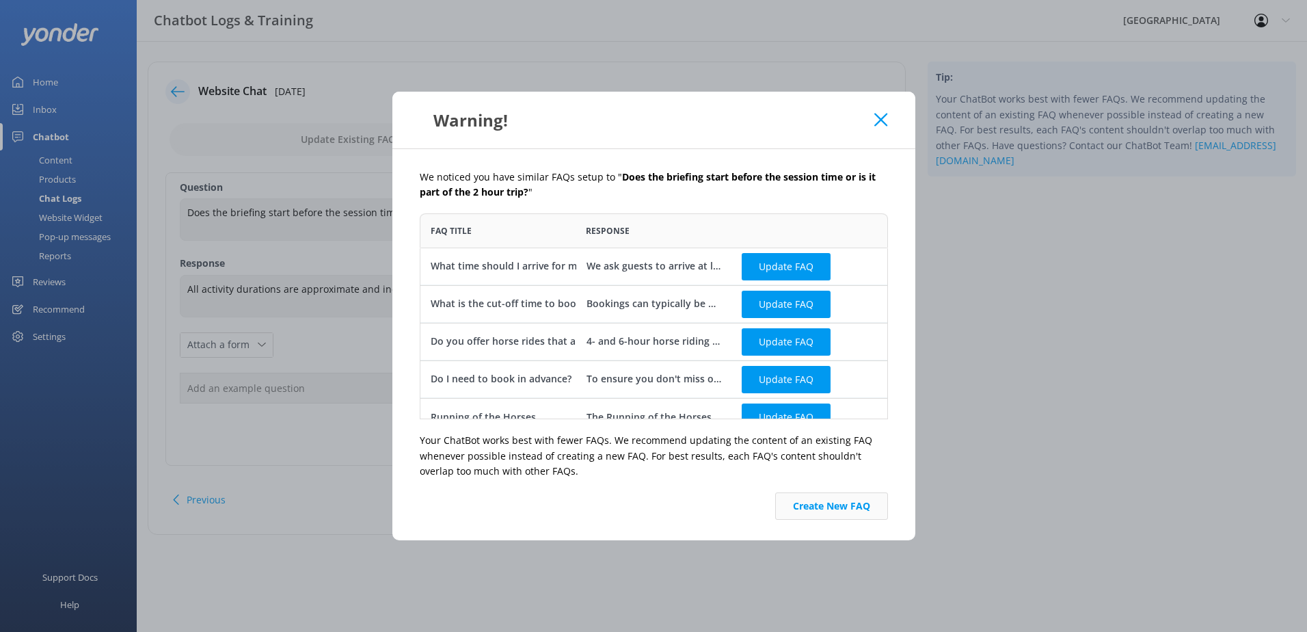
click at [829, 503] on button "Create New FAQ" at bounding box center [831, 505] width 113 height 27
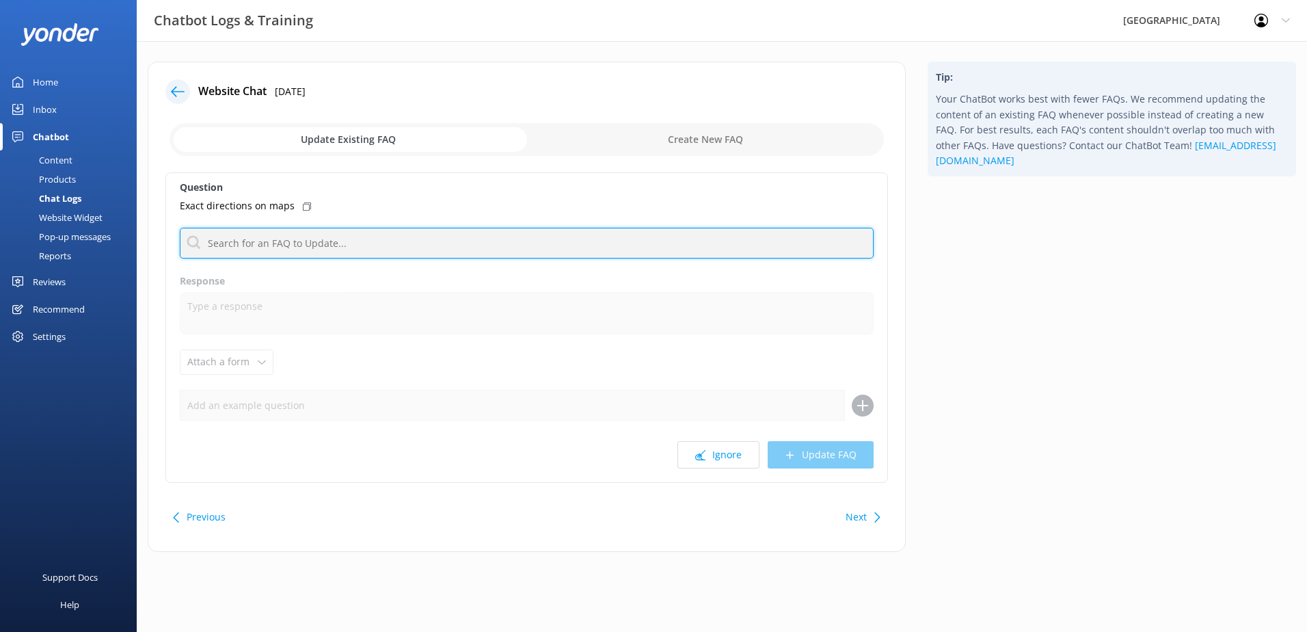
click at [281, 239] on input "text" at bounding box center [527, 243] width 694 height 31
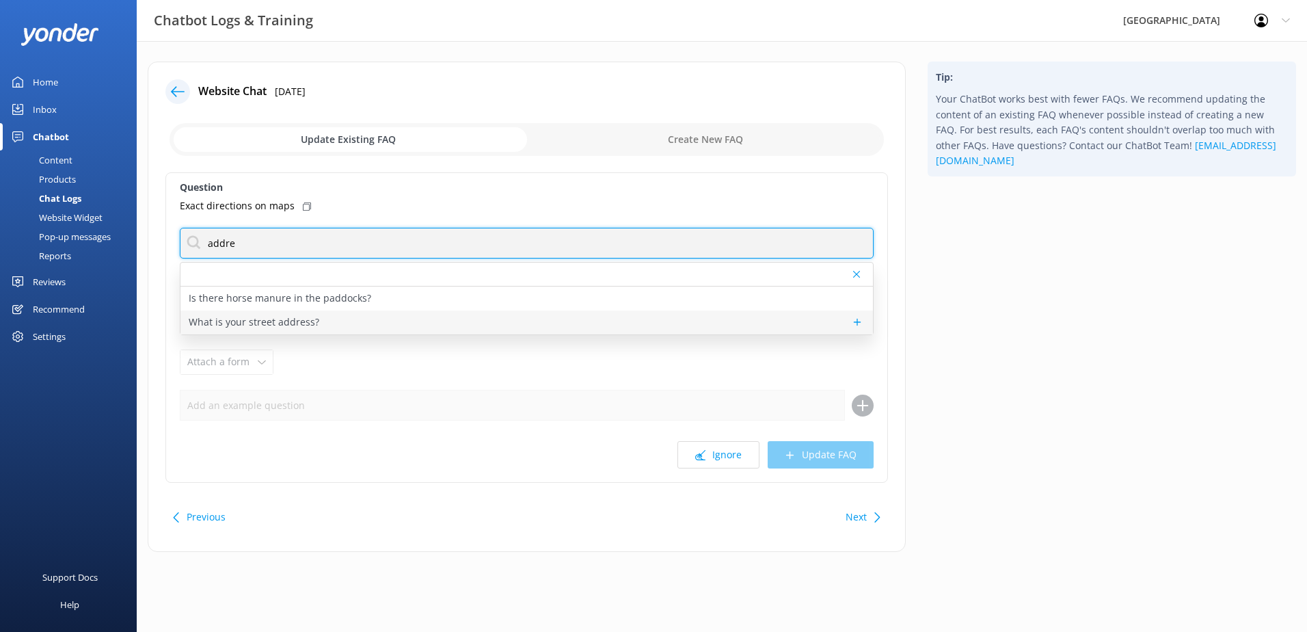
type input "addre"
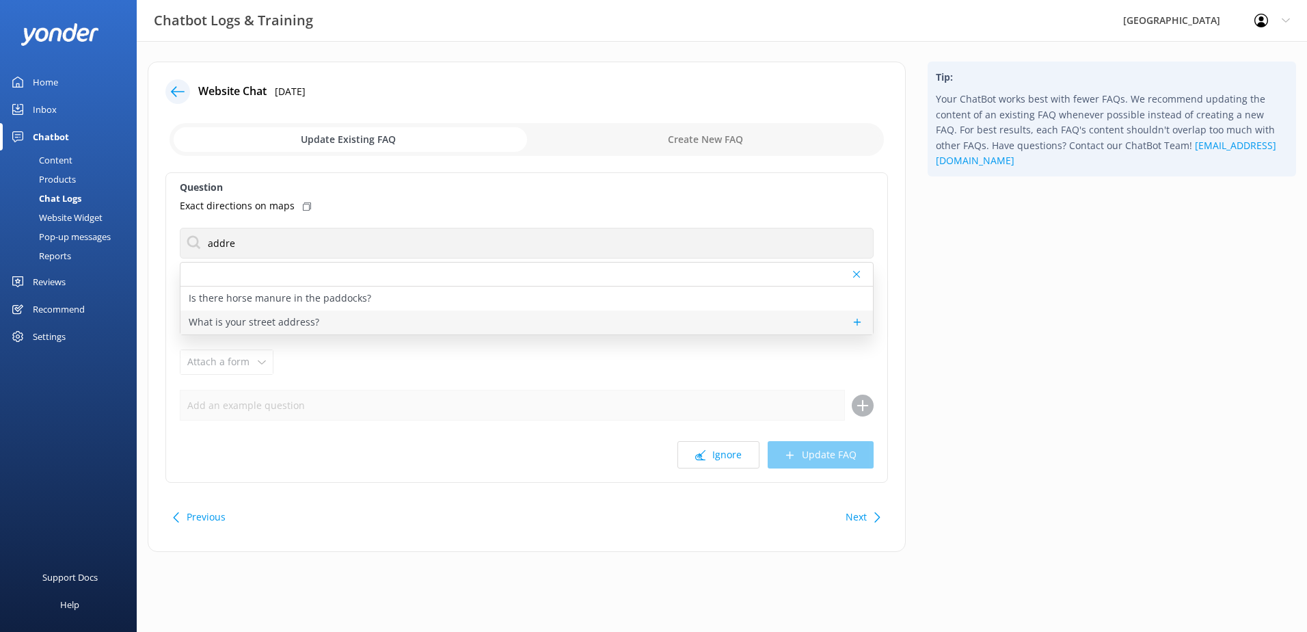
click at [276, 325] on p "What is your street address?" at bounding box center [254, 321] width 131 height 15
type textarea "Our street address is [STREET_ADDRESS]. We are located in the suburb of [GEOGRA…"
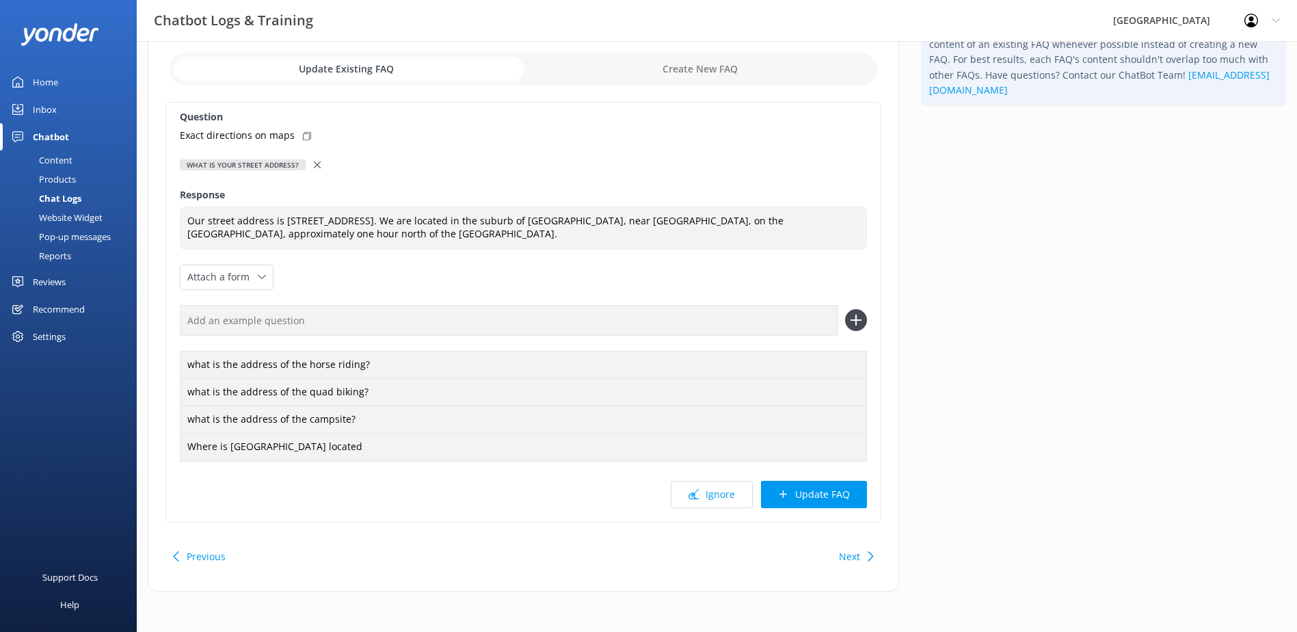
scroll to position [71, 0]
click at [819, 494] on button "Update FAQ" at bounding box center [814, 493] width 106 height 27
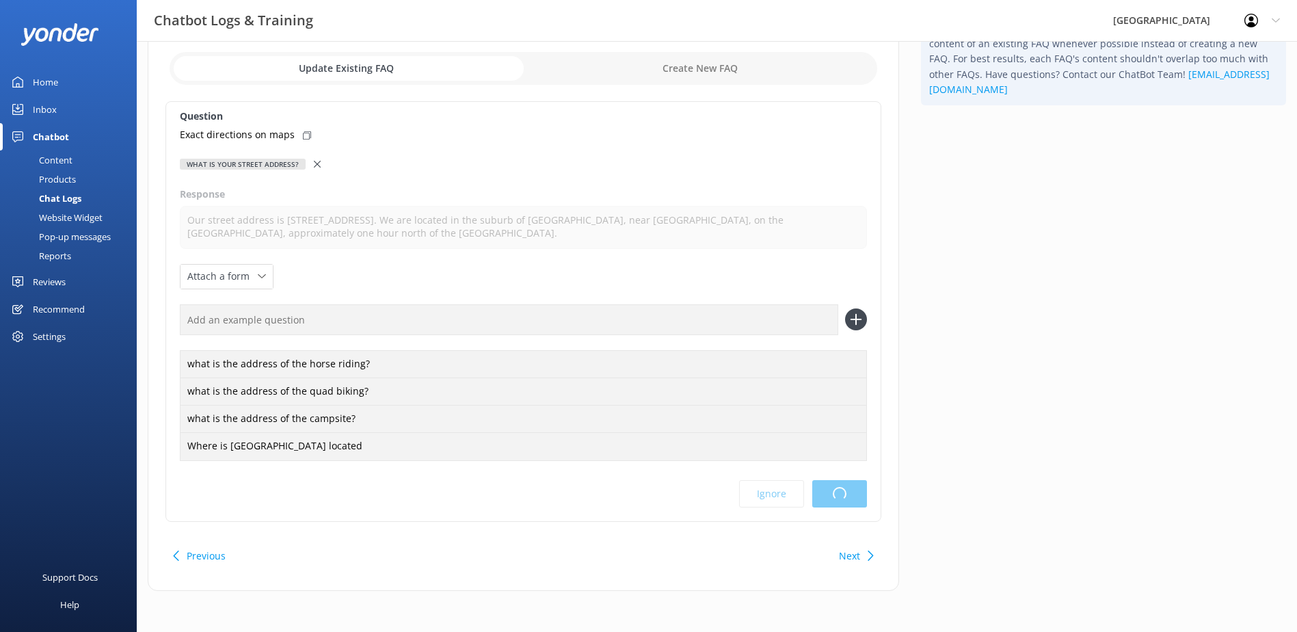
scroll to position [0, 0]
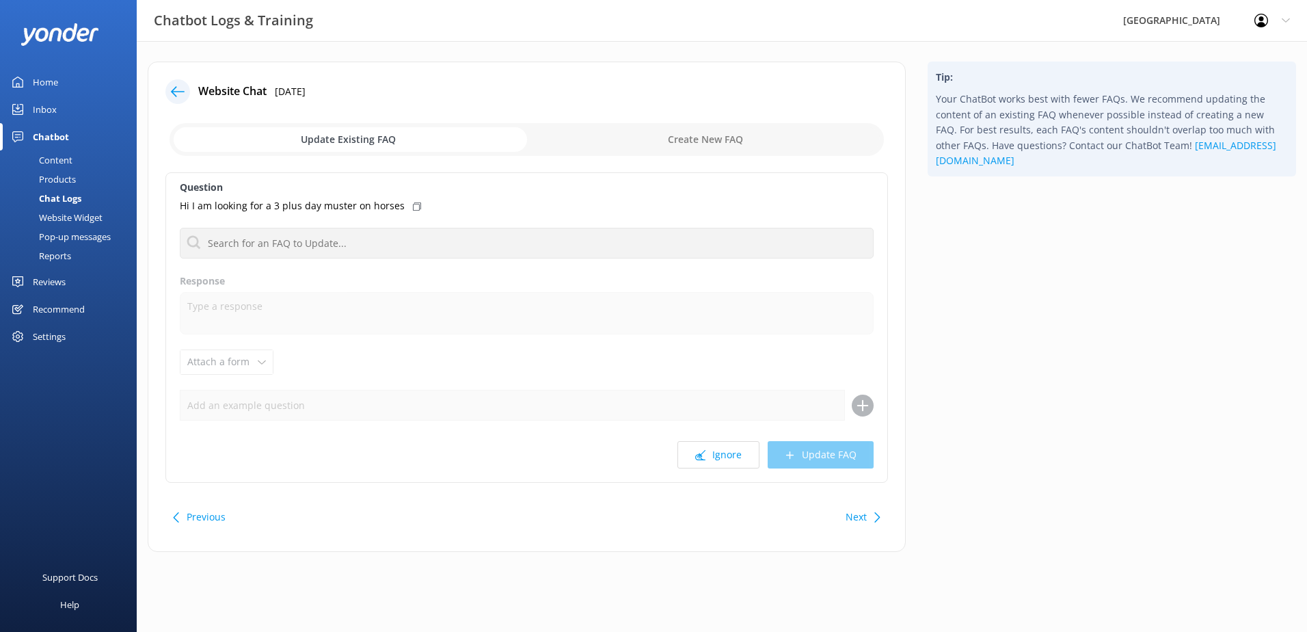
click at [859, 518] on button "Next" at bounding box center [856, 516] width 21 height 27
click at [66, 133] on div "Chatbot" at bounding box center [51, 136] width 36 height 27
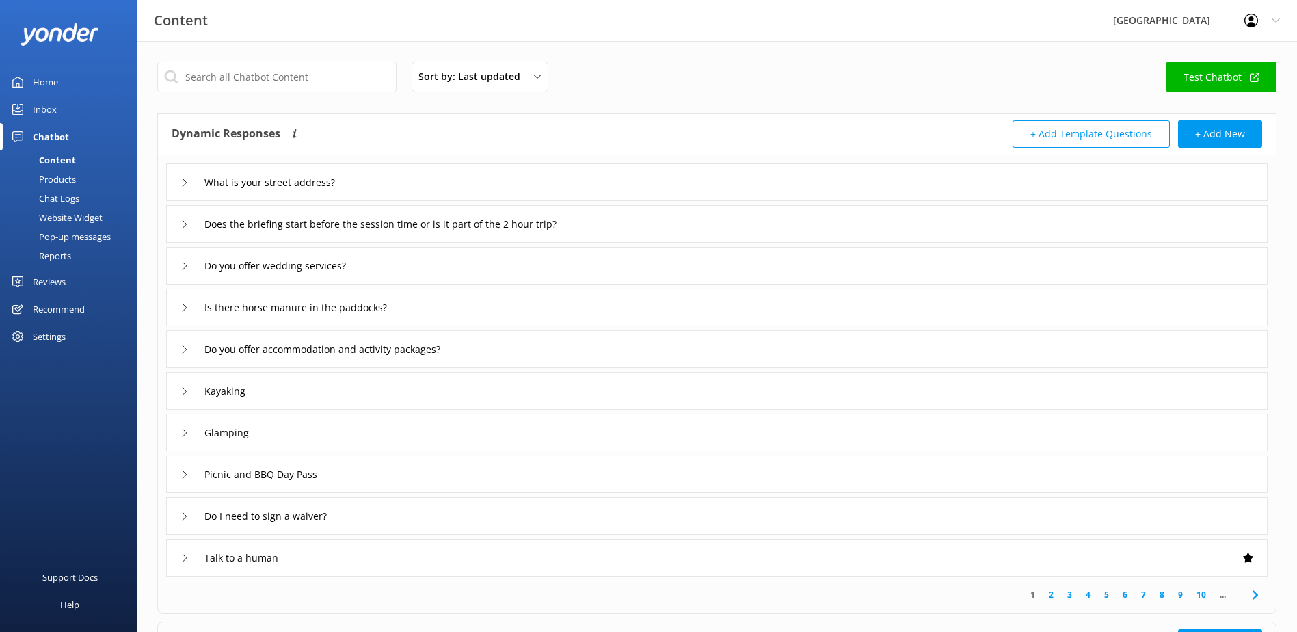
click at [55, 85] on div "Home" at bounding box center [45, 81] width 25 height 27
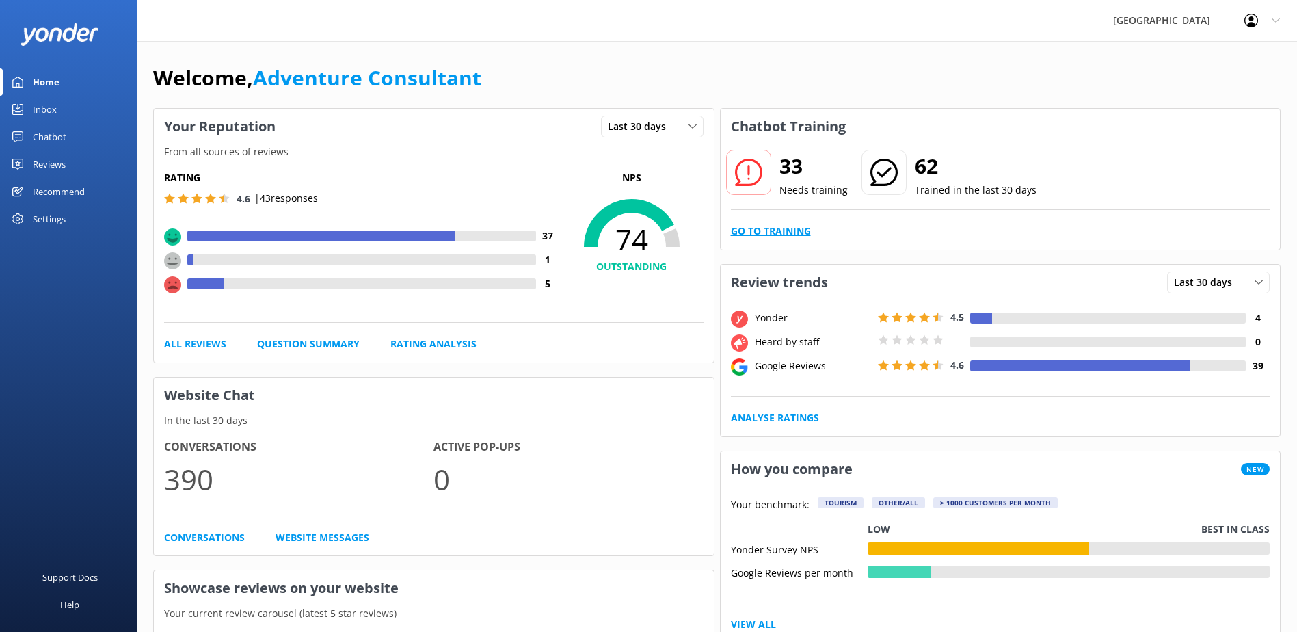
click at [793, 232] on link "Go to Training" at bounding box center [771, 231] width 80 height 15
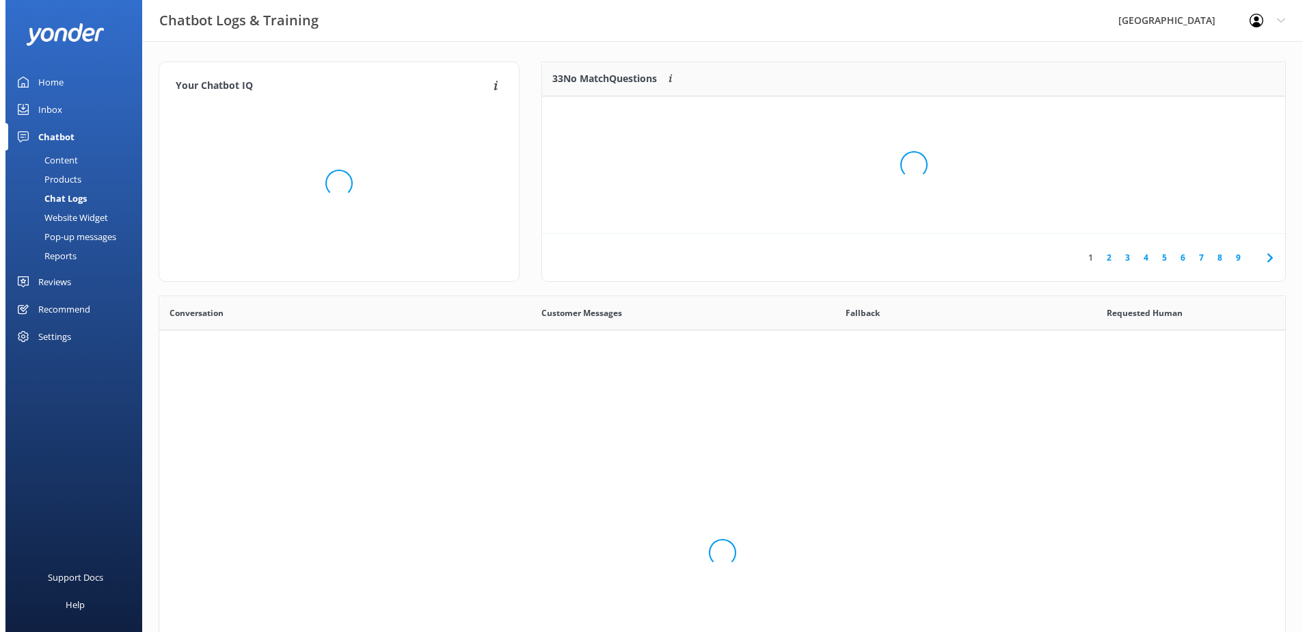
scroll to position [469, 1116]
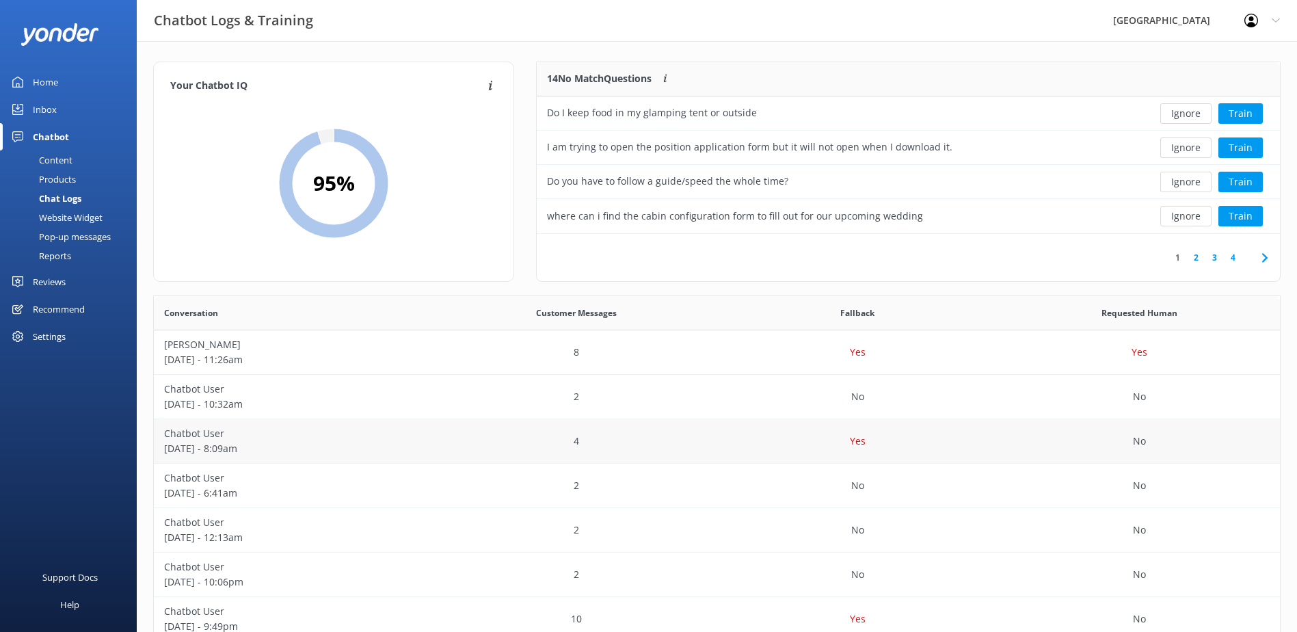
click at [762, 441] on div "Yes" at bounding box center [858, 441] width 282 height 44
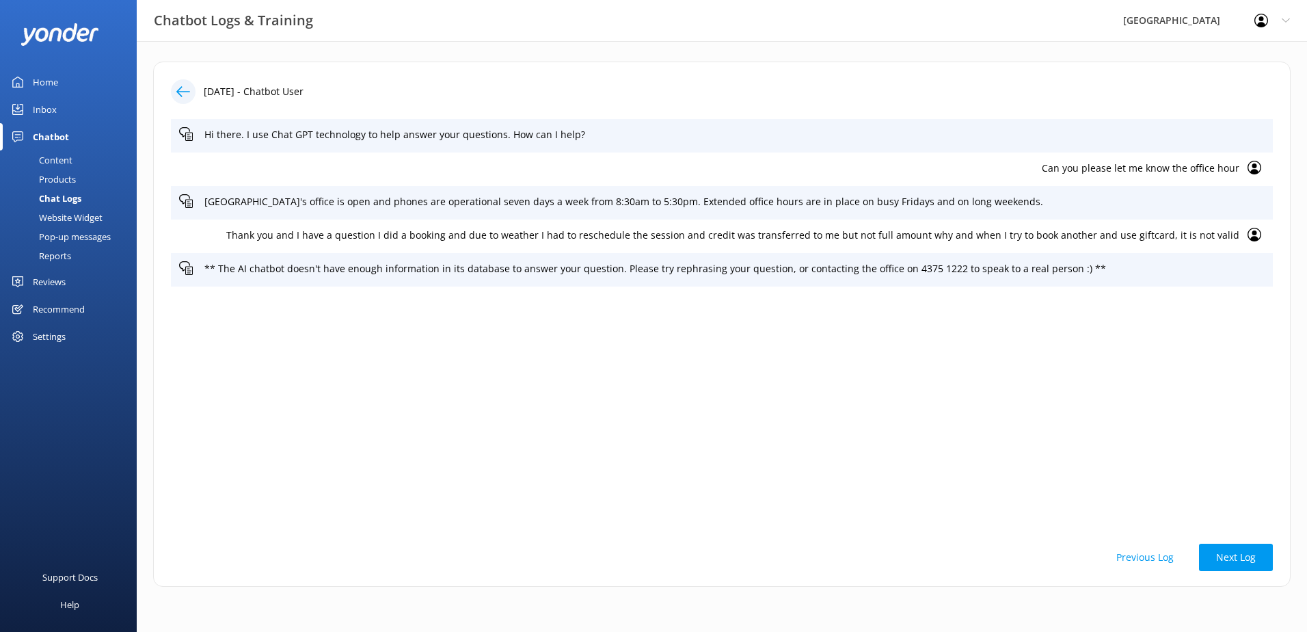
click at [174, 95] on div at bounding box center [183, 91] width 25 height 25
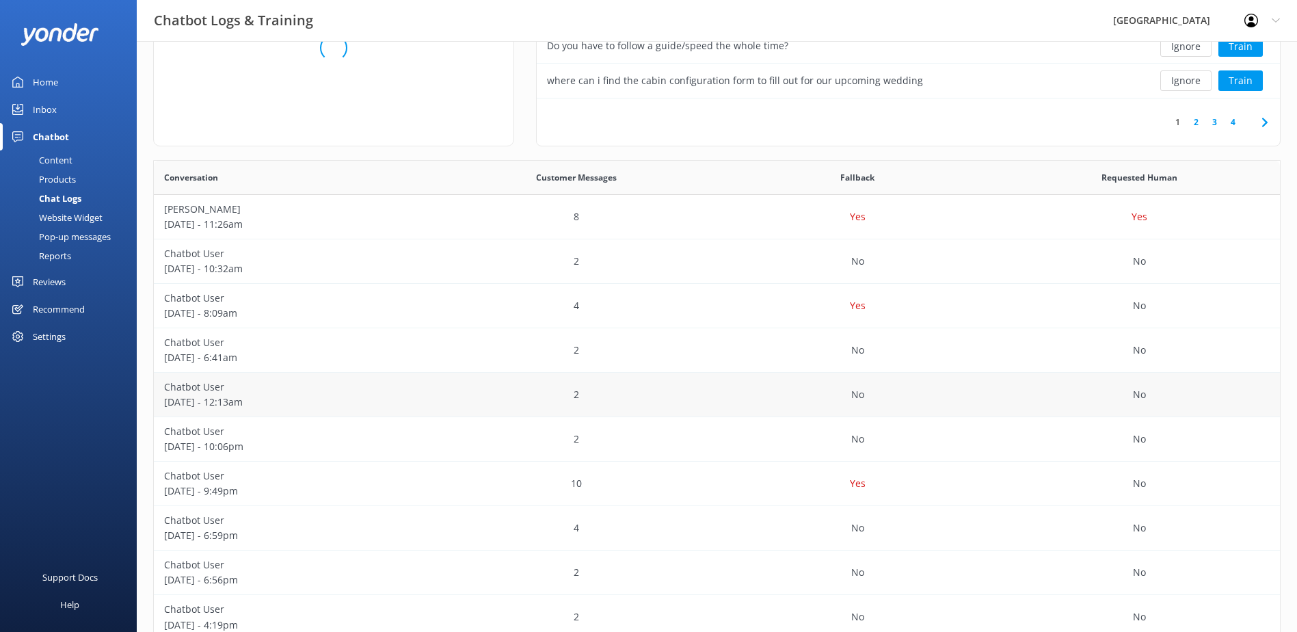
scroll to position [137, 0]
click at [386, 486] on p "[DATE] - 9:49pm" at bounding box center [294, 489] width 261 height 15
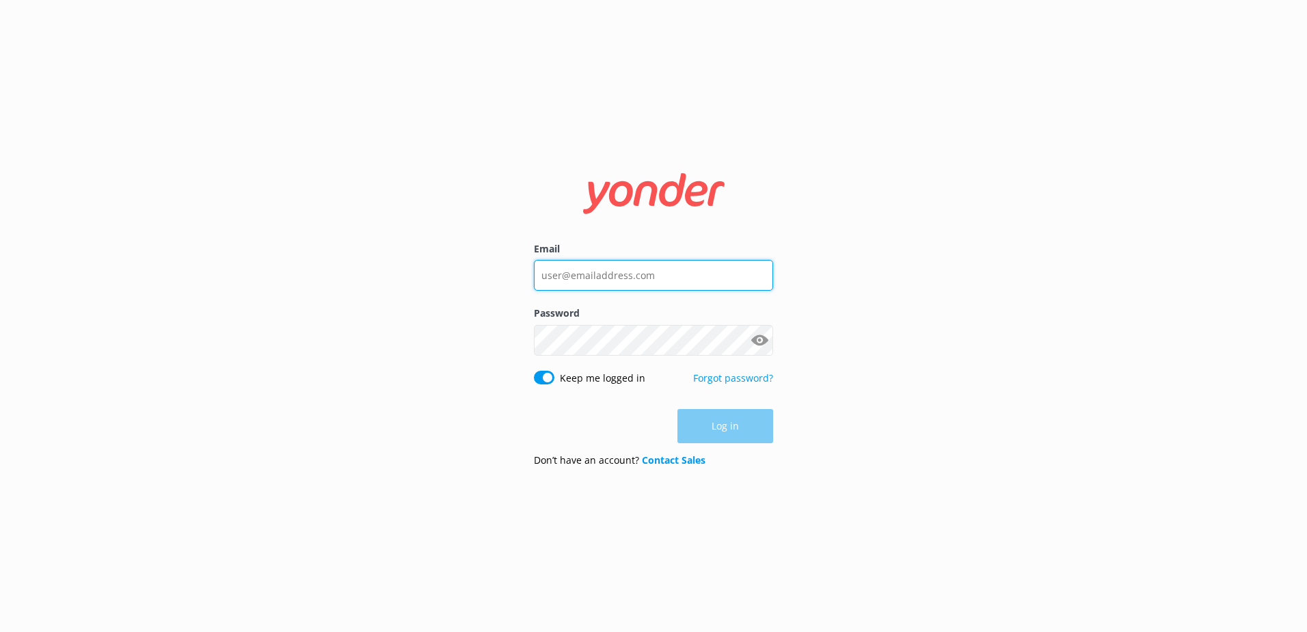
type input "[EMAIL_ADDRESS][DOMAIN_NAME]"
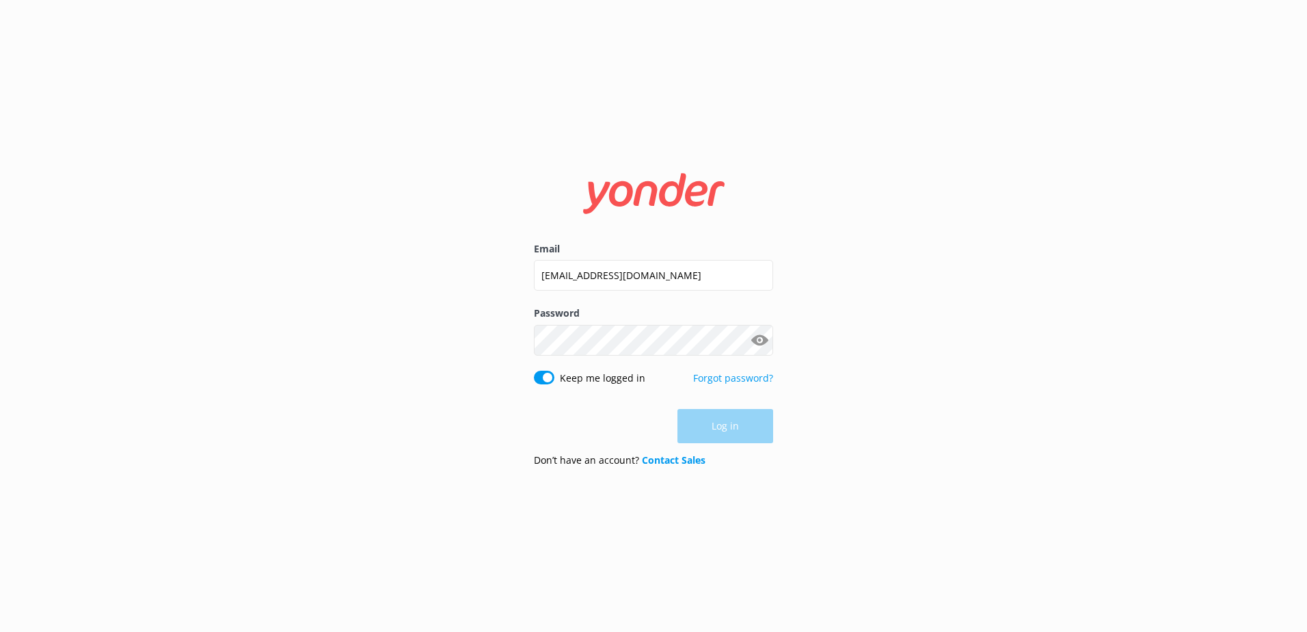
click at [732, 430] on div "Log in" at bounding box center [653, 426] width 239 height 34
click at [714, 433] on button "Log in" at bounding box center [726, 427] width 96 height 34
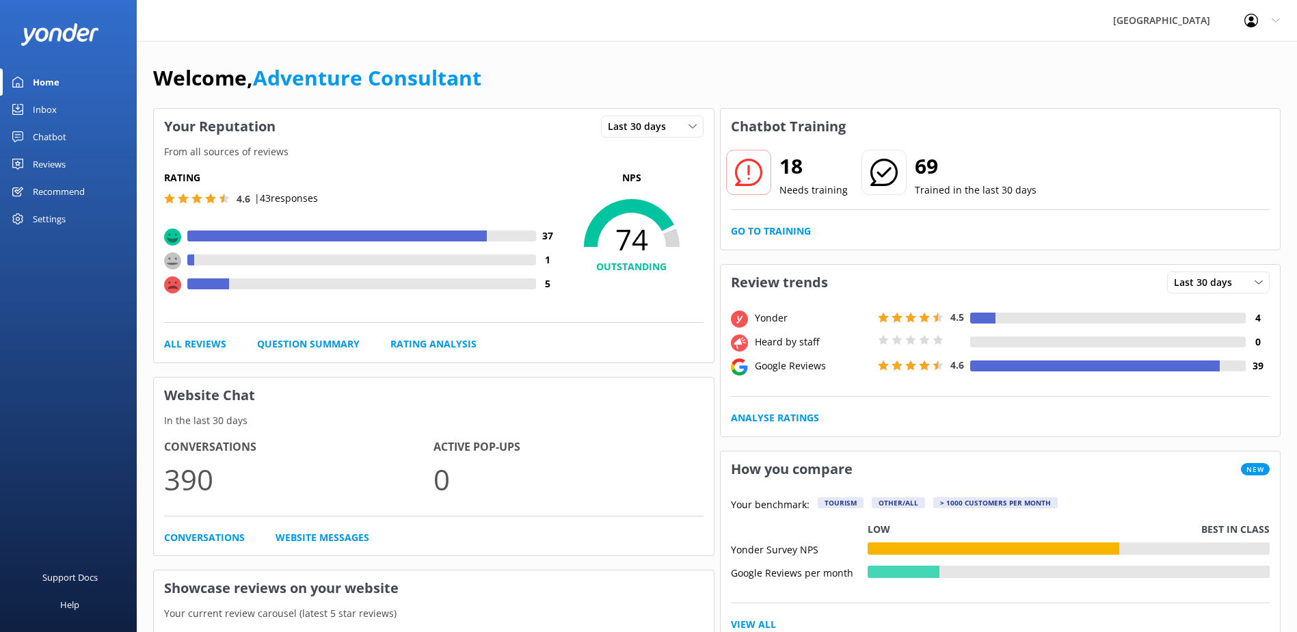
click at [38, 142] on div "Chatbot" at bounding box center [49, 136] width 33 height 27
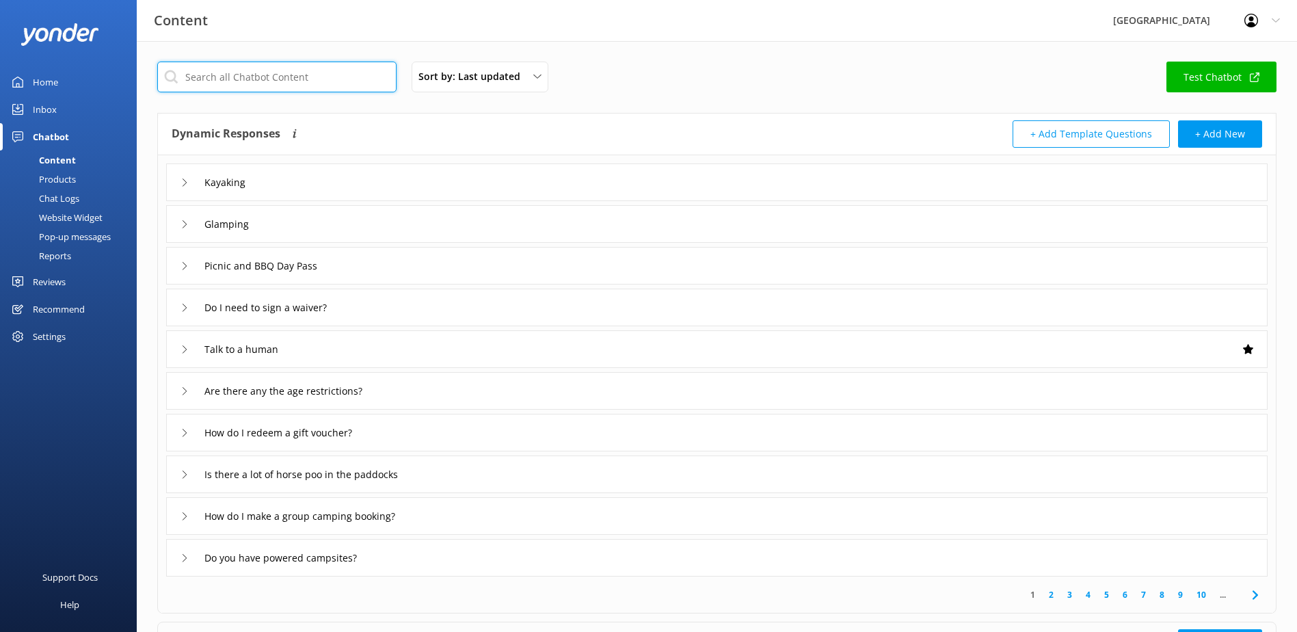
click at [241, 81] on input "text" at bounding box center [276, 77] width 239 height 31
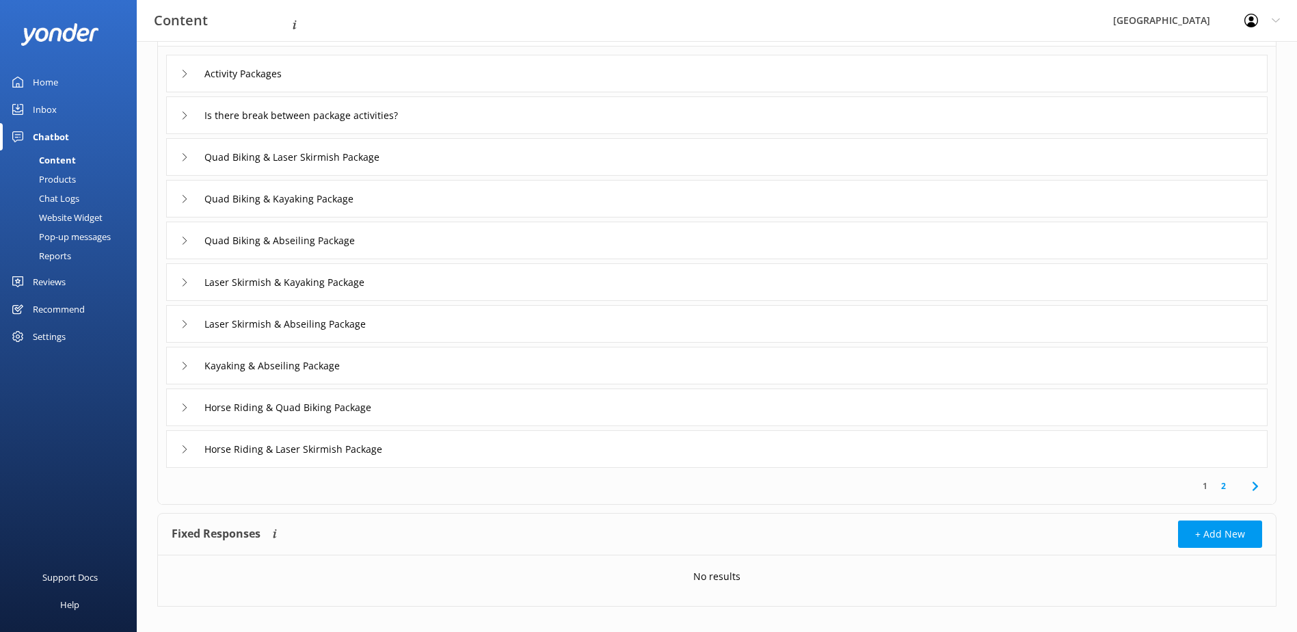
scroll to position [124, 0]
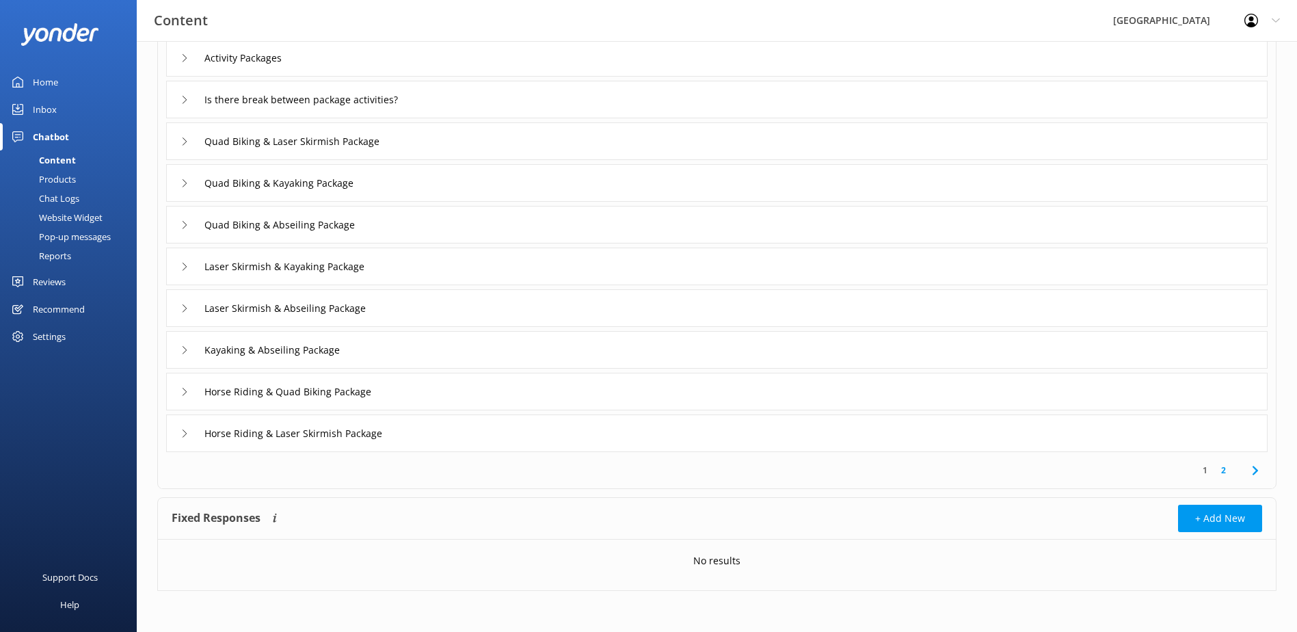
click at [1226, 474] on link "2" at bounding box center [1223, 470] width 18 height 13
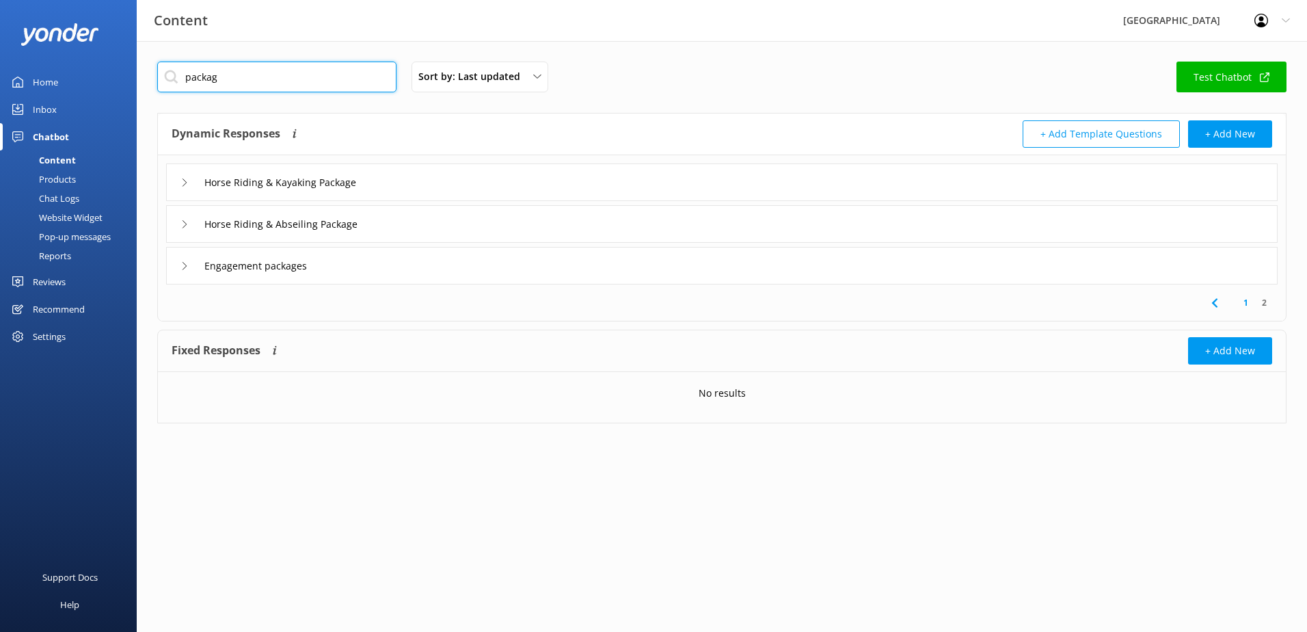
click at [108, 83] on div "Content Glenworth Valley Profile Settings Logout Home Inbox Chatbot Content Pro…" at bounding box center [653, 252] width 1307 height 423
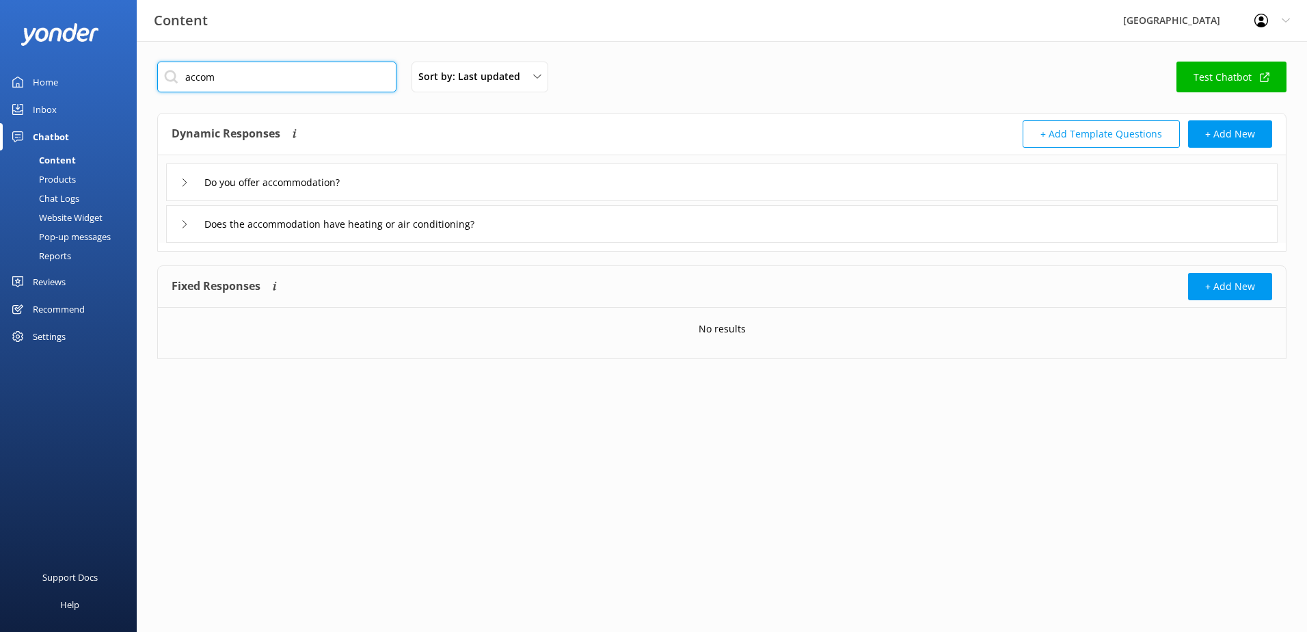
type input "accom"
click at [386, 172] on div "Do you offer accommodation?" at bounding box center [722, 182] width 1112 height 38
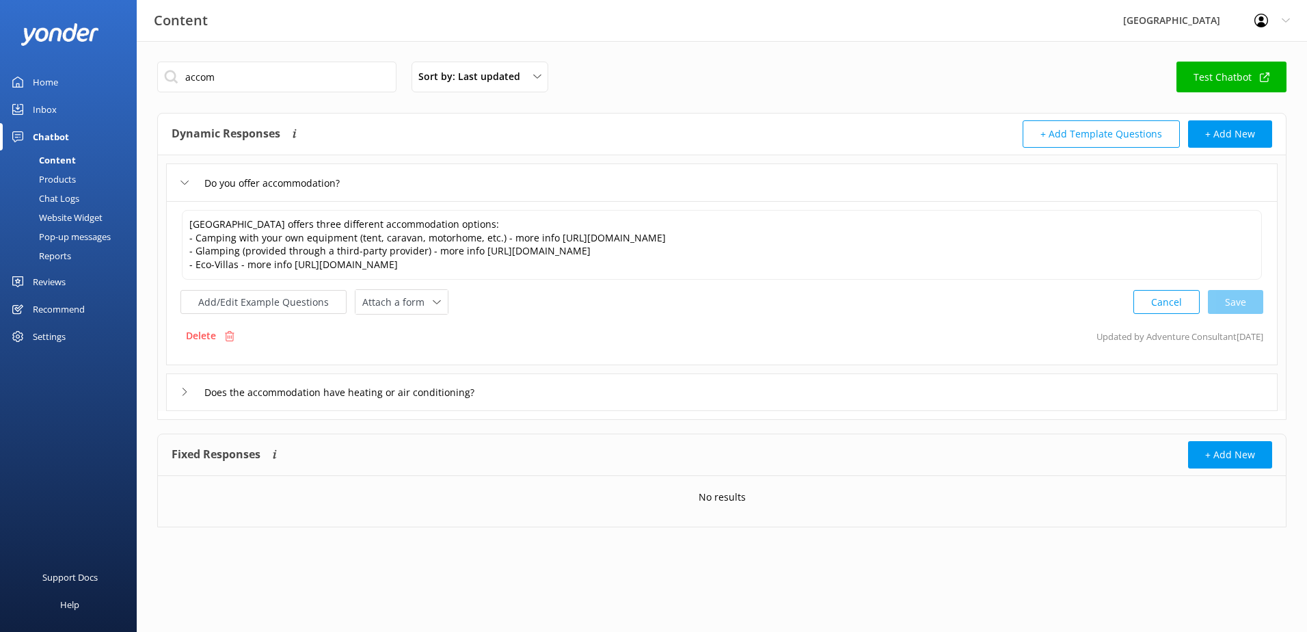
click at [429, 175] on div "Do you offer accommodation?" at bounding box center [722, 182] width 1112 height 38
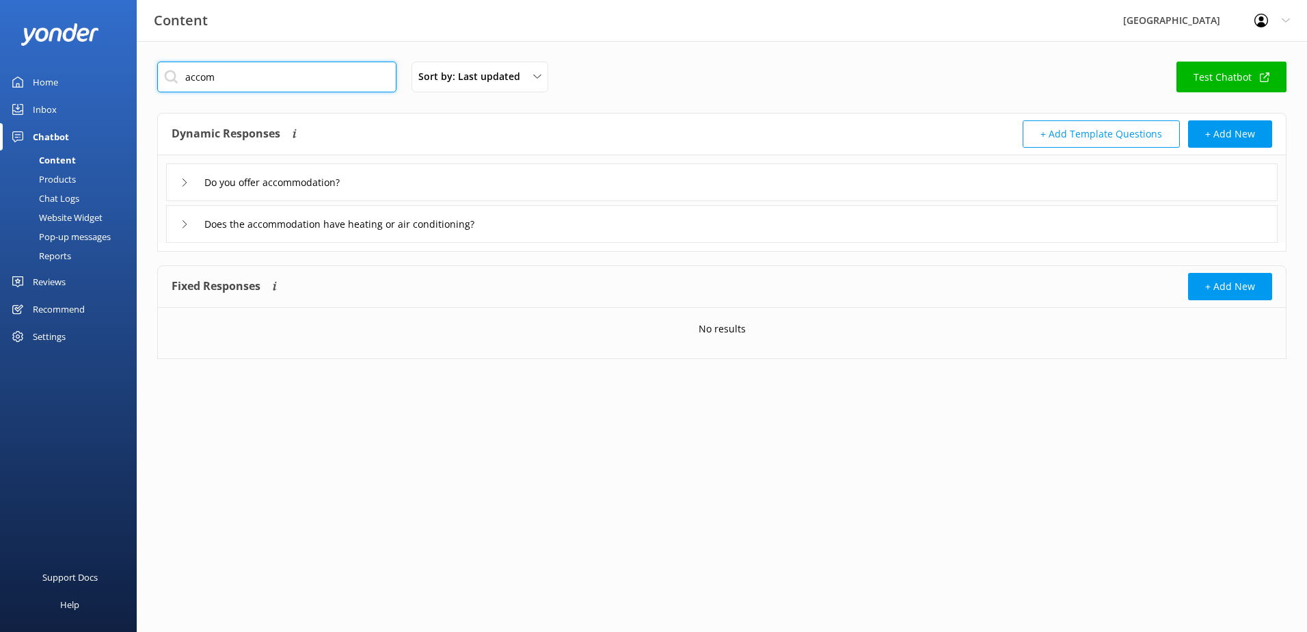
click at [239, 81] on input "accom" at bounding box center [276, 77] width 239 height 31
click at [343, 77] on input "accom" at bounding box center [276, 77] width 239 height 31
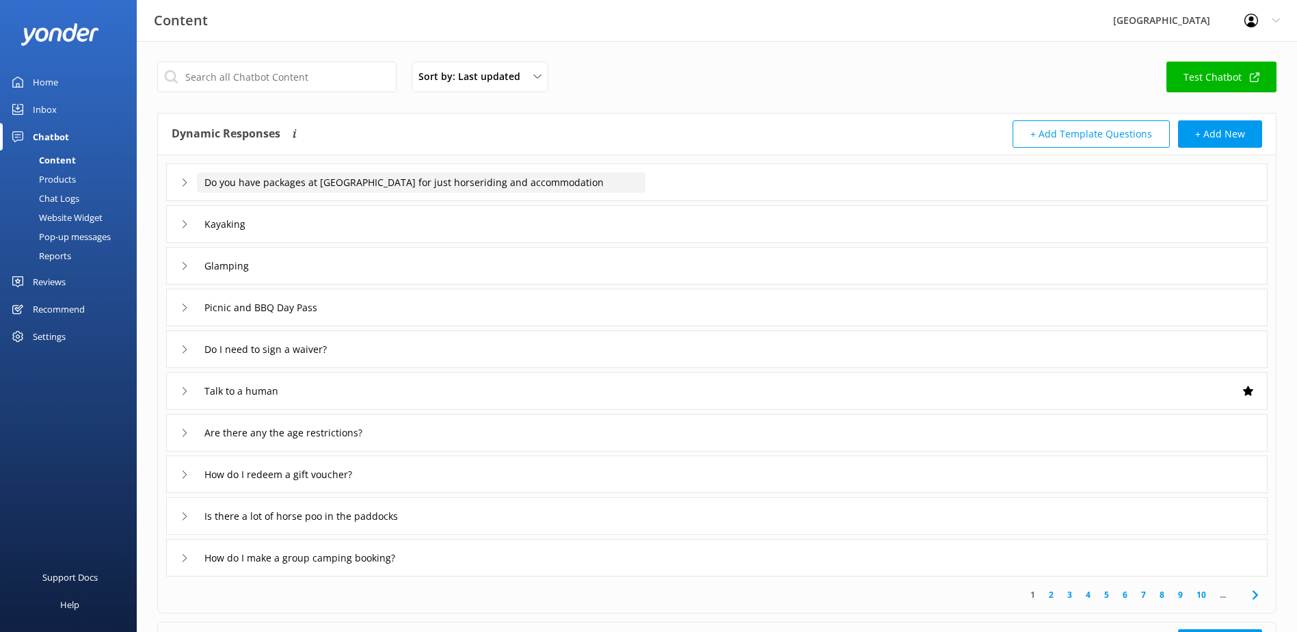
click at [331, 183] on input "Do you have packages at [GEOGRAPHIC_DATA] for just horseriding and accommodation" at bounding box center [421, 182] width 448 height 21
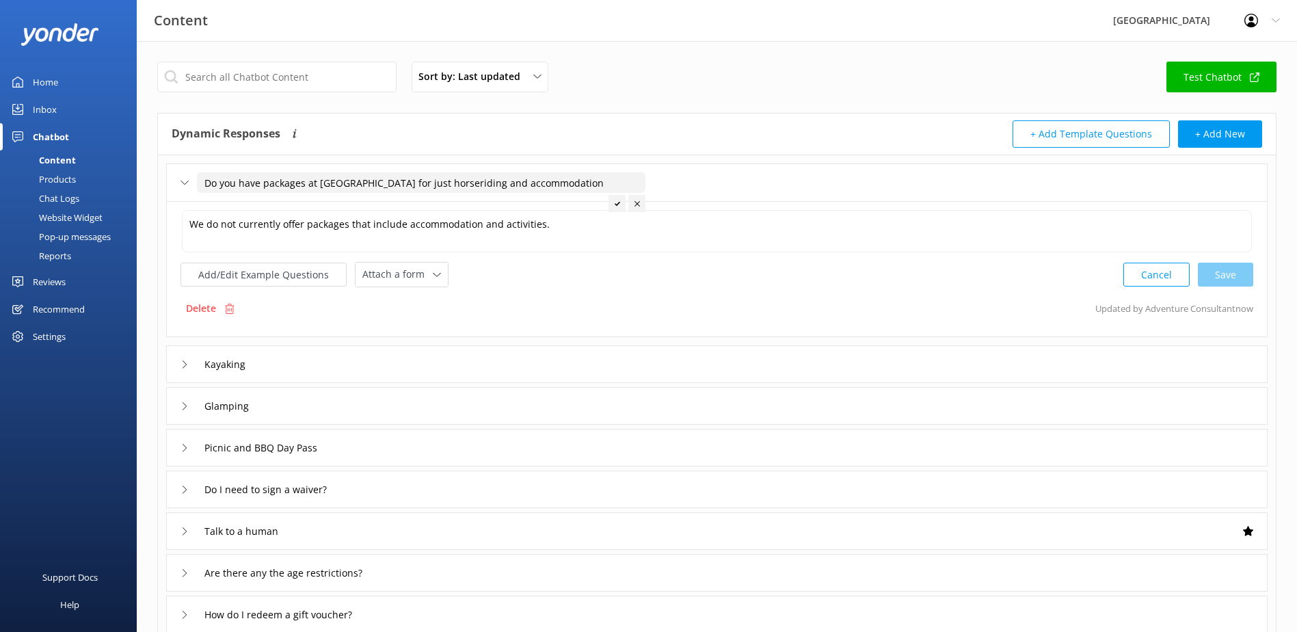
drag, startPoint x: 589, startPoint y: 180, endPoint x: 164, endPoint y: 179, distance: 424.6
click at [165, 179] on div "Do you have packages at glenworth valley for just horseriding and accommodation…" at bounding box center [717, 435] width 1118 height 561
click at [242, 279] on button "Add/Edit Example Questions" at bounding box center [263, 275] width 166 height 24
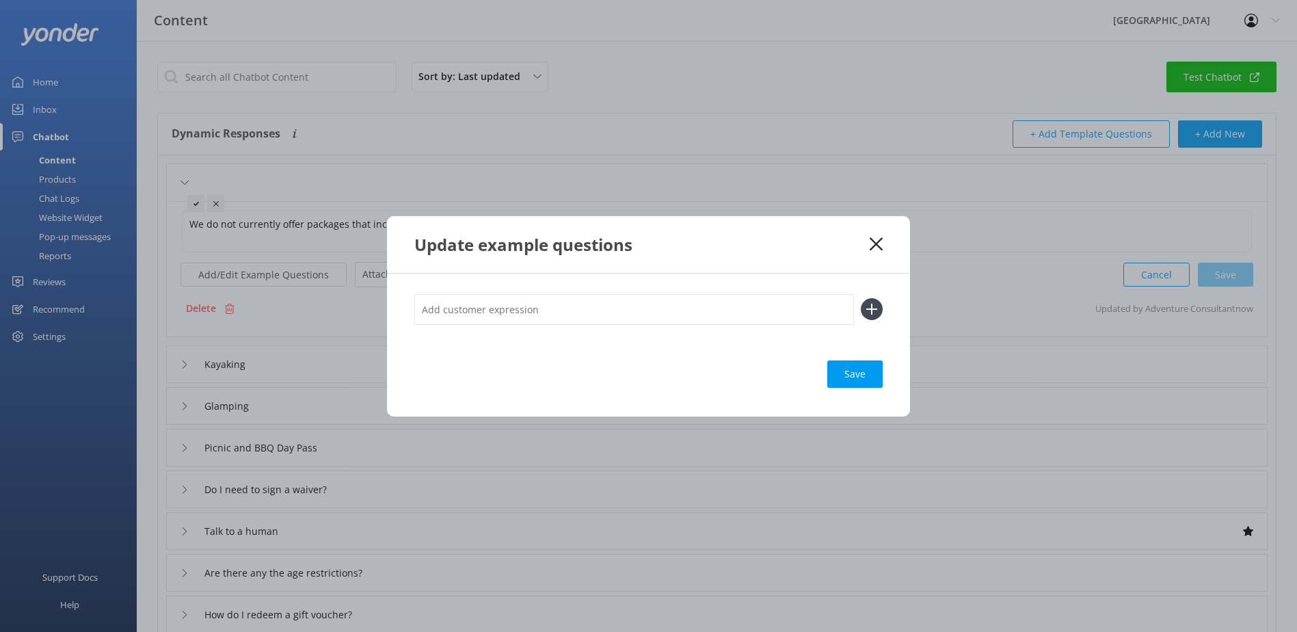
type input "Do you have packages at [GEOGRAPHIC_DATA] for just horseriding and accommodation"
click at [457, 311] on input "text" at bounding box center [634, 309] width 440 height 31
paste input "Do you have packages at [GEOGRAPHIC_DATA] for just horseriding and accommodation"
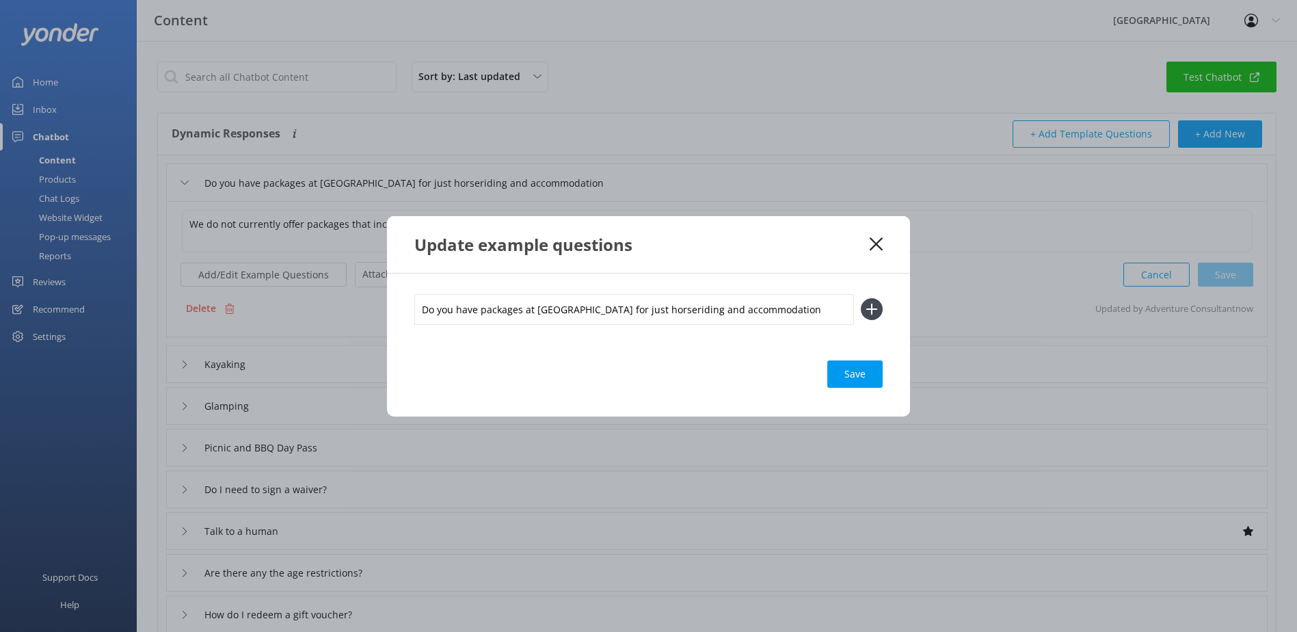
type input "Do you have packages at [GEOGRAPHIC_DATA] for just horseriding and accommodation"
click at [879, 307] on icon at bounding box center [872, 309] width 22 height 22
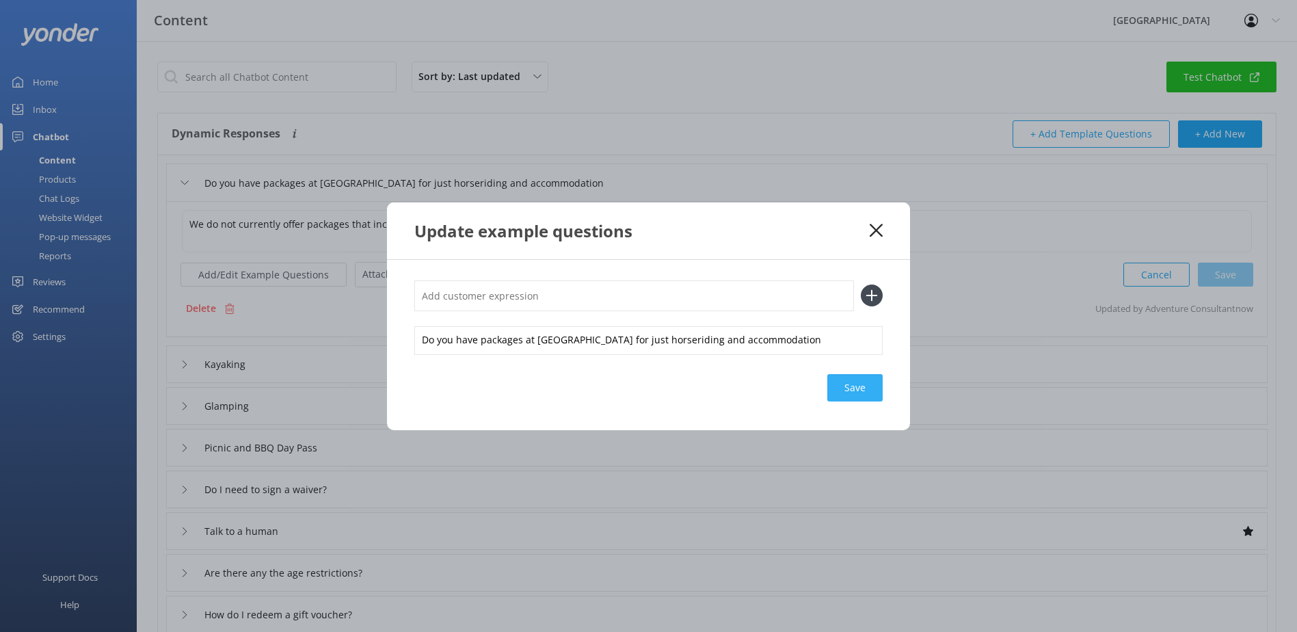
click at [849, 388] on div "Save" at bounding box center [854, 387] width 55 height 27
click at [878, 233] on use at bounding box center [876, 230] width 13 height 13
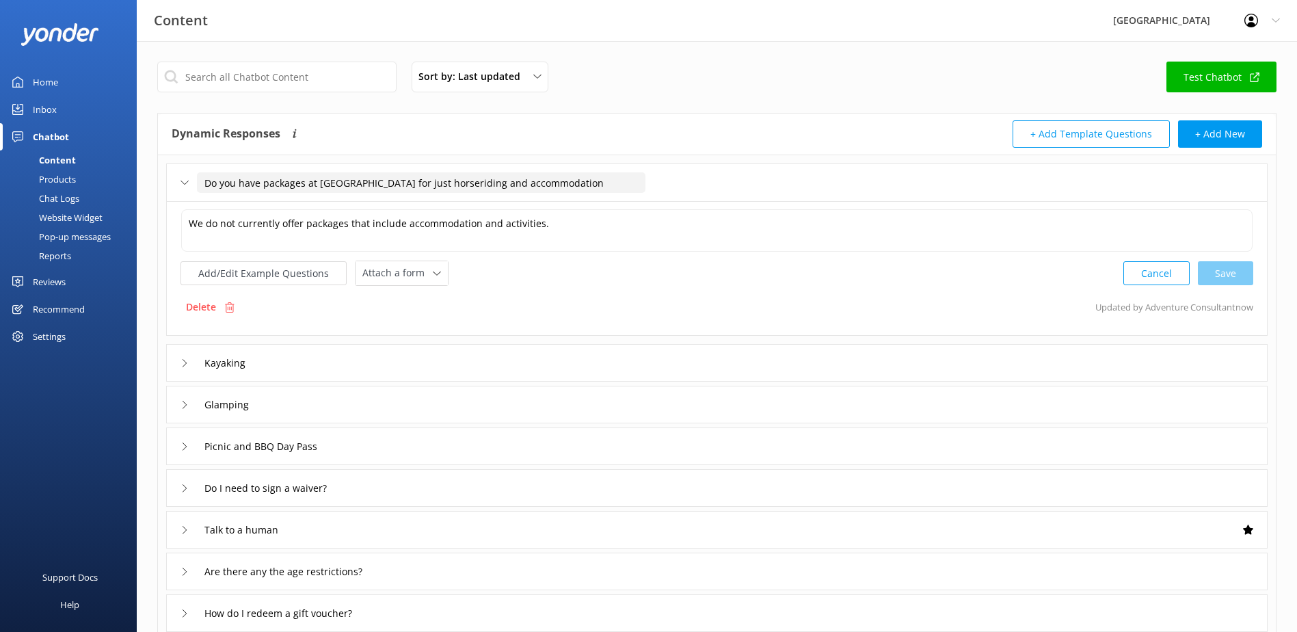
drag, startPoint x: 608, startPoint y: 183, endPoint x: 215, endPoint y: 174, distance: 393.2
click at [202, 180] on input "Do you have packages at [GEOGRAPHIC_DATA] for just horseriding and accommodation" at bounding box center [421, 182] width 448 height 21
click at [338, 180] on input "Do you offer accommodation nd activity packages?" at bounding box center [336, 182] width 279 height 21
type input "Do you offer accommodation and activity packages?"
click at [451, 204] on use at bounding box center [453, 203] width 5 height 4
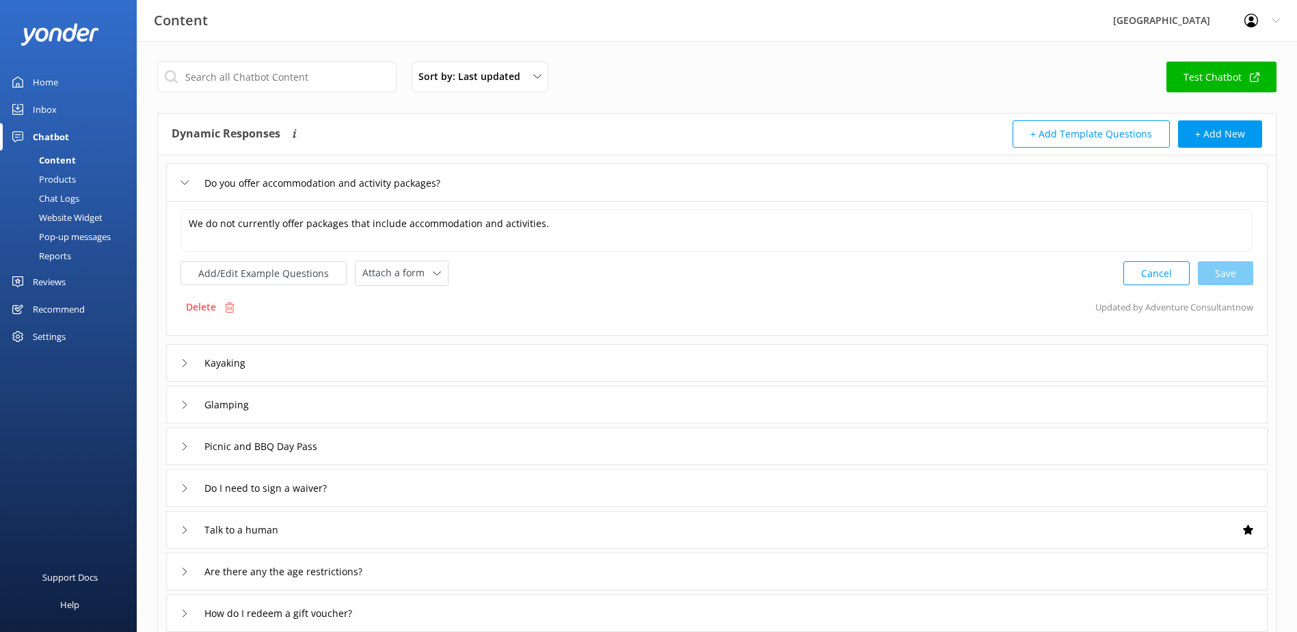
click at [189, 185] on div "Do you offer accommodation and activity packages?" at bounding box center [322, 183] width 284 height 23
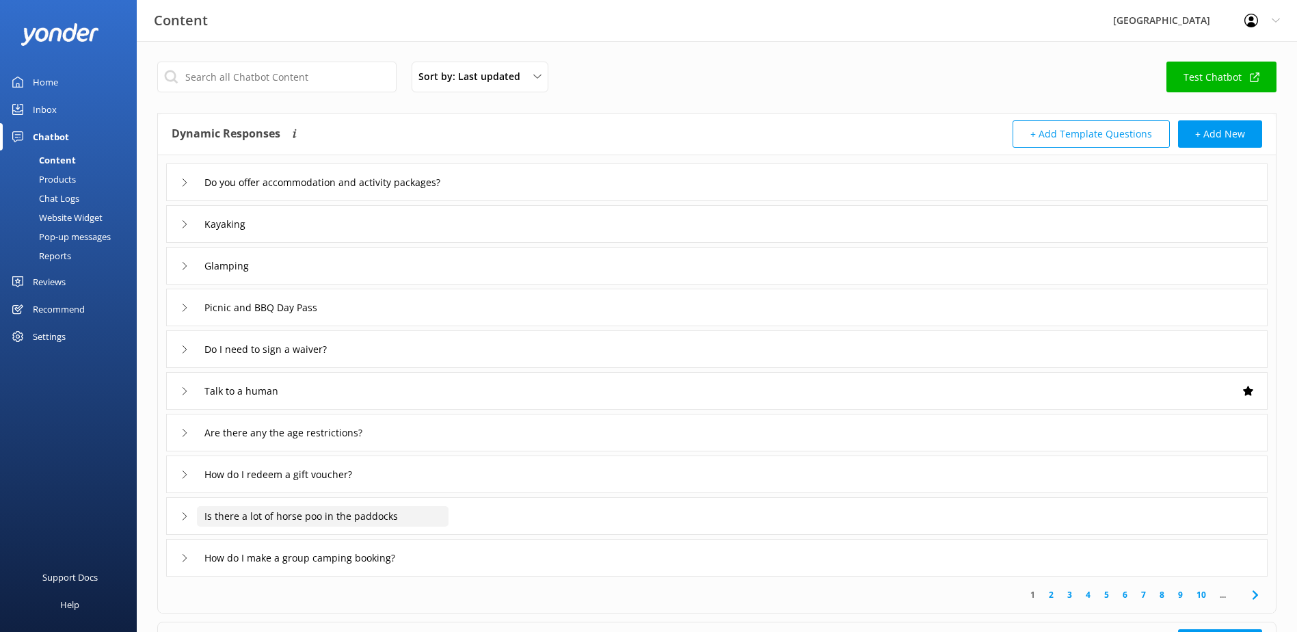
click at [248, 520] on input "Is there a lot of horse poo in the paddocks" at bounding box center [323, 516] width 252 height 21
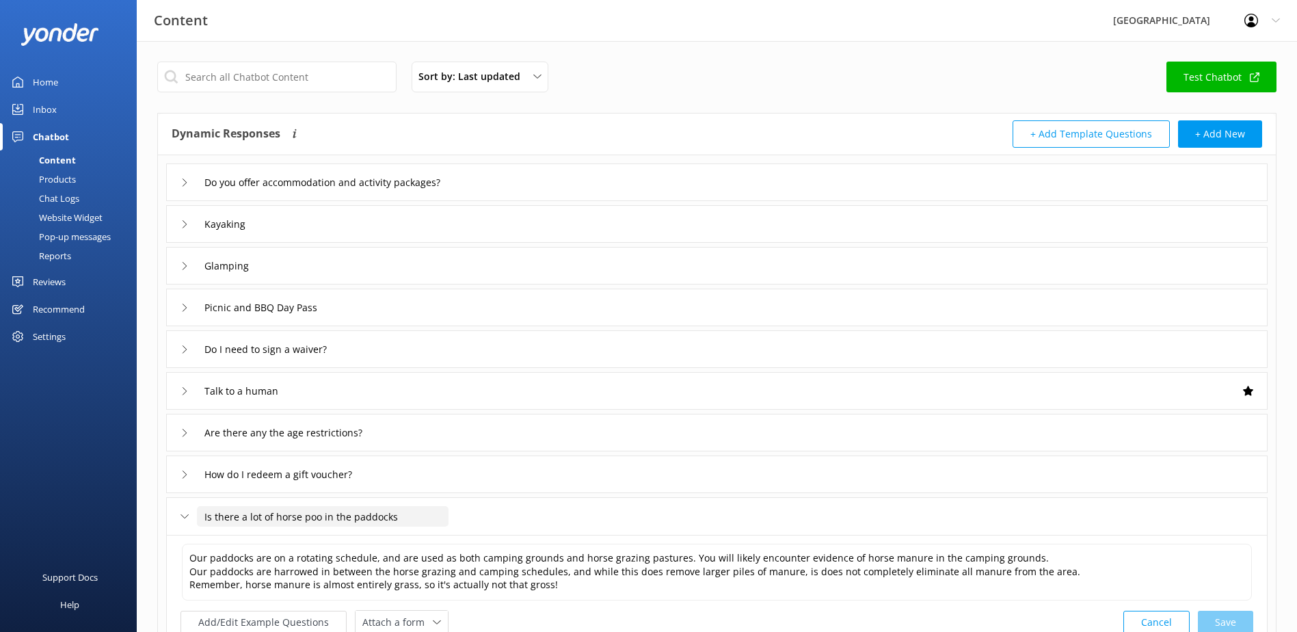
click at [204, 520] on input "Is there a lot of horse poo in the paddocks" at bounding box center [323, 516] width 252 height 21
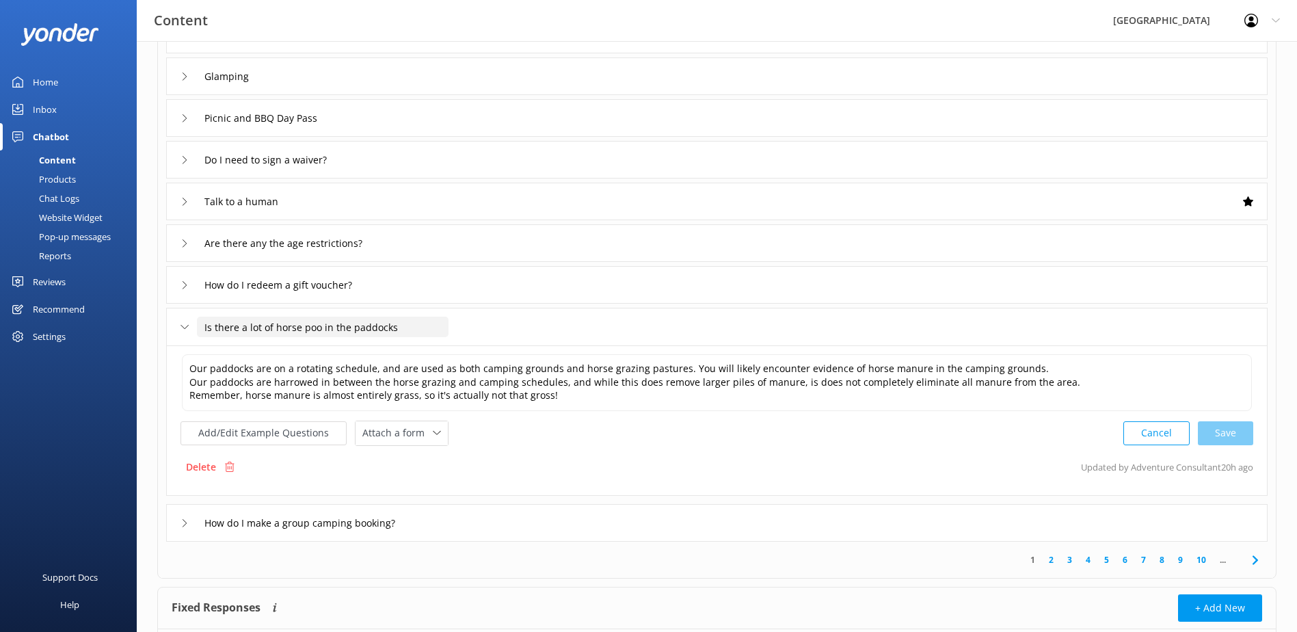
scroll to position [205, 0]
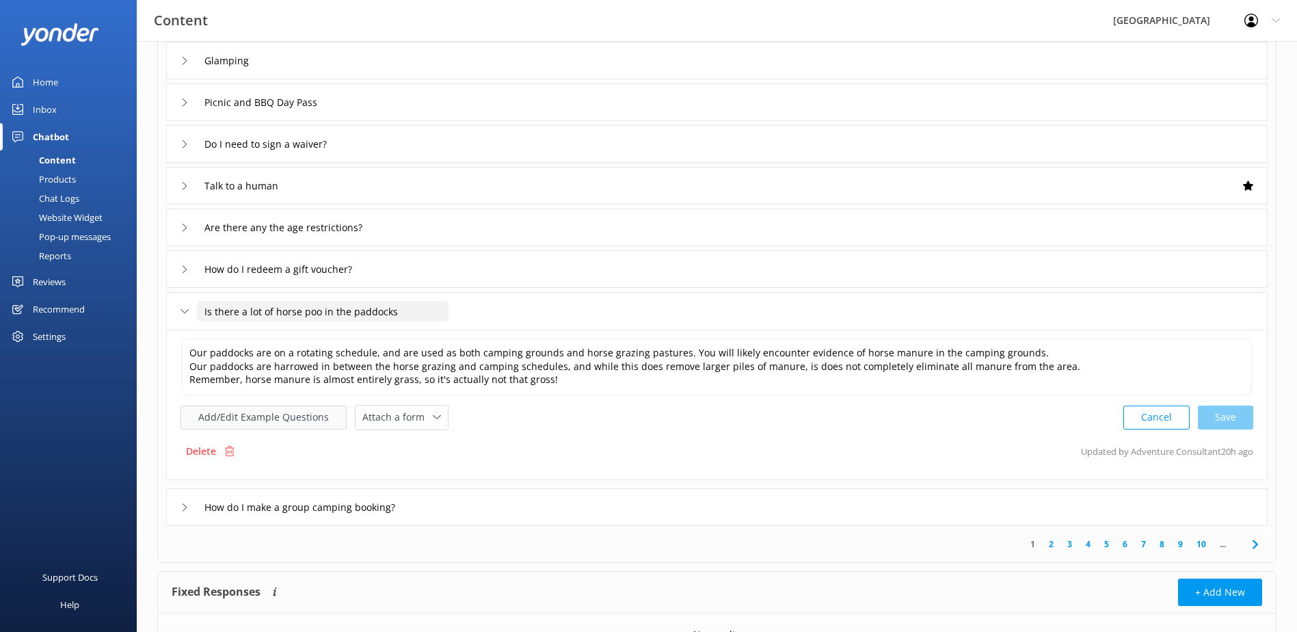
click at [280, 425] on button "Add/Edit Example Questions" at bounding box center [263, 417] width 166 height 24
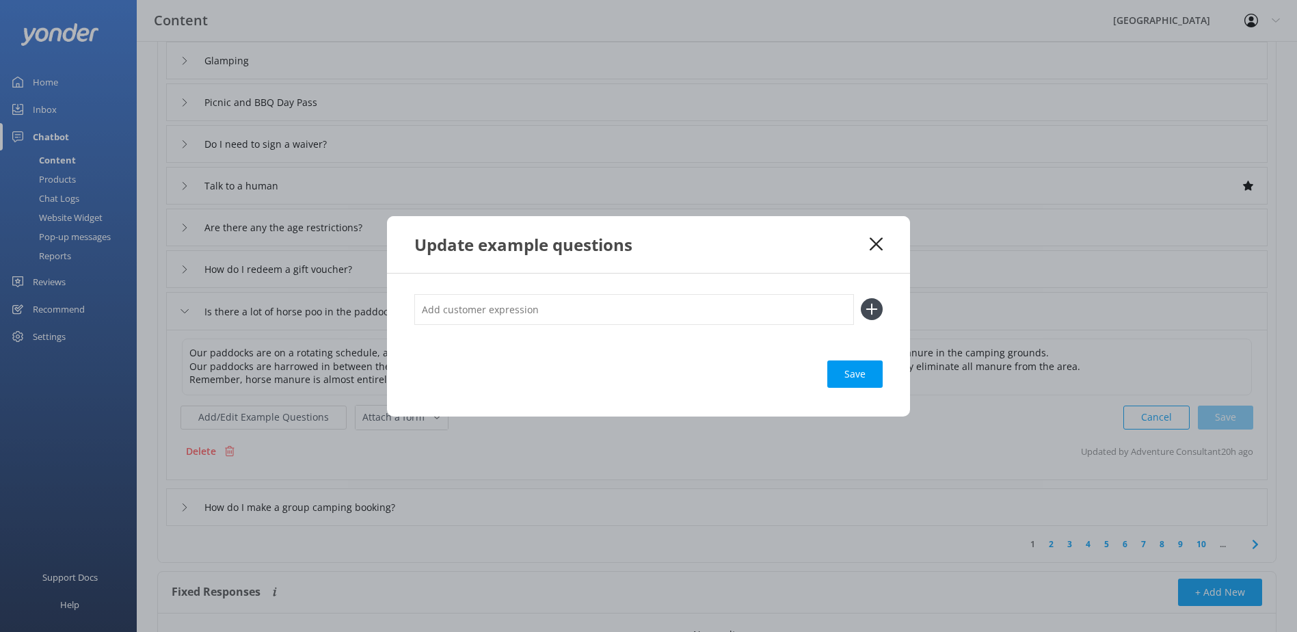
click at [476, 306] on input "text" at bounding box center [634, 309] width 440 height 31
type input "horse poo"
click at [869, 313] on icon at bounding box center [872, 309] width 22 height 22
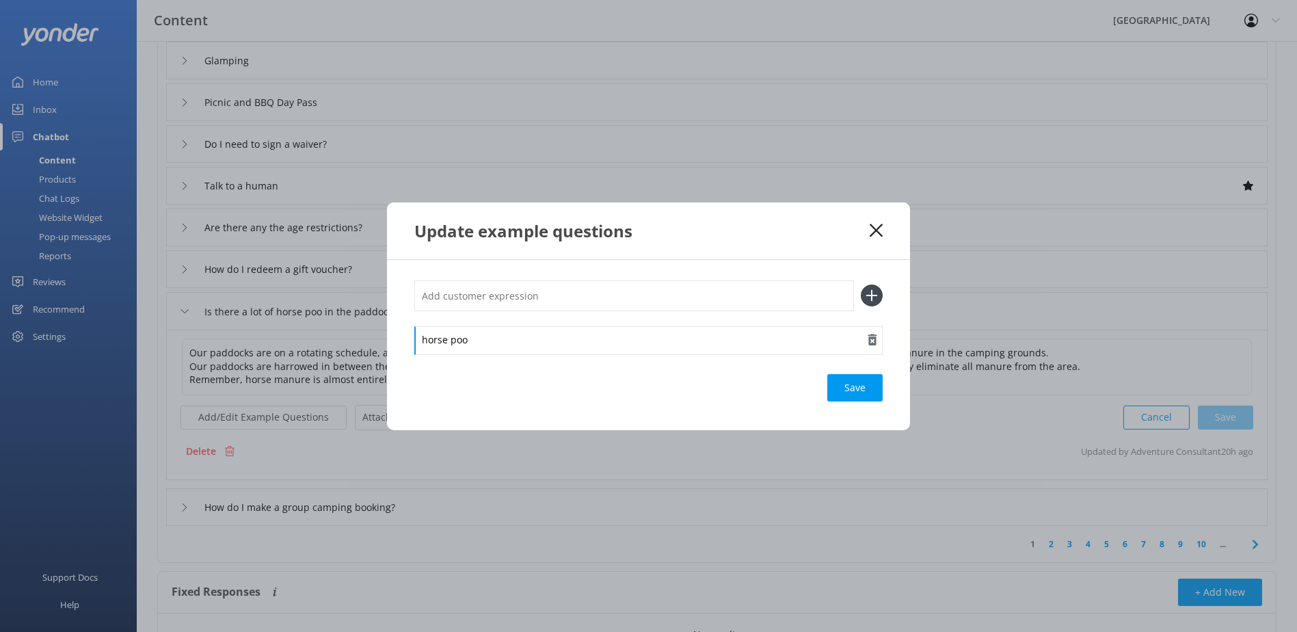
click at [557, 326] on div "horse poo" at bounding box center [648, 340] width 468 height 29
click at [582, 306] on input "text" at bounding box center [634, 295] width 440 height 31
type input "horse poop"
click at [867, 293] on icon at bounding box center [872, 295] width 22 height 22
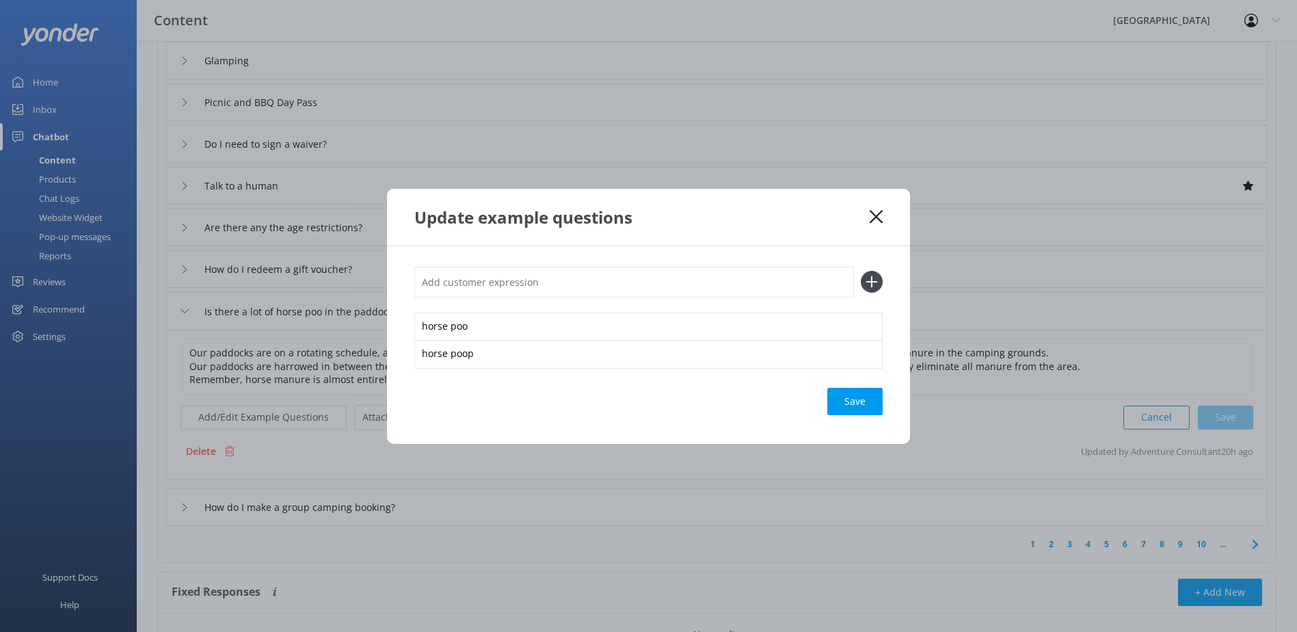
click at [520, 289] on input "text" at bounding box center [634, 282] width 440 height 31
type input "horse manure"
click at [869, 287] on icon at bounding box center [872, 282] width 22 height 22
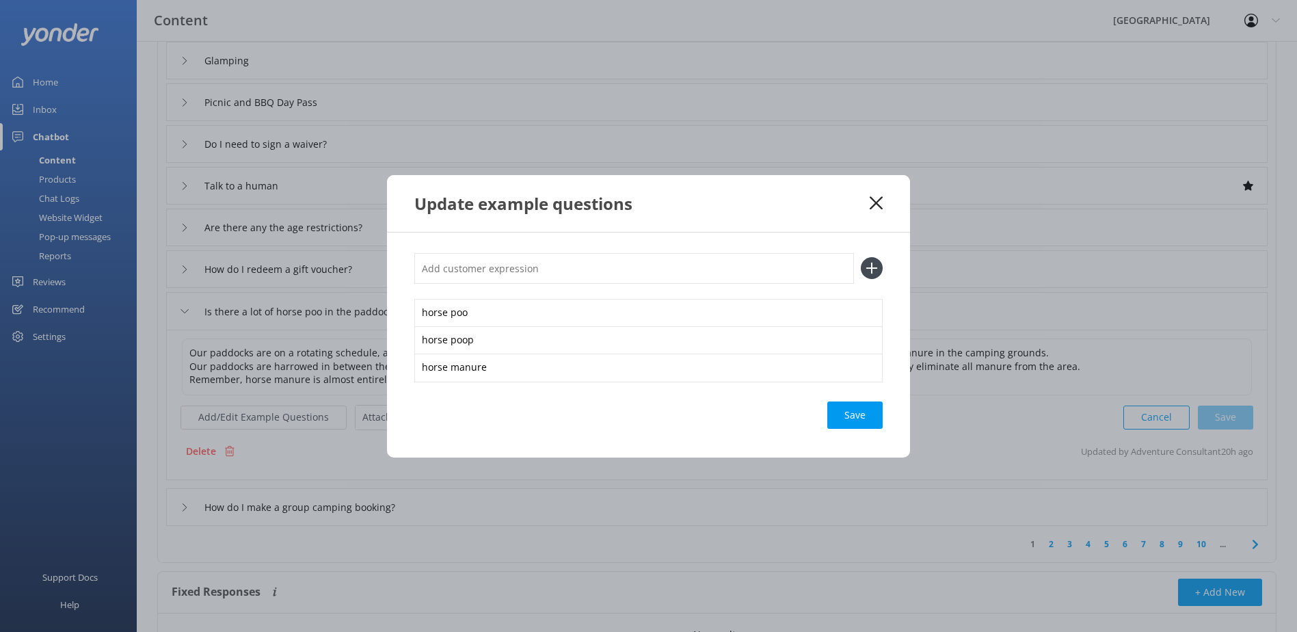
click at [540, 270] on input "text" at bounding box center [634, 268] width 440 height 31
type input "is there horse poo in the paddocks?"
click at [872, 267] on use at bounding box center [872, 269] width 12 height 12
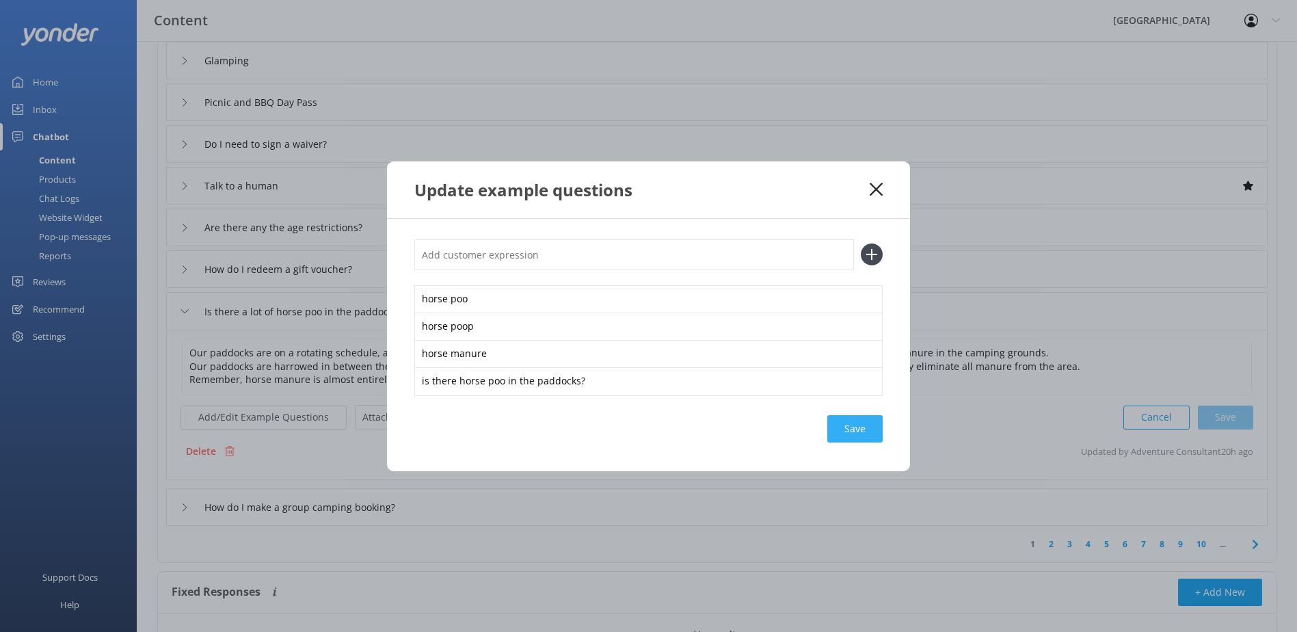
click at [858, 431] on div "Save" at bounding box center [854, 428] width 55 height 27
drag, startPoint x: 874, startPoint y: 193, endPoint x: 629, endPoint y: 327, distance: 279.6
click at [874, 193] on icon at bounding box center [876, 190] width 13 height 14
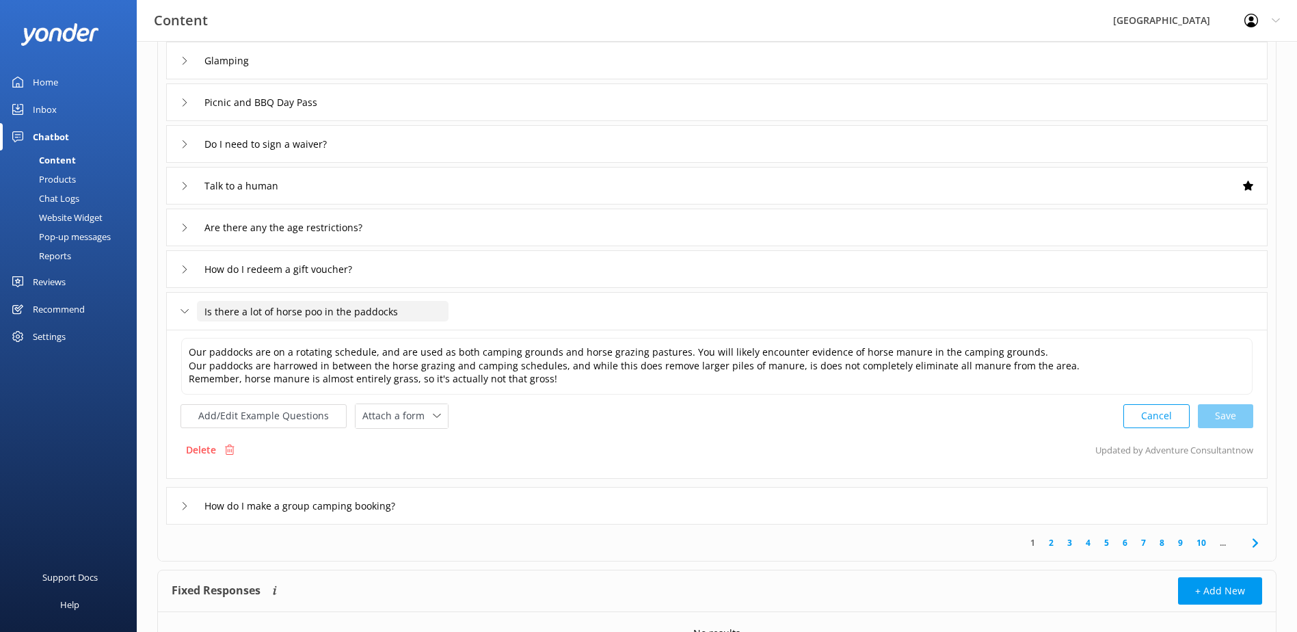
drag, startPoint x: 425, startPoint y: 309, endPoint x: 75, endPoint y: 296, distance: 351.0
click at [75, 296] on div "Content Glenworth Valley Profile Settings Logout Home Inbox Chatbot Content Pro…" at bounding box center [648, 270] width 1297 height 869
type input "Is there horse manure in the paddocks?"
click at [392, 332] on icon at bounding box center [392, 332] width 5 height 5
click at [316, 422] on button "Add/Edit Example Questions" at bounding box center [263, 416] width 166 height 24
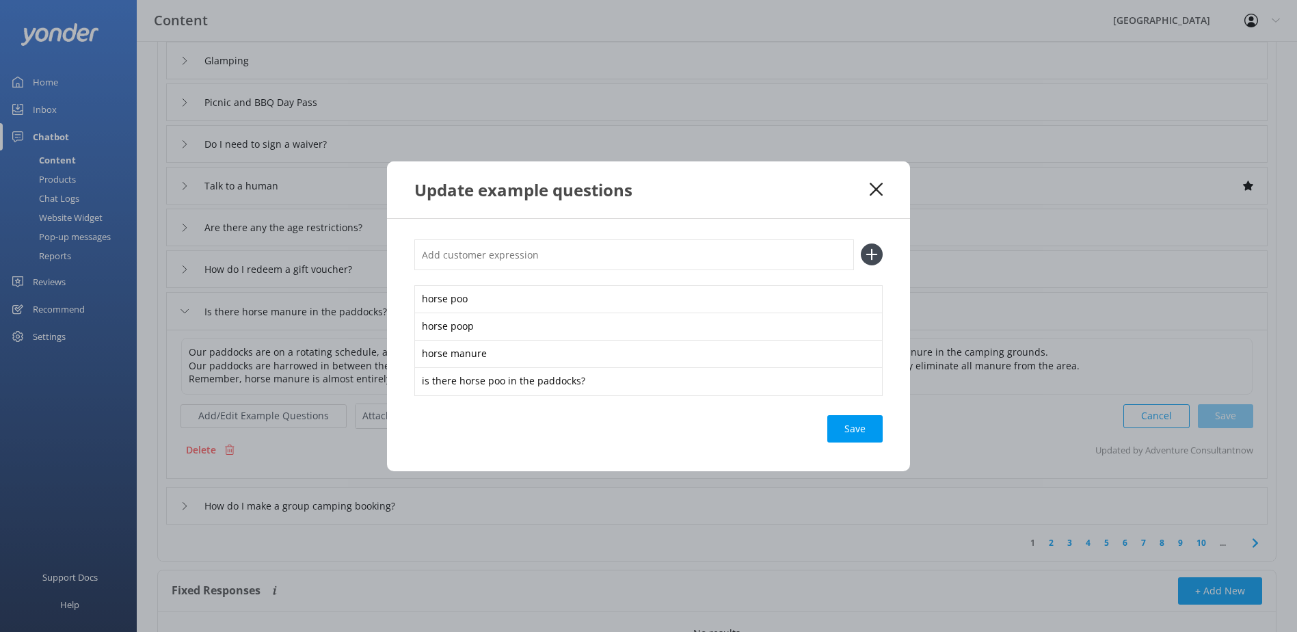
click at [880, 186] on use at bounding box center [876, 189] width 13 height 13
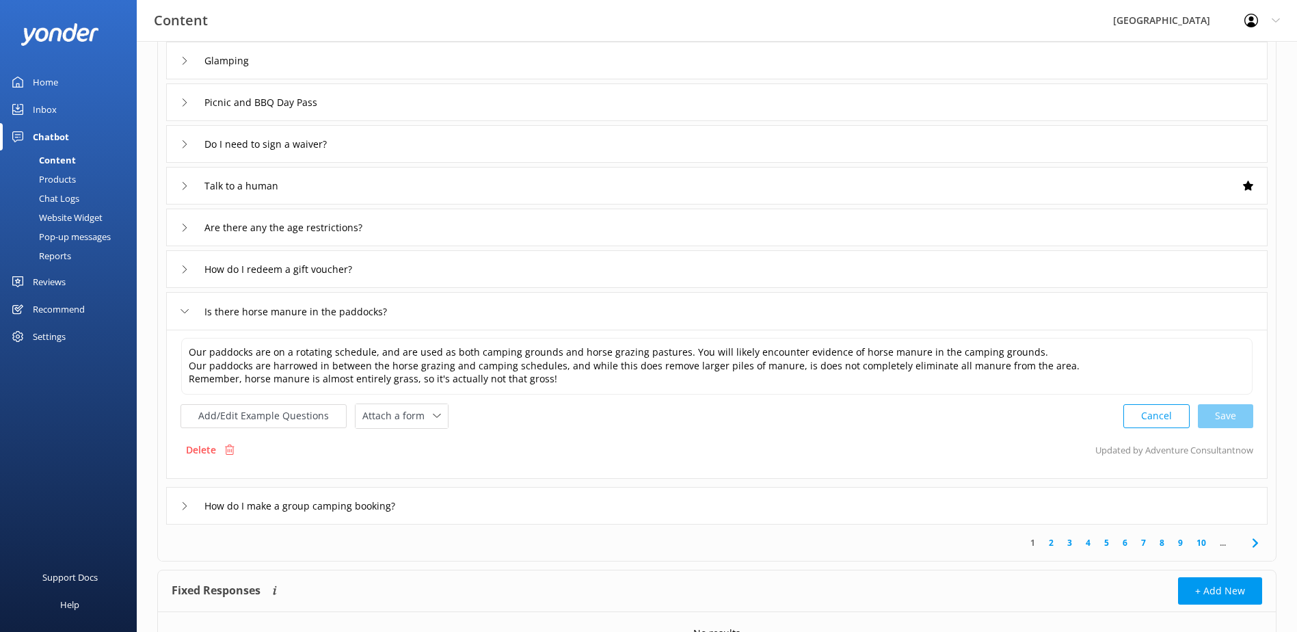
scroll to position [0, 0]
